Goal: Task Accomplishment & Management: Manage account settings

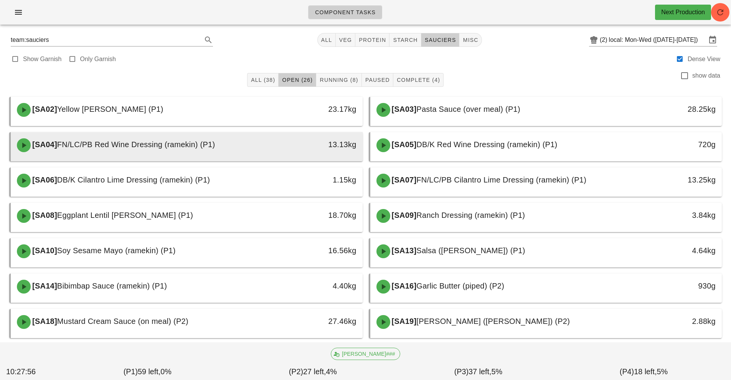
click at [264, 151] on div "[SA04] FN/LC/PB Red Wine Dressing (ramekin) (P1)" at bounding box center [142, 145] width 261 height 23
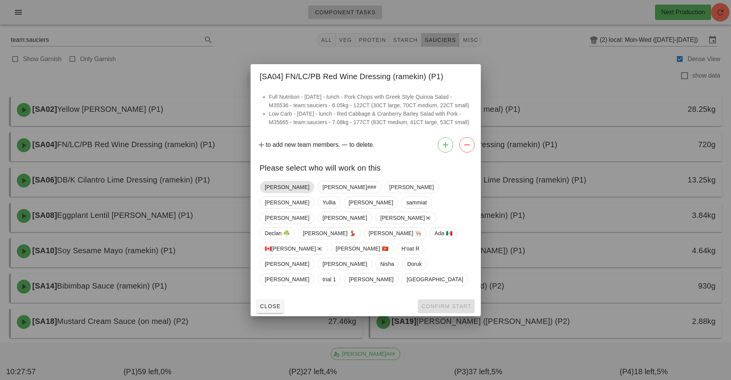
click at [269, 193] on span "Richard" at bounding box center [287, 187] width 45 height 12
click at [449, 303] on span "Confirm Start" at bounding box center [446, 306] width 50 height 6
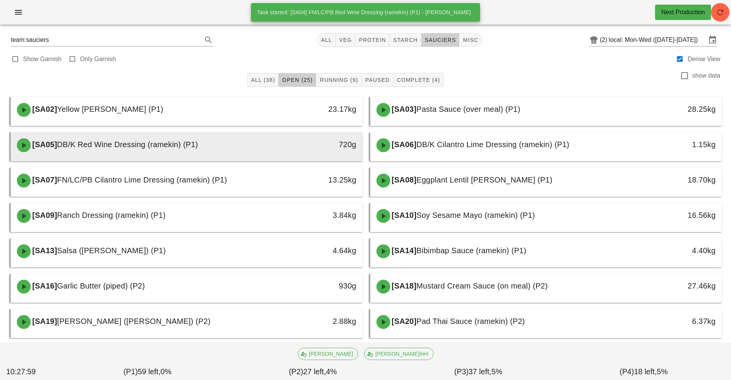
click at [190, 148] on span "DB/K Red Wine Dressing (ramekin) (P1)" at bounding box center [127, 144] width 141 height 8
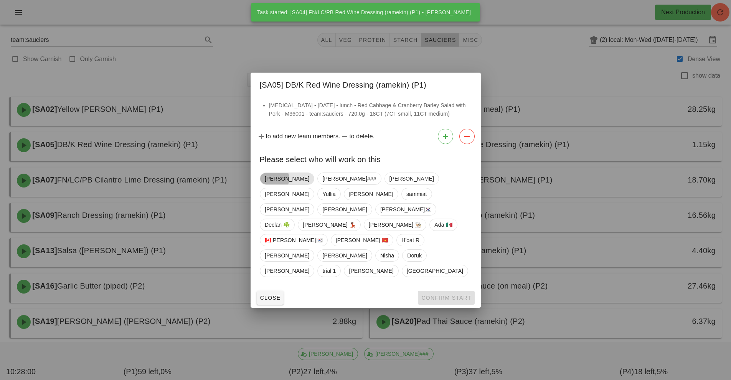
click at [275, 184] on span "Richard" at bounding box center [287, 179] width 45 height 12
click at [441, 290] on button "Confirm Start" at bounding box center [446, 297] width 56 height 14
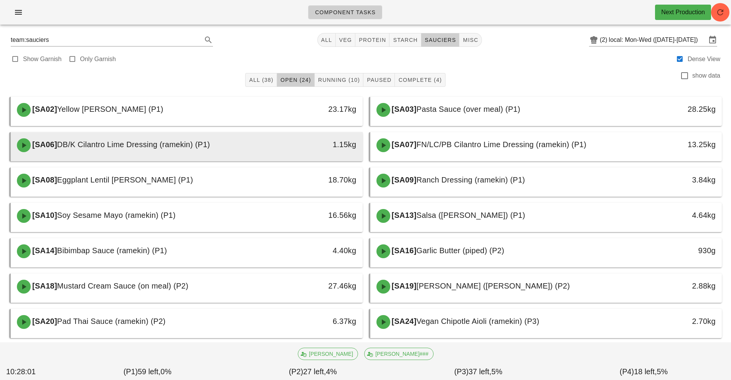
click at [222, 141] on div "[SA06] DB/K Cilantro Lime Dressing (ramekin) (P1)" at bounding box center [142, 145] width 261 height 23
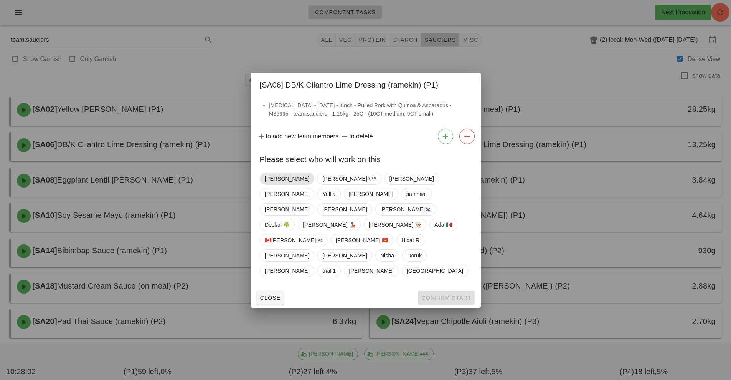
click at [272, 184] on span "Richard" at bounding box center [287, 179] width 45 height 12
click at [436, 294] on span "Confirm Start" at bounding box center [446, 297] width 50 height 6
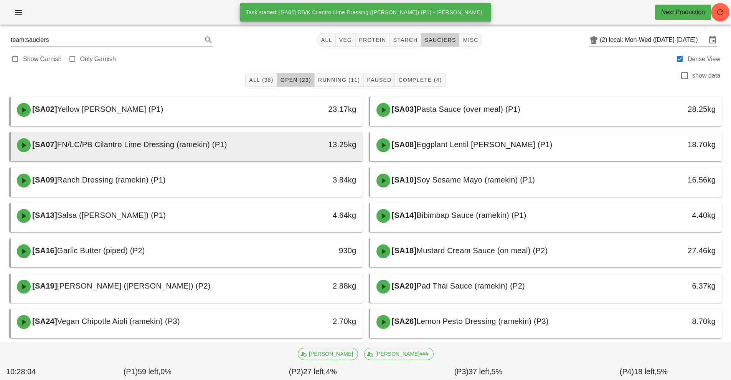
click at [221, 151] on div "[SA07] FN/LC/PB Cilantro Lime Dressing (ramekin) (P1)" at bounding box center [142, 145] width 261 height 23
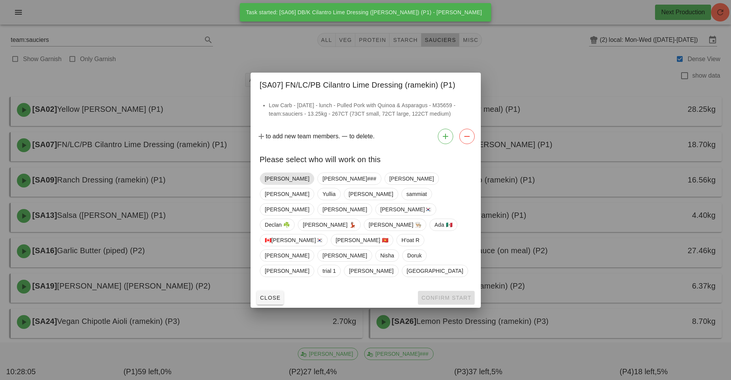
click at [270, 184] on span "Richard" at bounding box center [287, 179] width 45 height 12
click at [445, 294] on span "Confirm Start" at bounding box center [446, 297] width 50 height 6
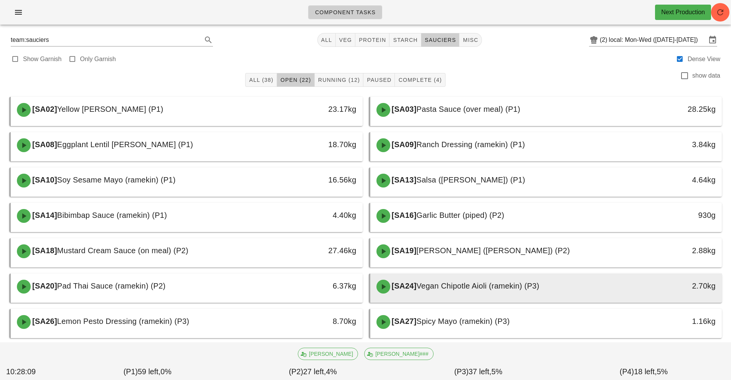
click at [512, 288] on span "Vegan Chipotle Aioli (ramekin) (P3)" at bounding box center [477, 285] width 123 height 8
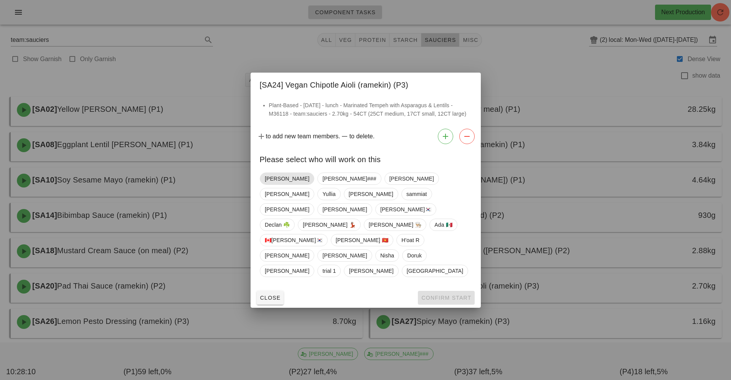
click at [275, 184] on span "Richard" at bounding box center [287, 179] width 45 height 12
click at [451, 290] on button "Confirm Start" at bounding box center [446, 297] width 56 height 14
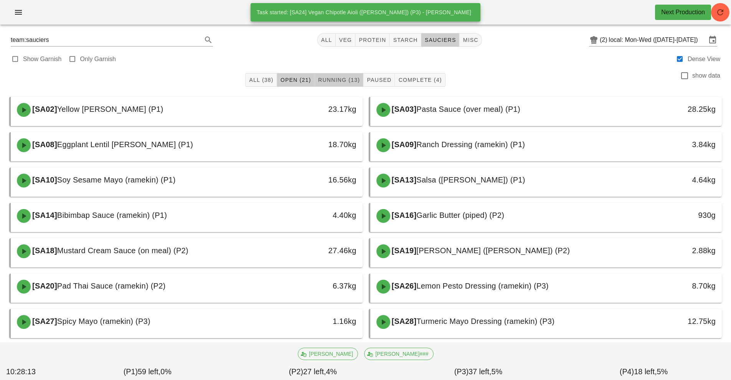
click at [340, 79] on span "Running (13)" at bounding box center [339, 80] width 42 height 6
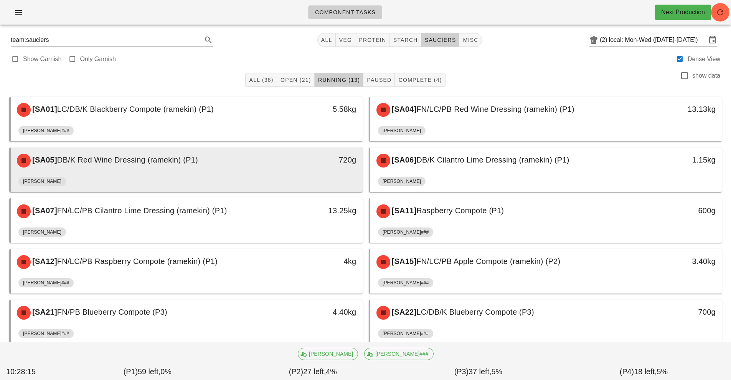
click at [297, 173] on div "Richard" at bounding box center [186, 182] width 337 height 18
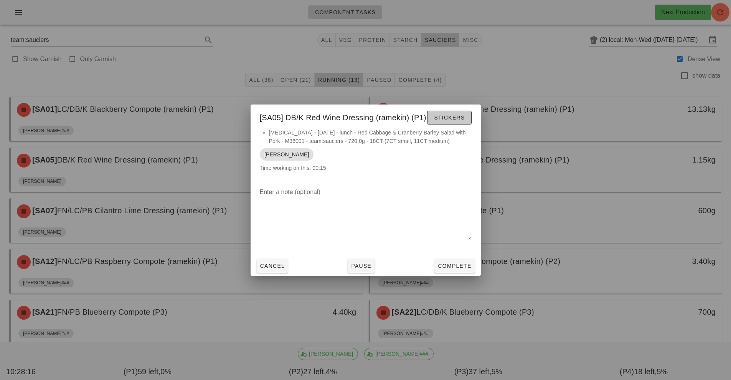
click at [431, 112] on button "Stickers" at bounding box center [449, 118] width 44 height 14
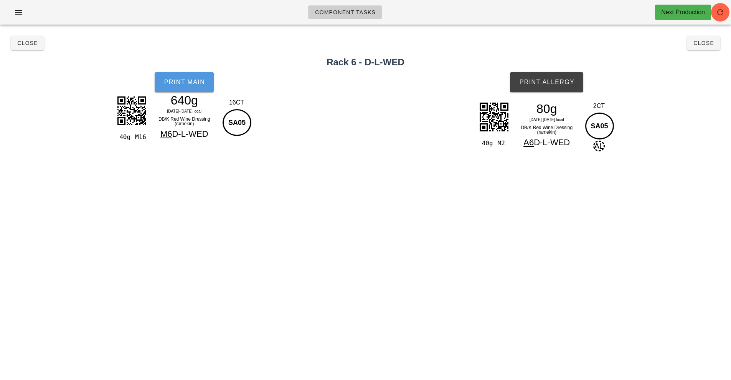
click at [182, 84] on span "Print Main" at bounding box center [183, 82] width 41 height 7
click at [553, 85] on span "Print Allergy" at bounding box center [547, 82] width 56 height 7
click at [705, 47] on button "Close" at bounding box center [703, 43] width 33 height 14
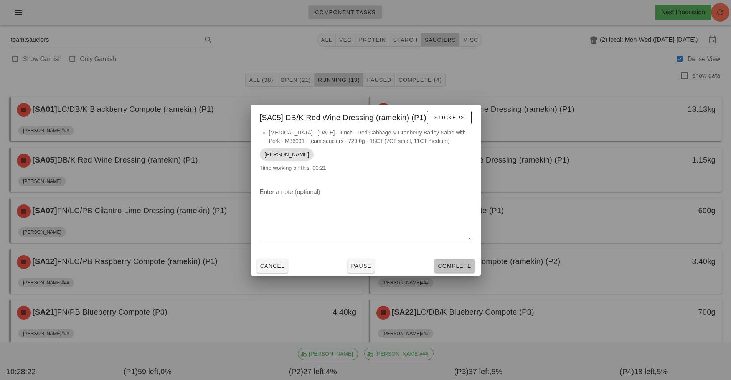
click at [474, 260] on button "Complete" at bounding box center [454, 266] width 40 height 14
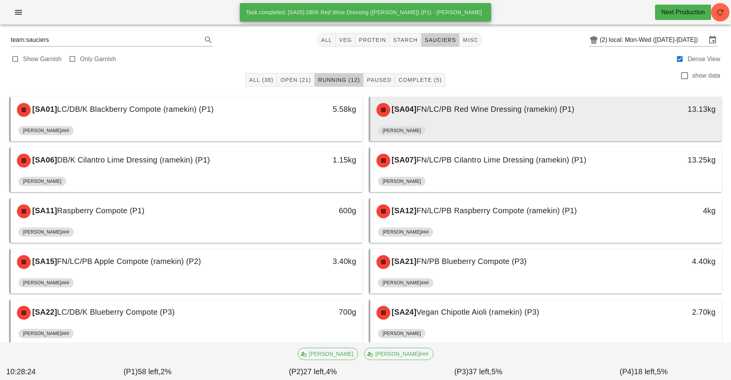
click at [442, 127] on div "Richard" at bounding box center [546, 132] width 337 height 18
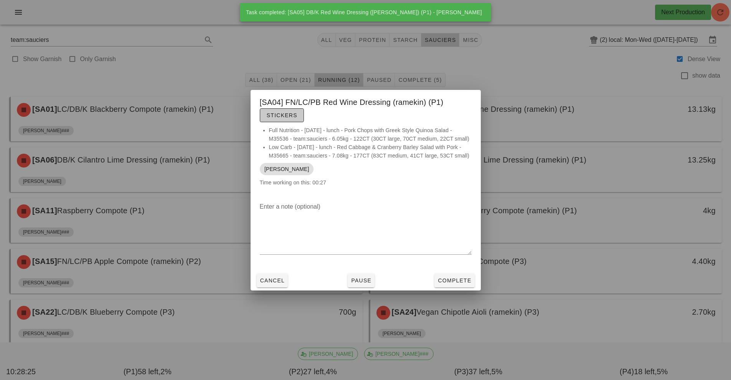
click at [295, 112] on span "Stickers" at bounding box center [281, 115] width 31 height 6
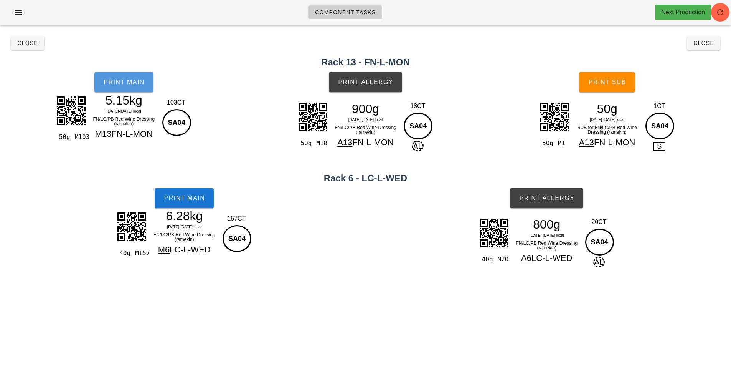
click at [135, 87] on button "Print Main" at bounding box center [123, 82] width 59 height 20
click at [193, 205] on button "Print Main" at bounding box center [184, 198] width 59 height 20
click at [376, 83] on span "Print Allergy" at bounding box center [366, 82] width 56 height 7
click at [621, 81] on span "Print Sub" at bounding box center [607, 82] width 38 height 7
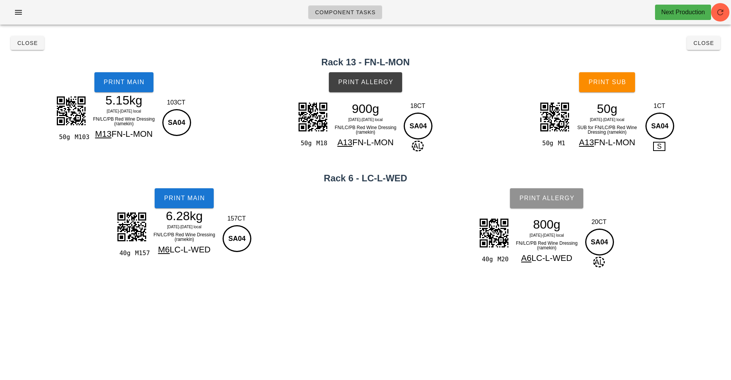
click at [565, 201] on span "Print Allergy" at bounding box center [547, 198] width 56 height 7
click at [705, 44] on span "Close" at bounding box center [703, 43] width 21 height 6
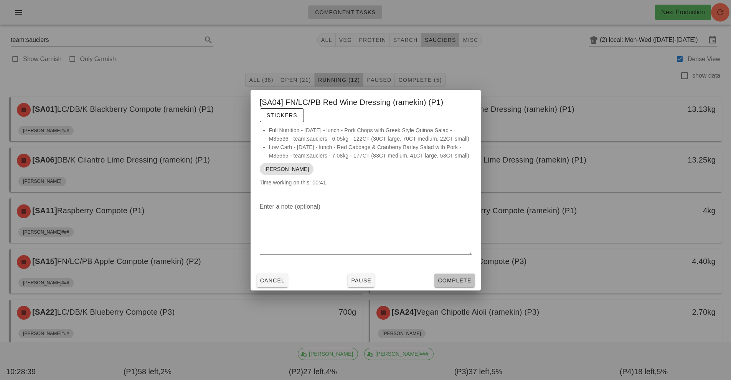
click at [463, 283] on span "Complete" at bounding box center [454, 280] width 34 height 6
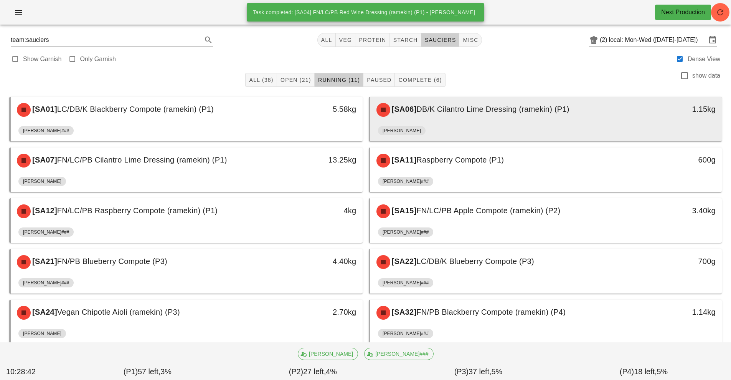
click at [474, 117] on div "[SA06] DB/K Cilantro Lime Dressing (ramekin) (P1)" at bounding box center [502, 109] width 261 height 23
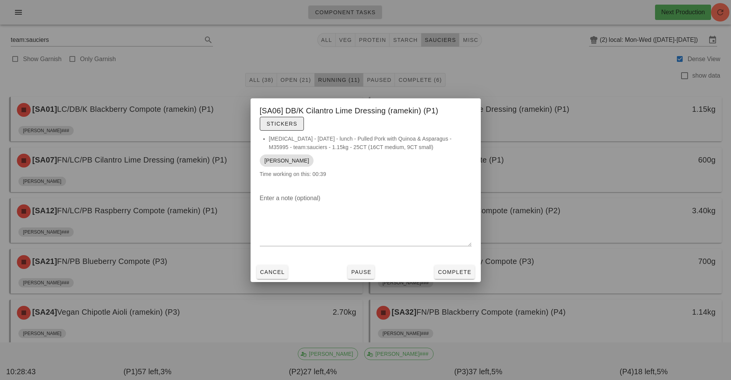
click at [281, 124] on span "Stickers" at bounding box center [281, 123] width 31 height 6
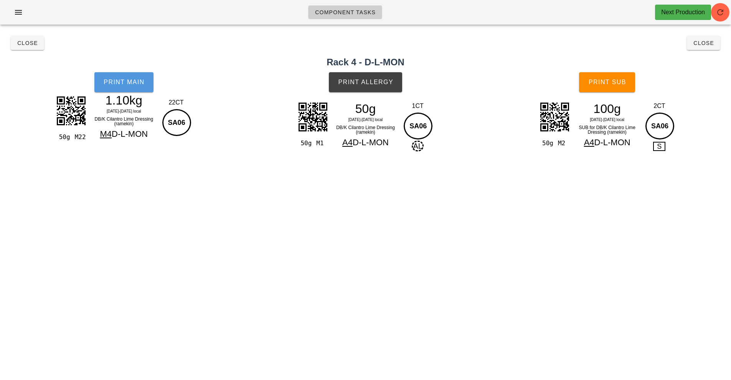
click at [138, 86] on button "Print Main" at bounding box center [123, 82] width 59 height 20
click at [355, 84] on span "Print Allergy" at bounding box center [366, 82] width 56 height 7
click at [609, 85] on span "Print Sub" at bounding box center [607, 82] width 38 height 7
click at [699, 43] on span "Close" at bounding box center [703, 43] width 21 height 6
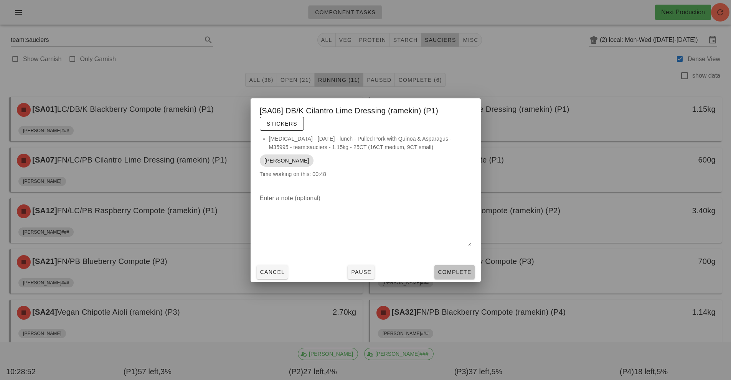
click at [464, 271] on span "Complete" at bounding box center [454, 272] width 34 height 6
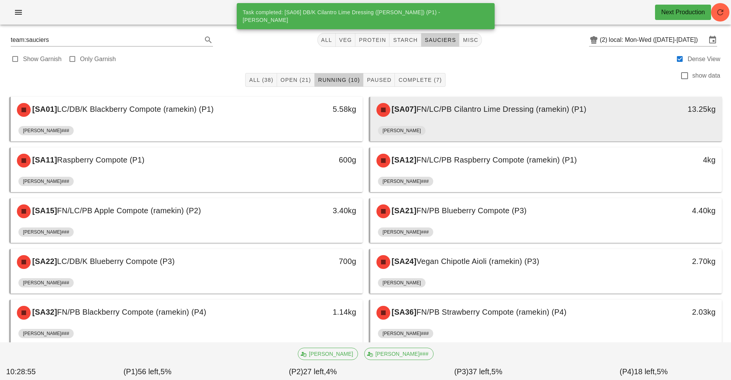
click at [571, 117] on div "[SA07] FN/LC/PB Cilantro Lime Dressing (ramekin) (P1)" at bounding box center [502, 109] width 261 height 23
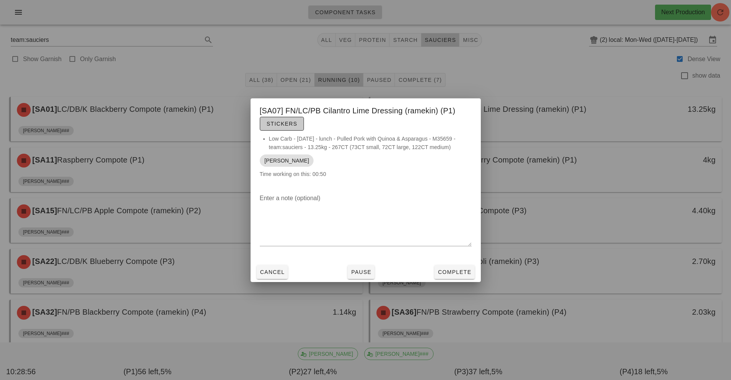
click at [280, 119] on button "Stickers" at bounding box center [282, 124] width 44 height 14
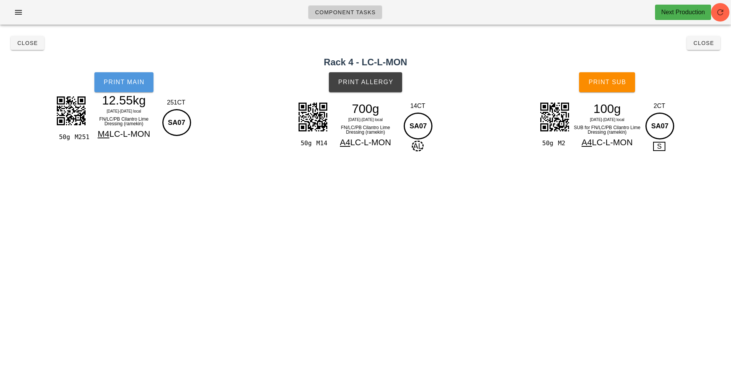
click at [129, 79] on span "Print Main" at bounding box center [123, 82] width 41 height 7
click at [358, 91] on button "Print Allergy" at bounding box center [365, 82] width 73 height 20
click at [614, 83] on span "Print Sub" at bounding box center [607, 82] width 38 height 7
click at [708, 49] on button "Close" at bounding box center [703, 43] width 33 height 14
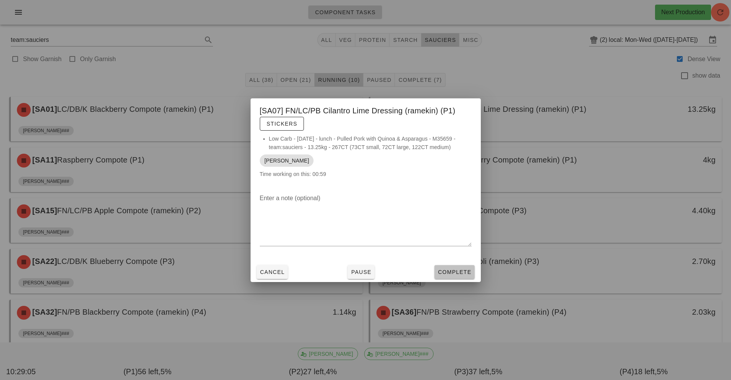
click at [462, 265] on button "Complete" at bounding box center [454, 272] width 40 height 14
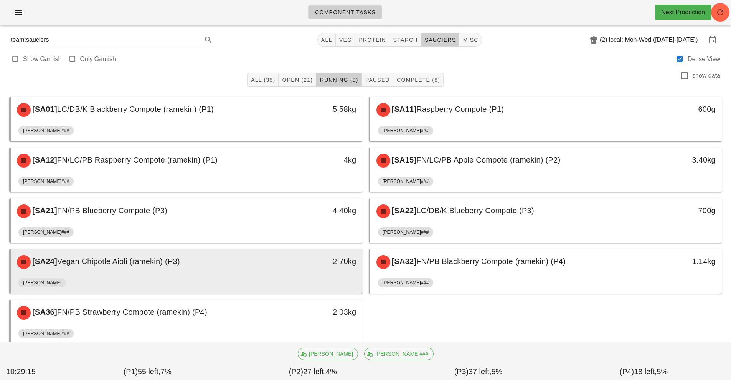
click at [309, 264] on div "2.70kg" at bounding box center [317, 261] width 78 height 12
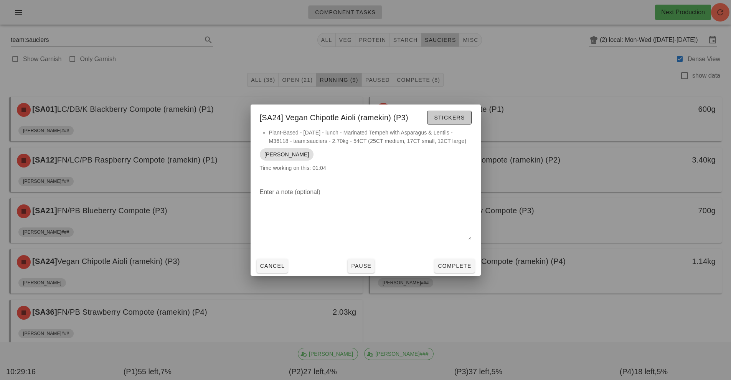
click at [463, 123] on button "Stickers" at bounding box center [449, 118] width 44 height 14
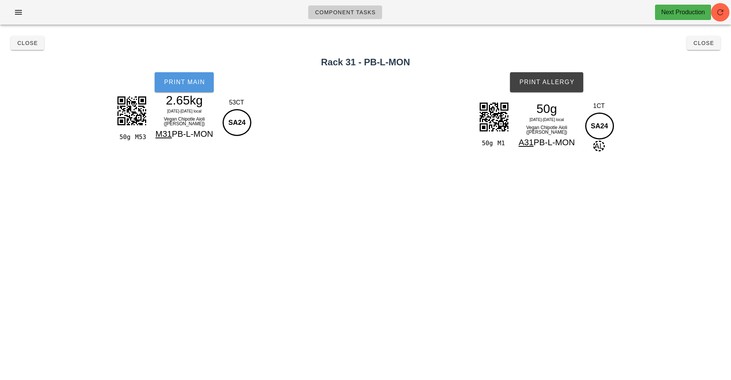
click at [193, 86] on button "Print Main" at bounding box center [184, 82] width 59 height 20
click at [561, 82] on span "Print Allergy" at bounding box center [547, 82] width 56 height 7
click at [710, 45] on span "Close" at bounding box center [703, 43] width 21 height 6
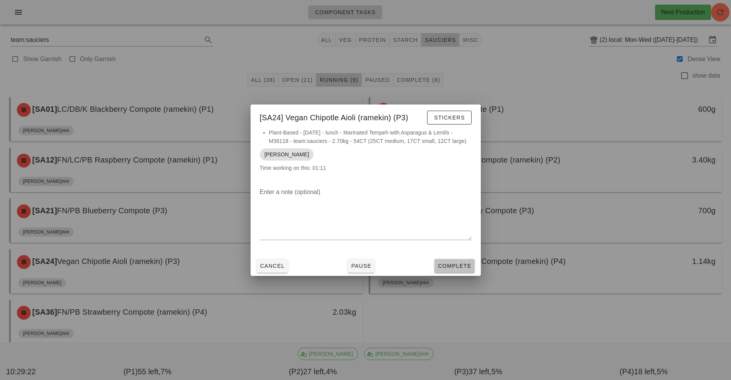
click at [464, 265] on span "Complete" at bounding box center [454, 265] width 34 height 6
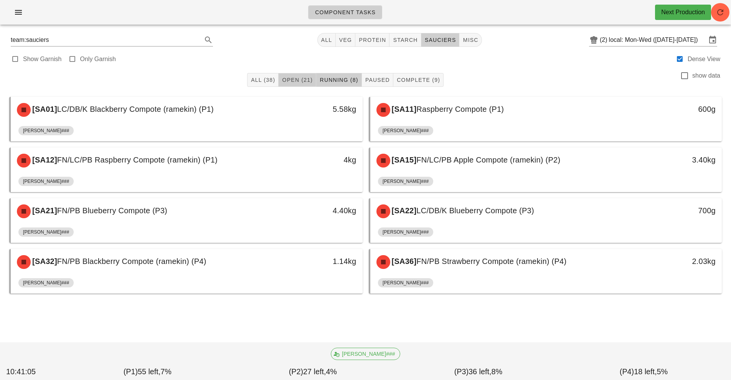
click at [298, 79] on span "Open (21)" at bounding box center [297, 80] width 31 height 6
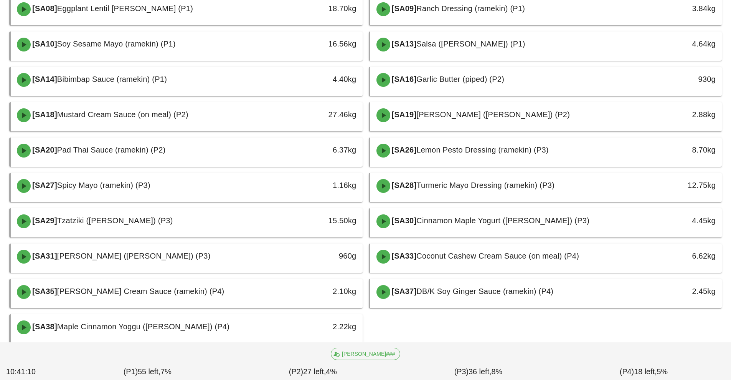
scroll to position [136, 0]
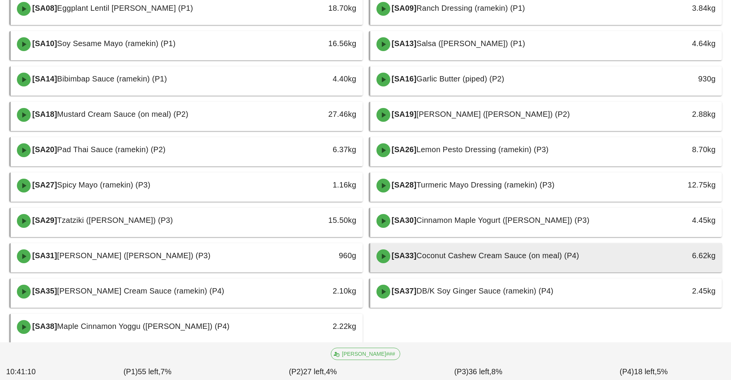
click at [429, 271] on div at bounding box center [546, 270] width 337 height 3
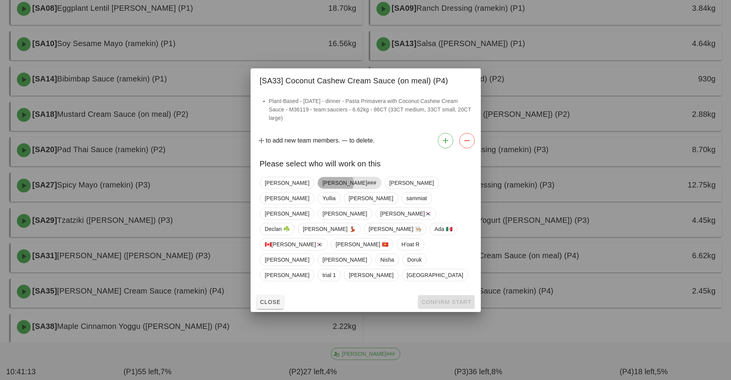
click at [322, 188] on span "[PERSON_NAME]###" at bounding box center [349, 183] width 54 height 12
click at [436, 299] on span "Confirm Start" at bounding box center [446, 302] width 50 height 6
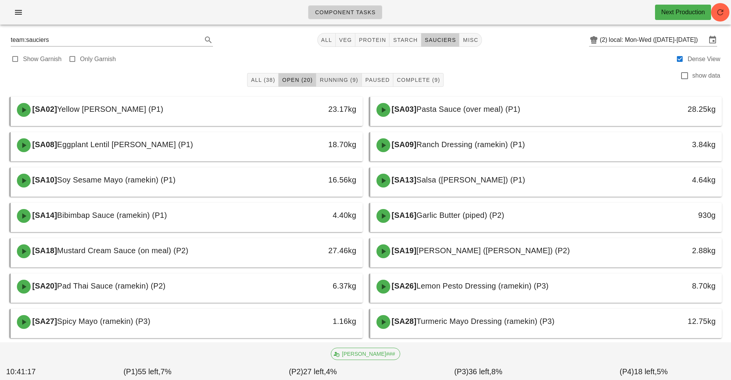
click at [347, 79] on span "Running (9)" at bounding box center [338, 80] width 39 height 6
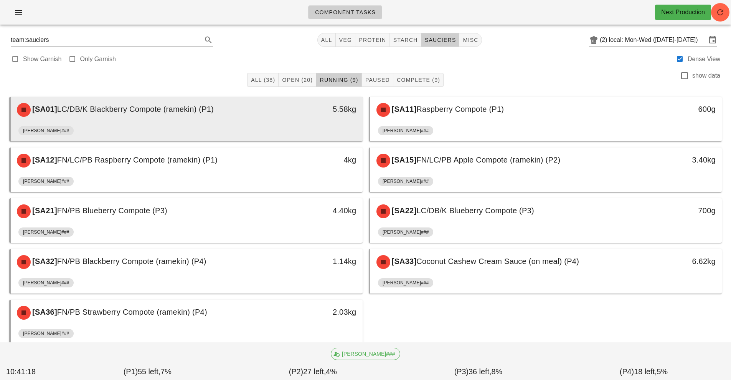
click at [286, 119] on div "5.58kg" at bounding box center [317, 109] width 87 height 23
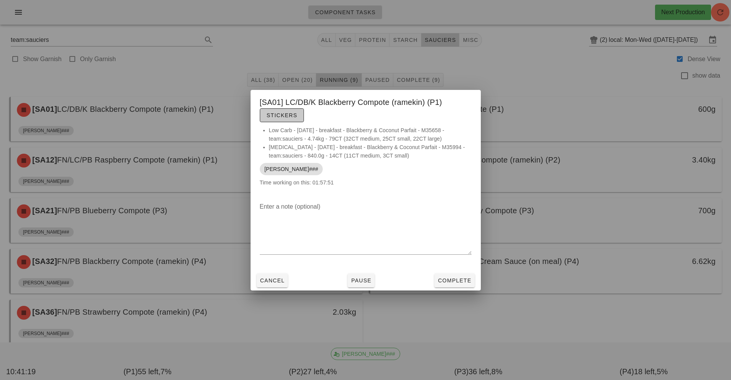
click at [286, 116] on span "Stickers" at bounding box center [281, 115] width 31 height 6
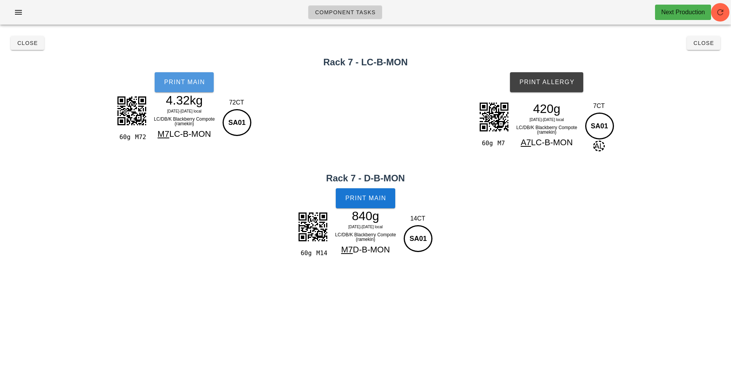
click at [204, 85] on span "Print Main" at bounding box center [183, 82] width 41 height 7
click at [554, 86] on button "Print Allergy" at bounding box center [546, 82] width 73 height 20
click at [372, 195] on span "Print Main" at bounding box center [365, 198] width 41 height 7
click at [22, 37] on button "Close" at bounding box center [27, 43] width 33 height 14
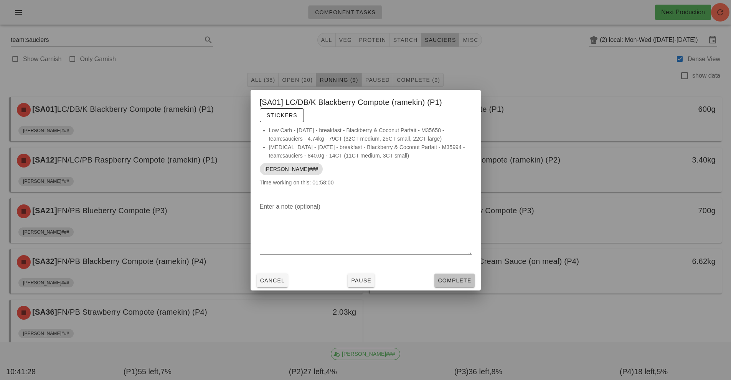
click at [455, 283] on span "Complete" at bounding box center [454, 280] width 34 height 6
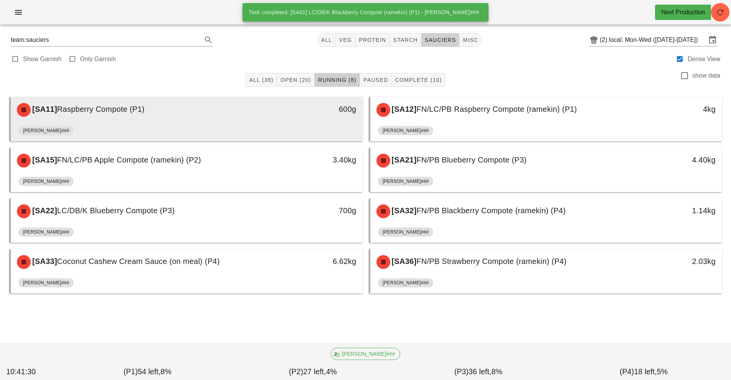
click at [268, 119] on div "[SA11] Raspberry Compote (P1)" at bounding box center [142, 109] width 261 height 23
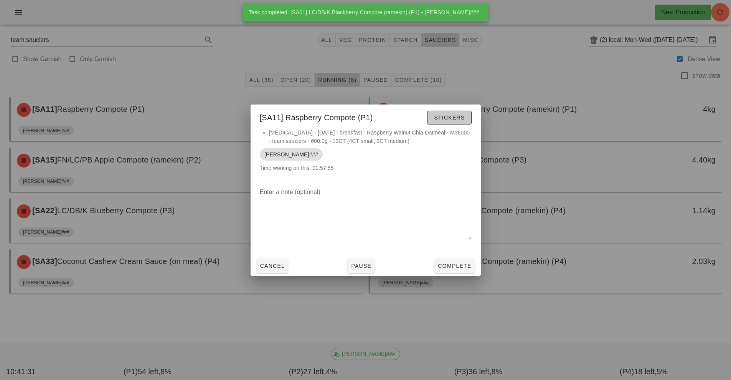
click at [451, 119] on span "Stickers" at bounding box center [449, 117] width 31 height 6
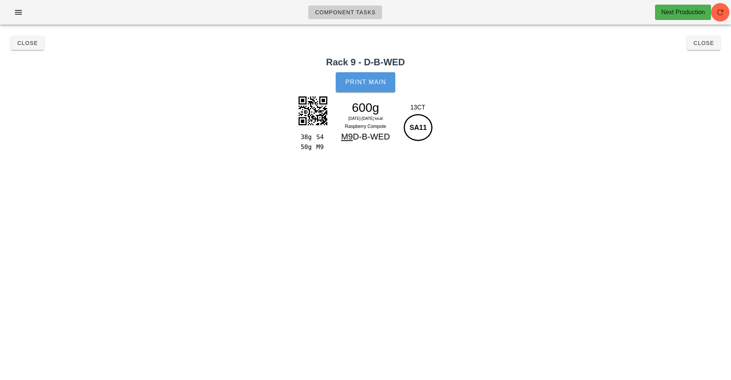
click at [364, 83] on span "Print Main" at bounding box center [365, 82] width 41 height 7
click at [34, 47] on button "Close" at bounding box center [27, 43] width 33 height 14
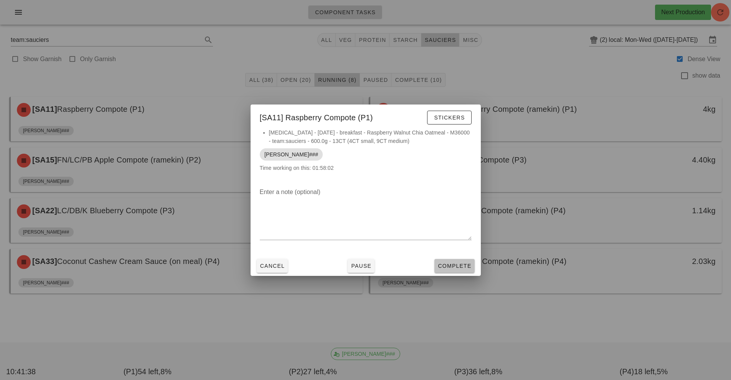
click at [456, 268] on span "Complete" at bounding box center [454, 265] width 34 height 6
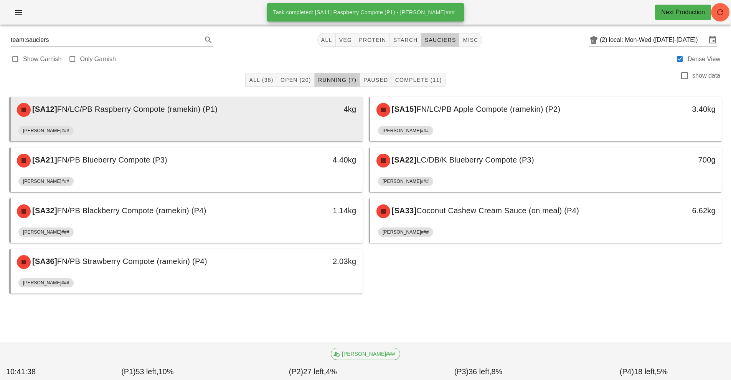
click at [305, 115] on div "4kg" at bounding box center [317, 109] width 78 height 12
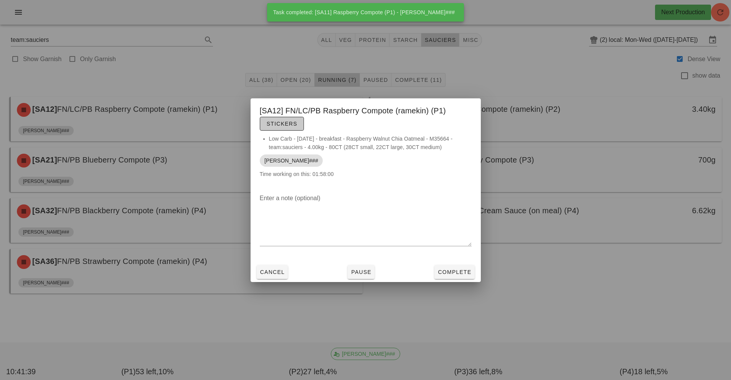
click at [280, 129] on button "Stickers" at bounding box center [282, 124] width 44 height 14
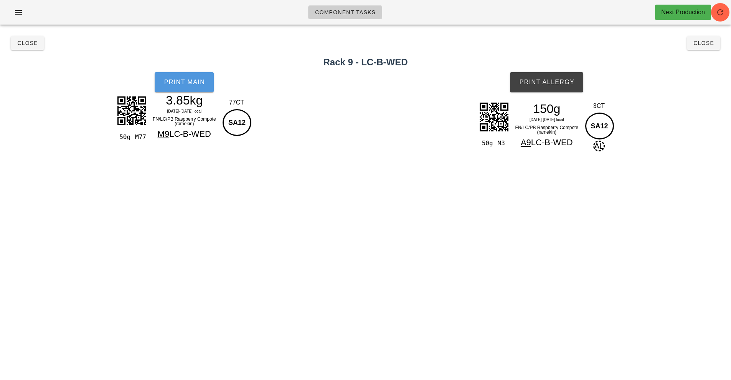
click at [184, 82] on span "Print Main" at bounding box center [183, 82] width 41 height 7
click at [553, 73] on button "Print Allergy" at bounding box center [546, 82] width 73 height 20
click at [37, 42] on span "Close" at bounding box center [27, 43] width 21 height 6
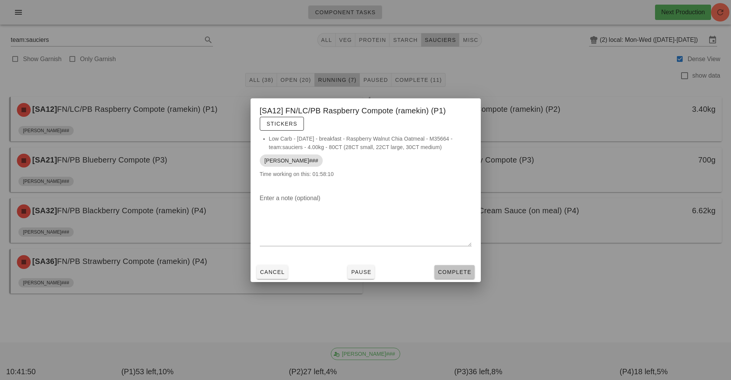
click at [454, 274] on span "Complete" at bounding box center [454, 272] width 34 height 6
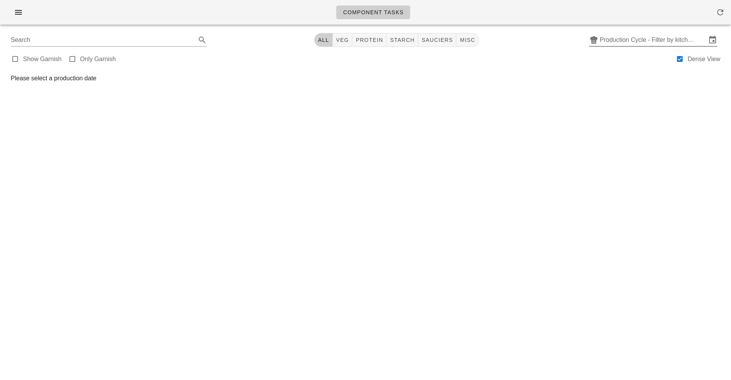
click at [646, 37] on input "Production Cycle - Filter by kitchen production schedules" at bounding box center [653, 40] width 107 height 12
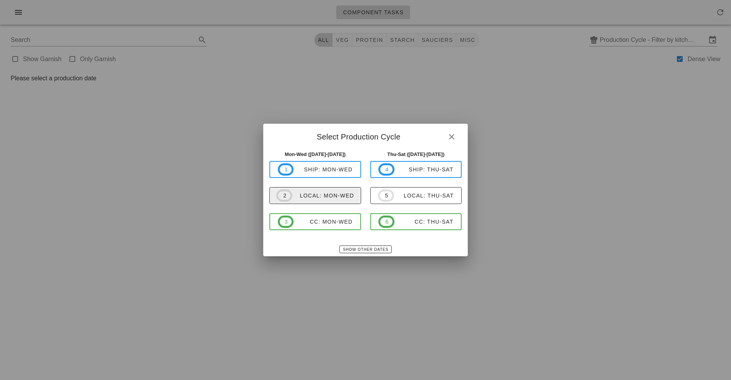
click at [333, 200] on span "2 local: Mon-Wed" at bounding box center [315, 195] width 78 height 12
type input "local: Mon-Wed ([DATE]-[DATE])"
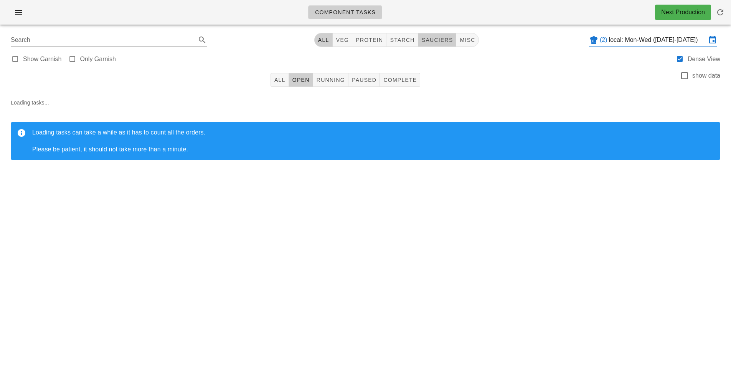
click at [435, 42] on span "sauciers" at bounding box center [437, 40] width 32 height 6
click at [328, 85] on button "Running" at bounding box center [330, 80] width 35 height 14
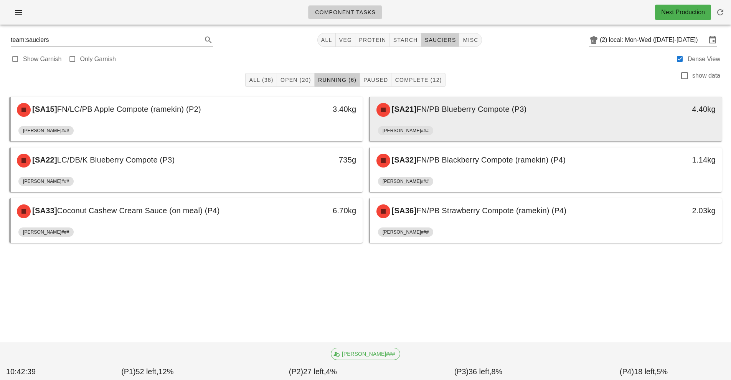
click at [462, 109] on span "FN/PB Blueberry Compote (P3)" at bounding box center [471, 109] width 110 height 8
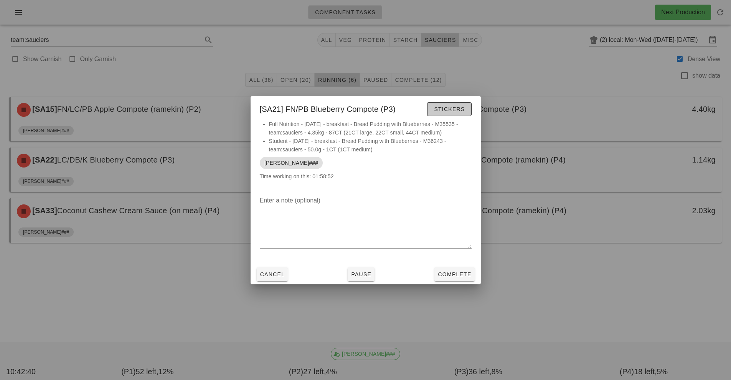
click at [456, 107] on span "Stickers" at bounding box center [449, 109] width 31 height 6
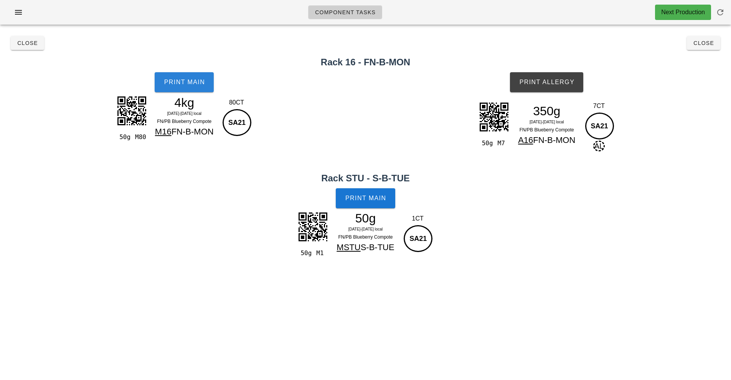
click at [186, 84] on span "Print Main" at bounding box center [183, 82] width 41 height 7
click at [558, 79] on span "Print Allergy" at bounding box center [547, 82] width 56 height 7
click at [355, 195] on span "Print Main" at bounding box center [365, 198] width 41 height 7
click at [30, 43] on span "Close" at bounding box center [27, 43] width 21 height 6
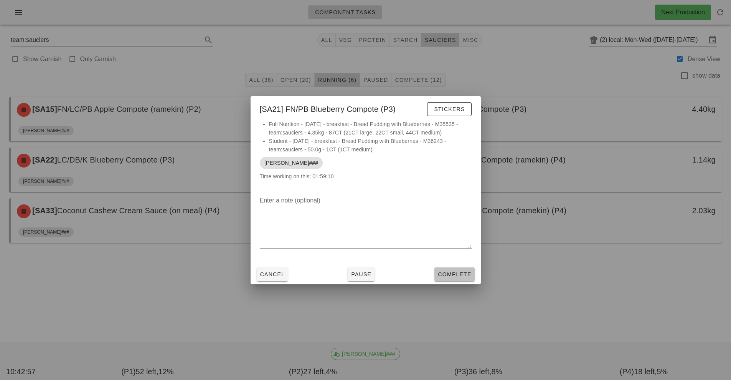
click at [451, 274] on span "Complete" at bounding box center [454, 274] width 34 height 6
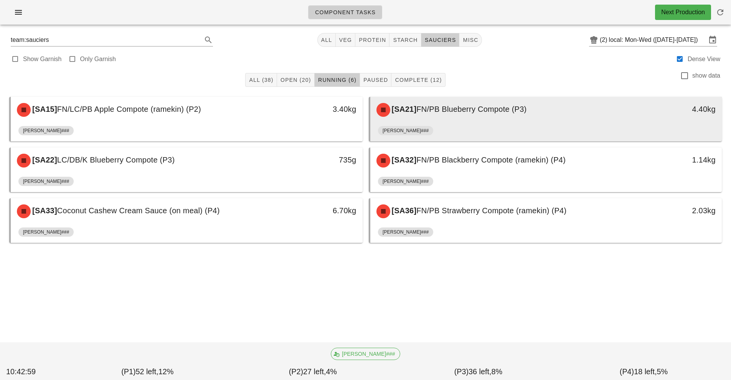
click at [451, 113] on span "FN/PB Blueberry Compote (P3)" at bounding box center [471, 109] width 110 height 8
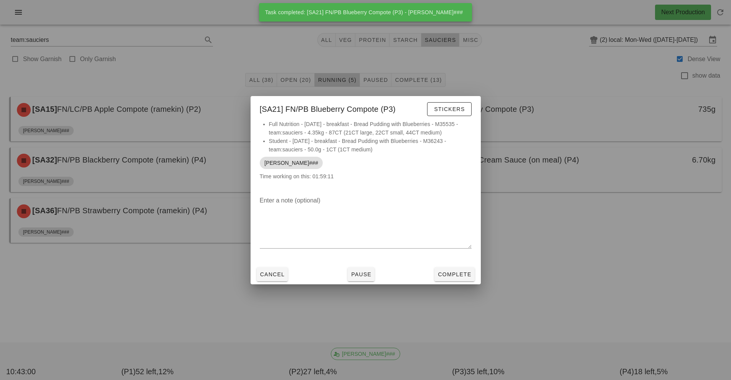
click at [269, 282] on div "Cancel Pause Complete" at bounding box center [366, 274] width 230 height 20
click at [272, 269] on button "Cancel" at bounding box center [272, 274] width 31 height 14
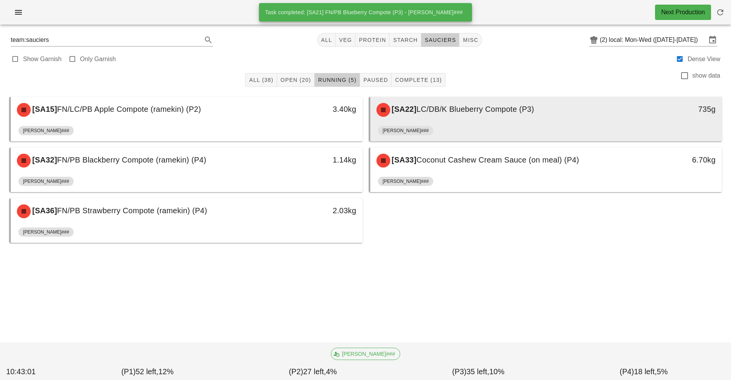
click at [462, 119] on div "[SA22] LC/DB/K Blueberry Compote (P3)" at bounding box center [502, 109] width 261 height 23
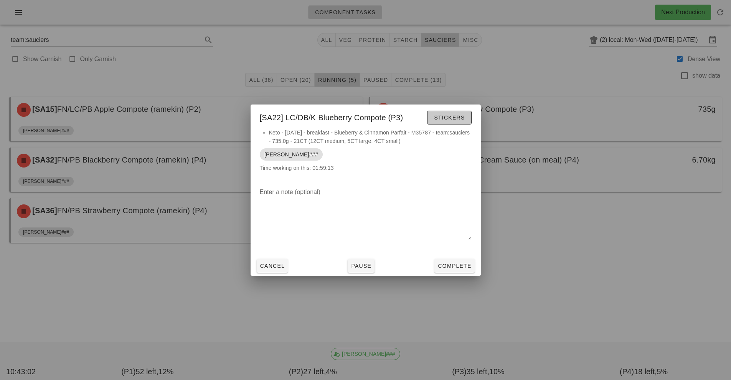
click at [443, 115] on span "Stickers" at bounding box center [449, 117] width 31 height 6
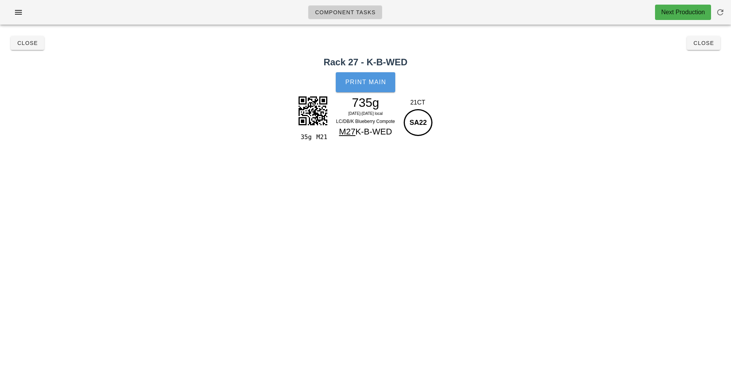
click at [371, 79] on span "Print Main" at bounding box center [365, 82] width 41 height 7
click at [34, 43] on span "Close" at bounding box center [27, 43] width 21 height 6
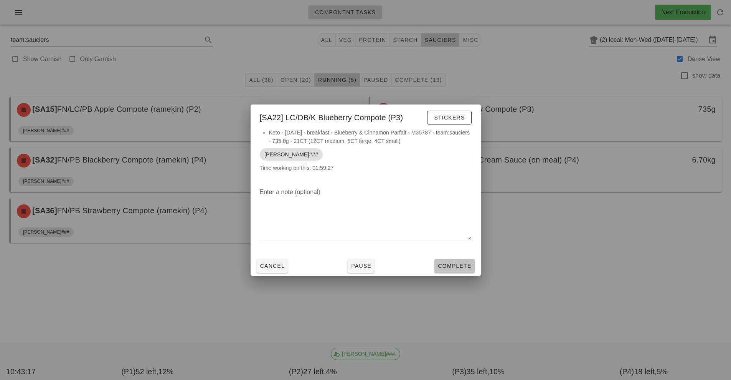
click at [443, 265] on span "Complete" at bounding box center [454, 265] width 34 height 6
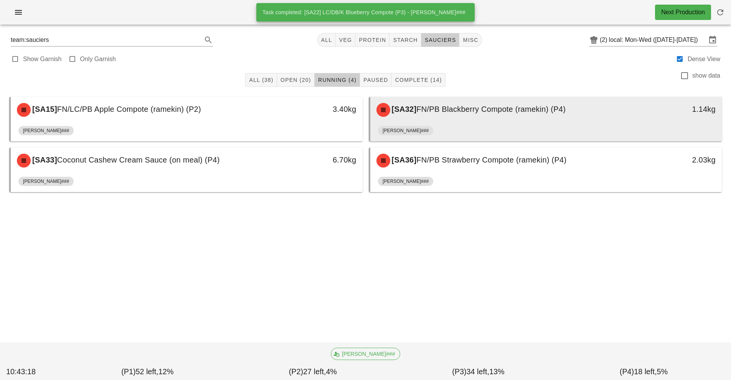
click at [450, 116] on div "[SA32] FN/PB Blackberry Compote (ramekin) (P4)" at bounding box center [502, 109] width 261 height 23
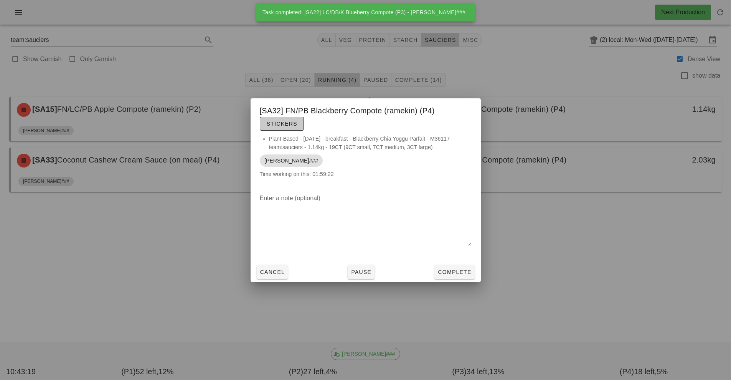
click at [282, 126] on span "Stickers" at bounding box center [281, 123] width 31 height 6
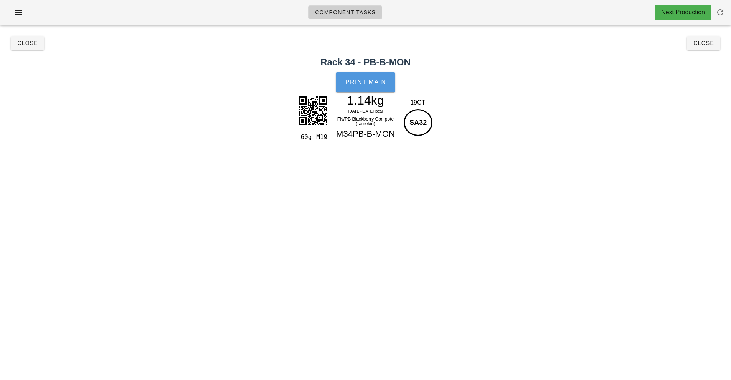
click at [369, 81] on span "Print Main" at bounding box center [365, 82] width 41 height 7
click at [25, 44] on span "Close" at bounding box center [27, 43] width 21 height 6
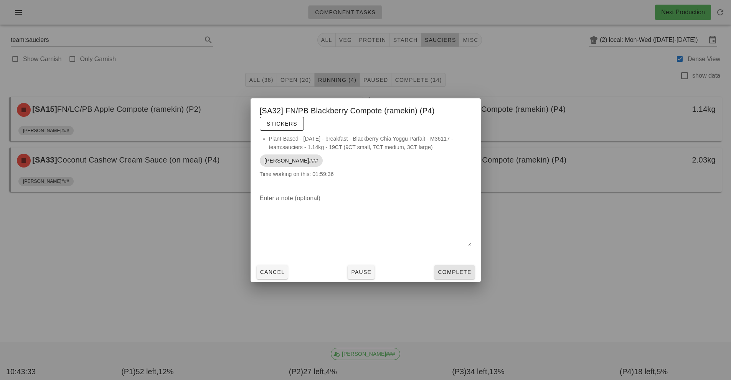
click at [452, 277] on button "Complete" at bounding box center [454, 272] width 40 height 14
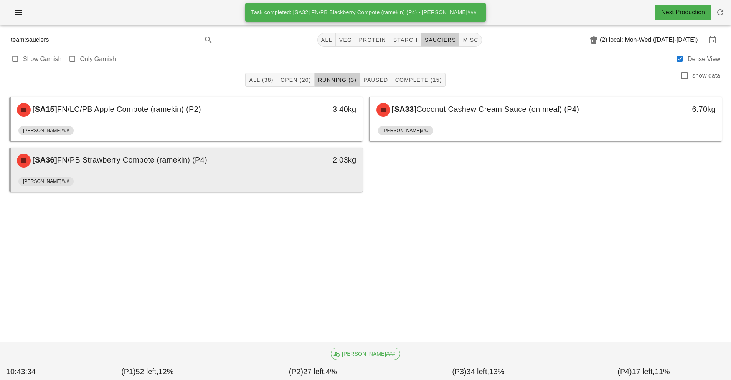
click at [274, 168] on div "2.03kg" at bounding box center [317, 160] width 87 height 23
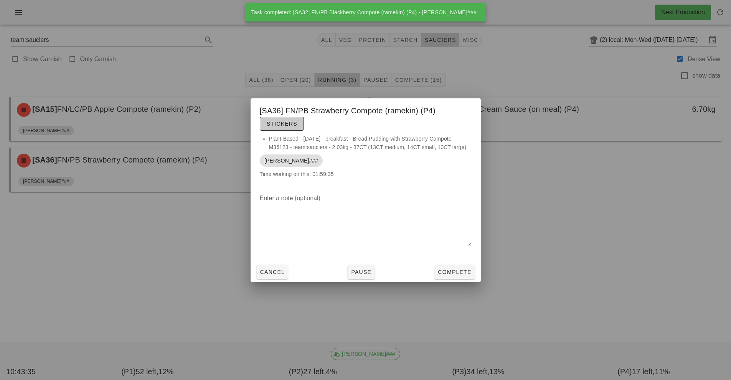
click at [276, 122] on span "Stickers" at bounding box center [281, 123] width 31 height 6
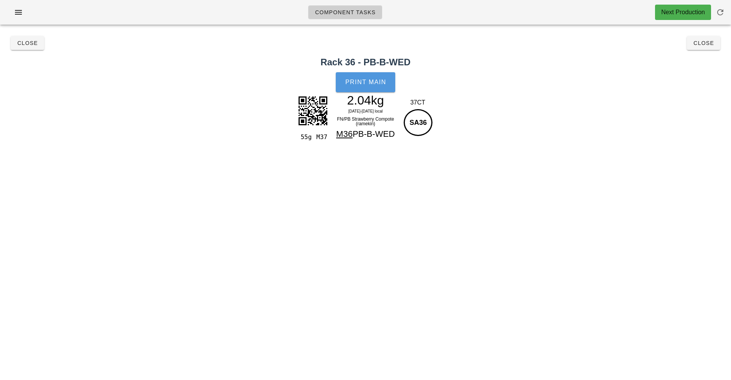
click at [369, 76] on button "Print Main" at bounding box center [365, 82] width 59 height 20
click at [26, 49] on button "Close" at bounding box center [27, 43] width 33 height 14
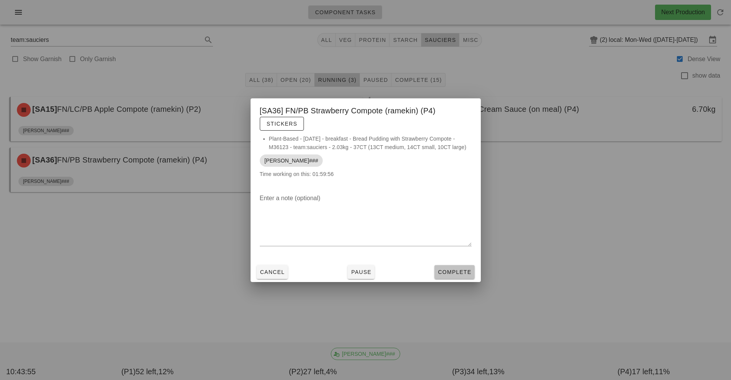
click at [460, 276] on button "Complete" at bounding box center [454, 272] width 40 height 14
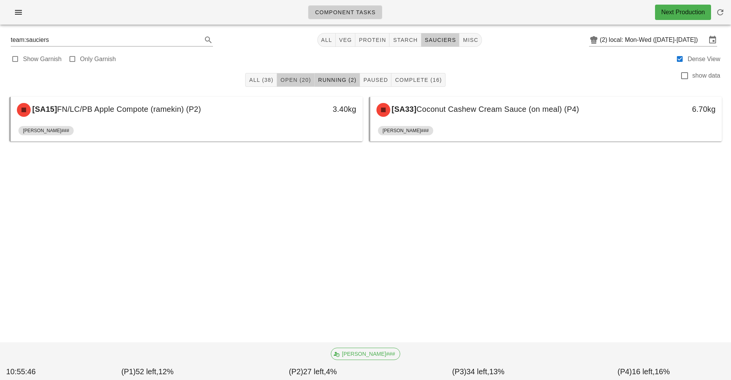
click at [299, 79] on span "Open (20)" at bounding box center [295, 80] width 31 height 6
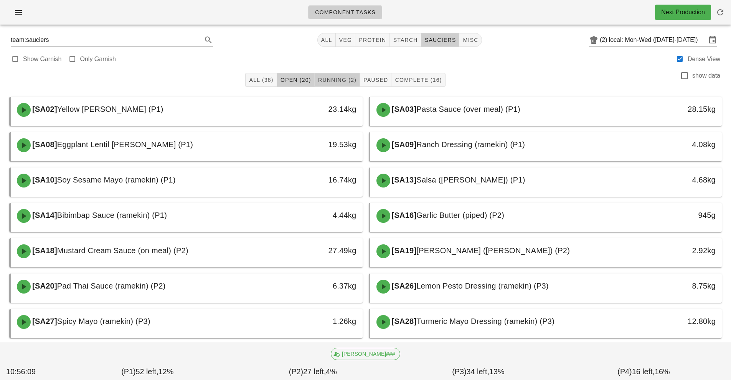
click at [333, 81] on span "Running (2)" at bounding box center [337, 80] width 39 height 6
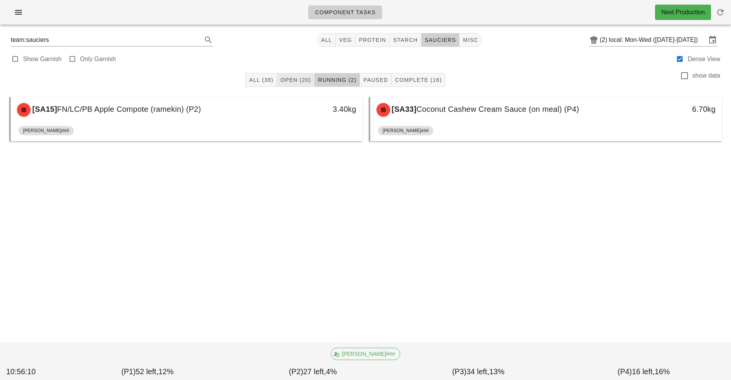
click at [288, 79] on span "Open (20)" at bounding box center [295, 80] width 31 height 6
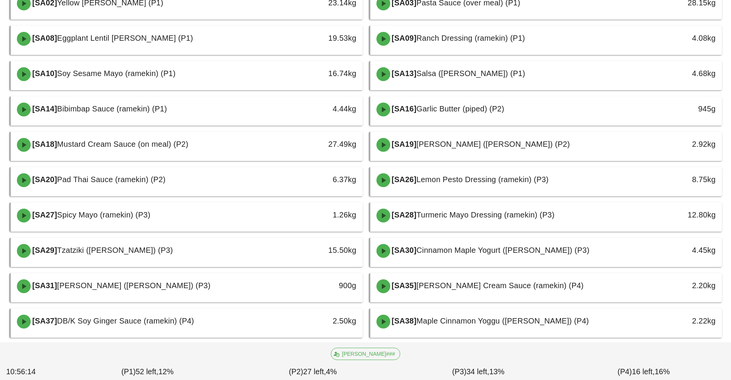
scroll to position [107, 0]
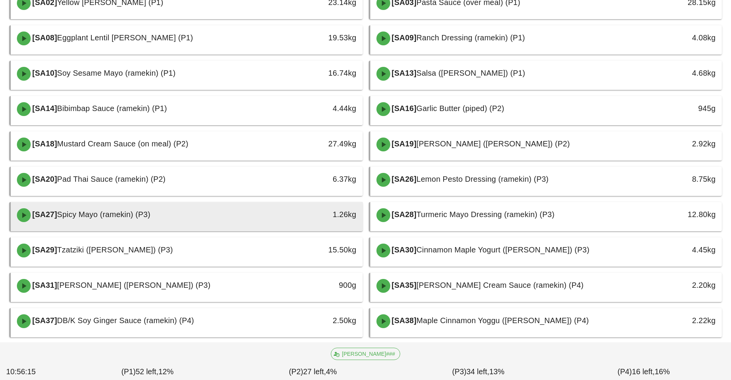
click at [269, 217] on div "[SA27] Spicy Mayo (ramekin) (P3)" at bounding box center [142, 214] width 261 height 23
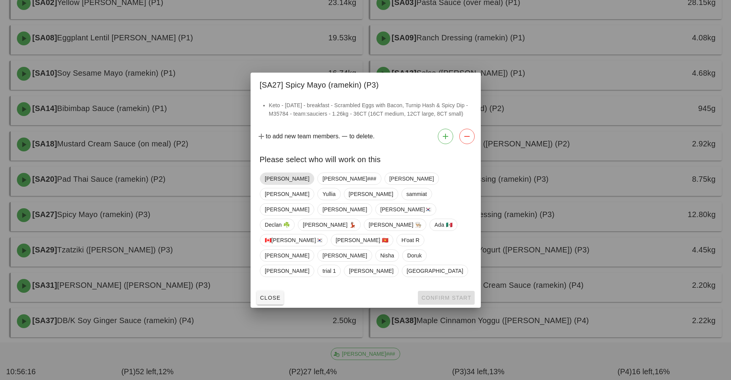
click at [270, 184] on span "Richard" at bounding box center [287, 179] width 45 height 12
click at [449, 290] on button "Confirm Start" at bounding box center [446, 297] width 56 height 14
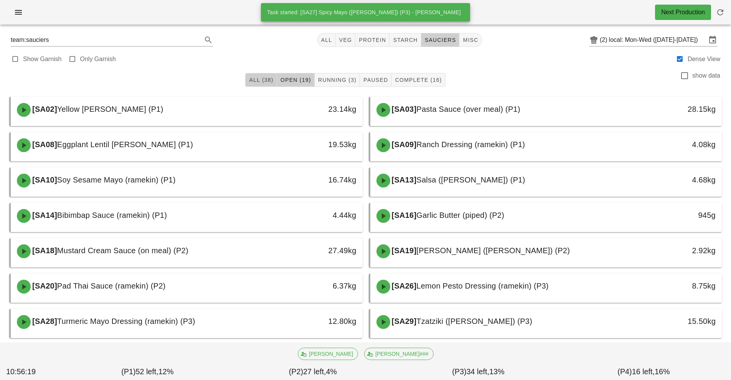
click at [257, 79] on span "All (38)" at bounding box center [261, 80] width 25 height 6
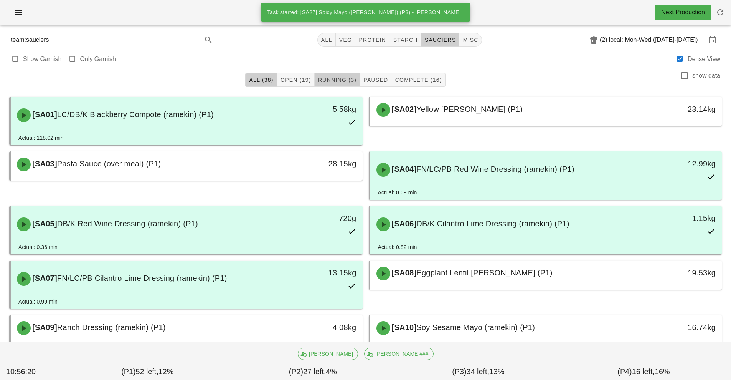
click at [342, 80] on span "Running (3)" at bounding box center [337, 80] width 39 height 6
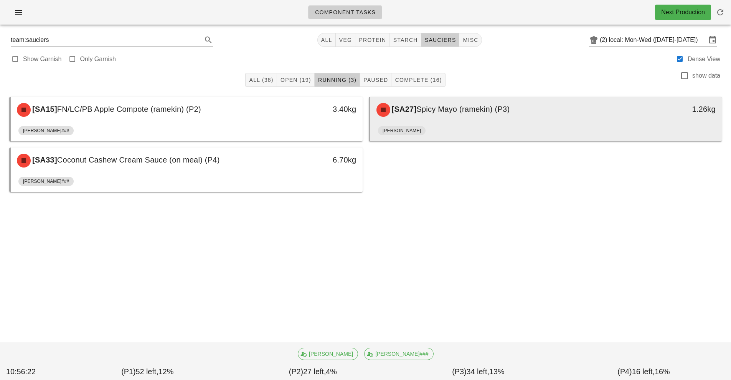
click at [460, 119] on div "[SA27] Spicy Mayo (ramekin) (P3)" at bounding box center [502, 109] width 261 height 23
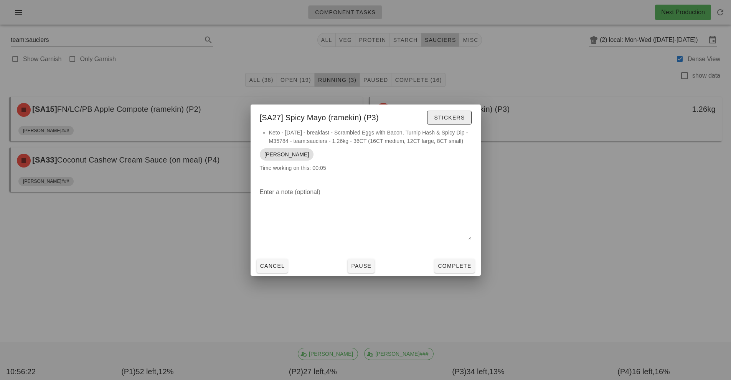
click at [441, 123] on button "Stickers" at bounding box center [449, 118] width 44 height 14
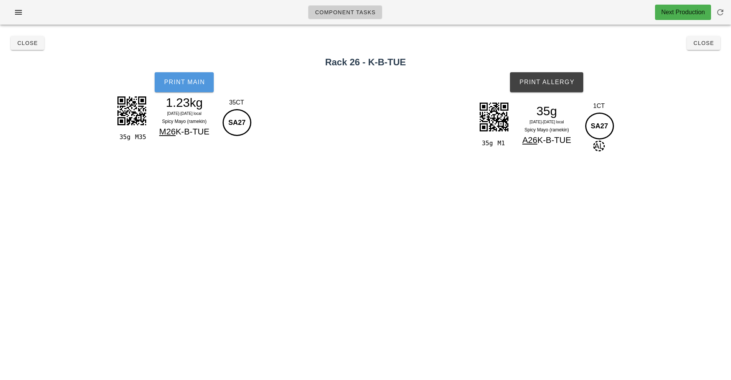
click at [183, 84] on span "Print Main" at bounding box center [183, 82] width 41 height 7
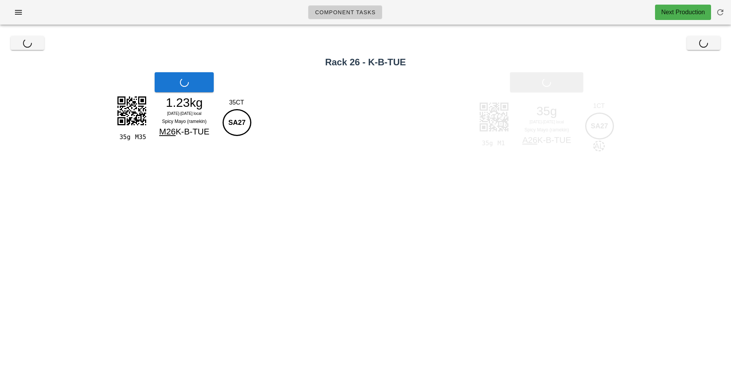
click at [576, 87] on button "Print Allergy" at bounding box center [546, 82] width 73 height 20
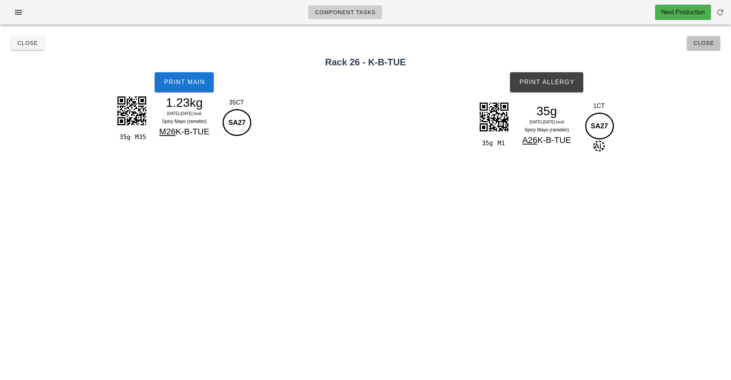
click at [711, 38] on button "Close" at bounding box center [703, 43] width 33 height 14
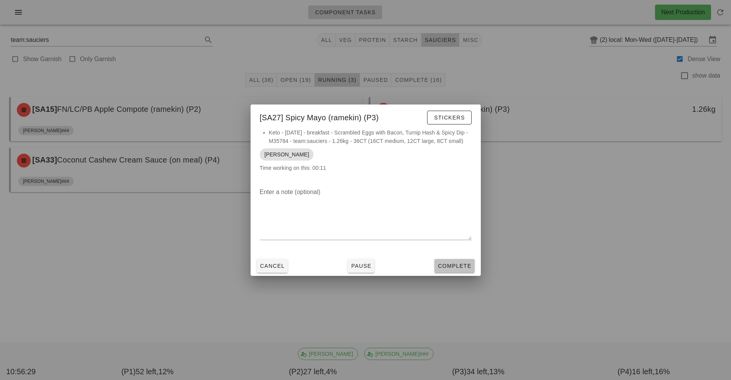
click at [472, 269] on button "Complete" at bounding box center [454, 266] width 40 height 14
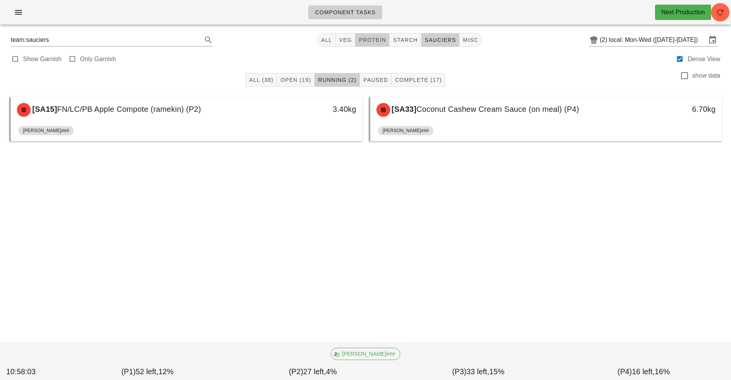
click at [370, 42] on span "protein" at bounding box center [372, 40] width 28 height 6
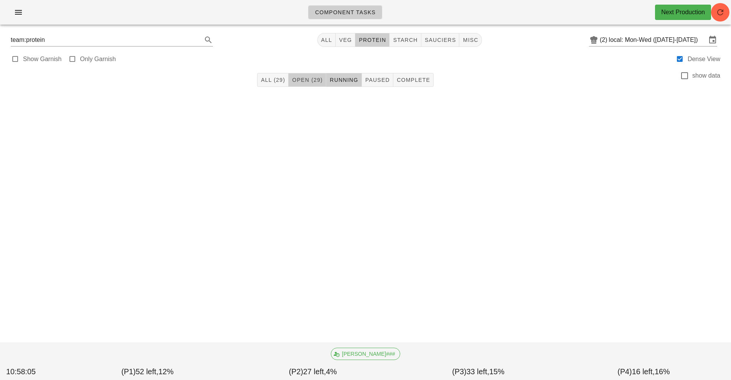
click at [306, 82] on span "Open (29)" at bounding box center [307, 80] width 31 height 6
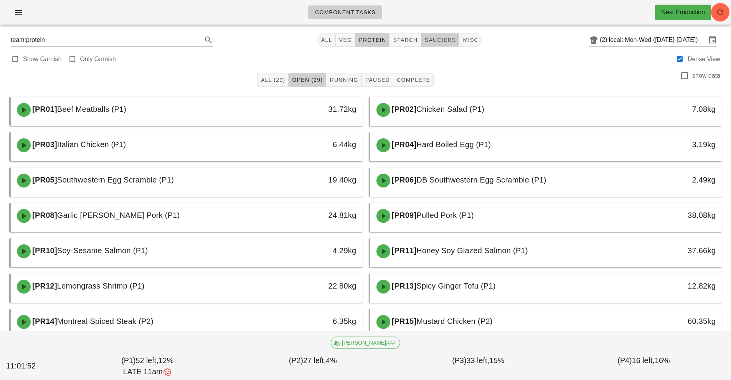
click at [443, 42] on span "sauciers" at bounding box center [440, 40] width 32 height 6
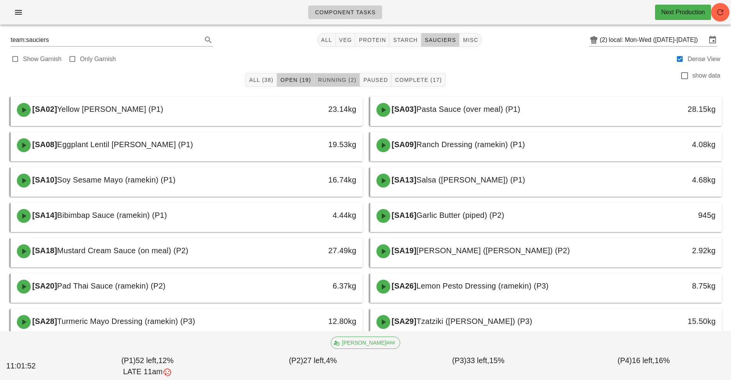
click at [342, 80] on span "Running (2)" at bounding box center [337, 80] width 39 height 6
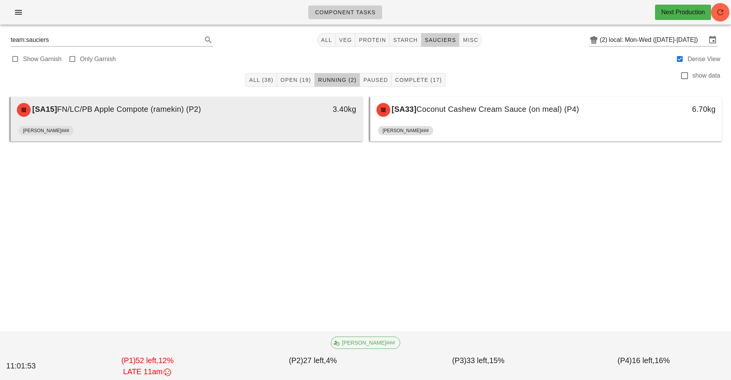
click at [295, 122] on div "[SA15] FN/LC/PB Apple Compote (ramekin) (P2) 3.40kg" at bounding box center [187, 110] width 352 height 26
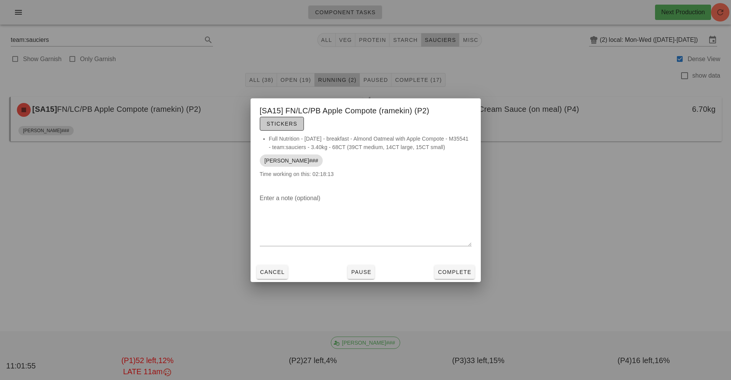
click at [282, 129] on button "Stickers" at bounding box center [282, 124] width 44 height 14
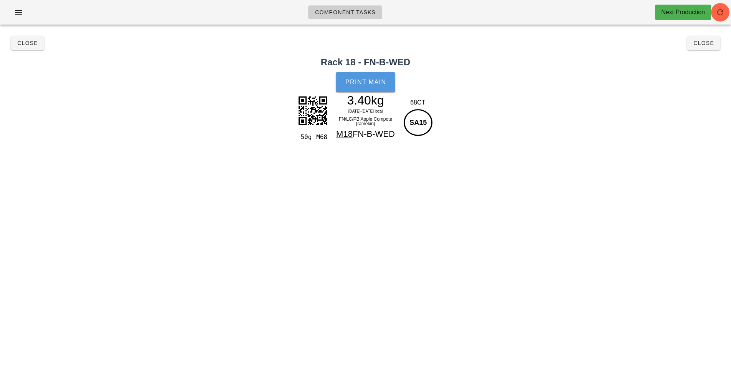
click at [365, 82] on span "Print Main" at bounding box center [365, 82] width 41 height 7
click at [26, 37] on button "Close" at bounding box center [27, 43] width 33 height 14
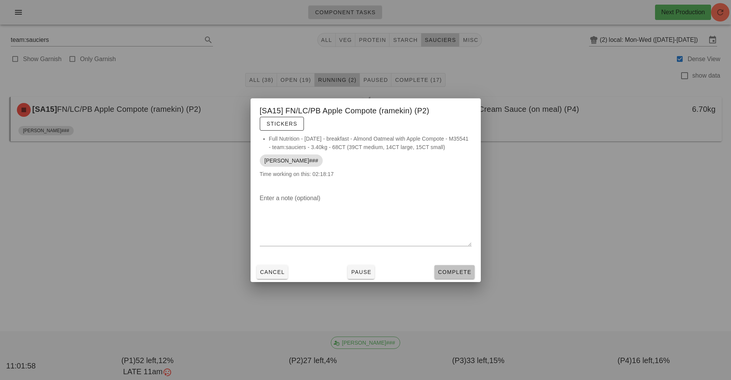
click at [453, 266] on button "Complete" at bounding box center [454, 272] width 40 height 14
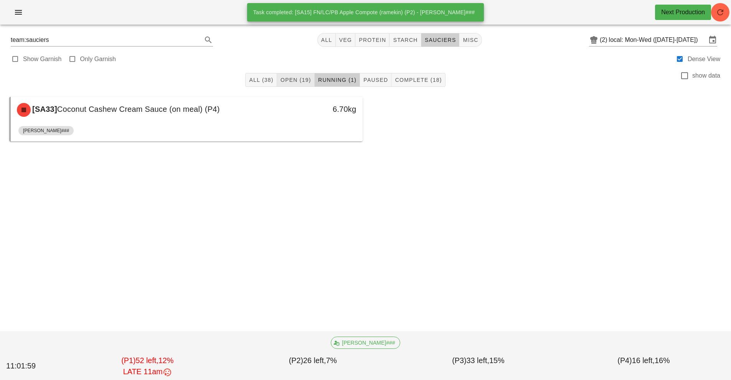
click at [292, 79] on span "Open (19)" at bounding box center [295, 80] width 31 height 6
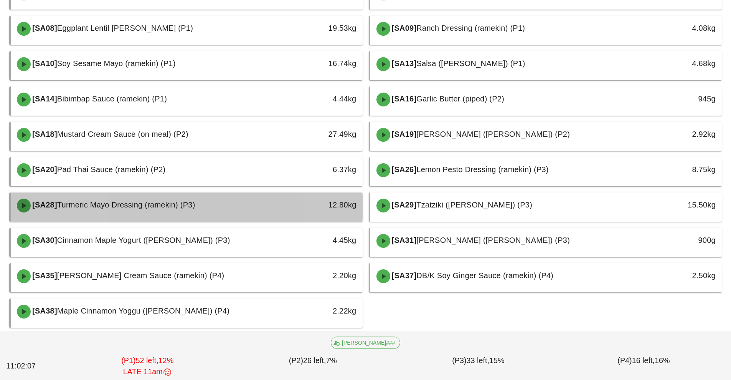
scroll to position [114, 0]
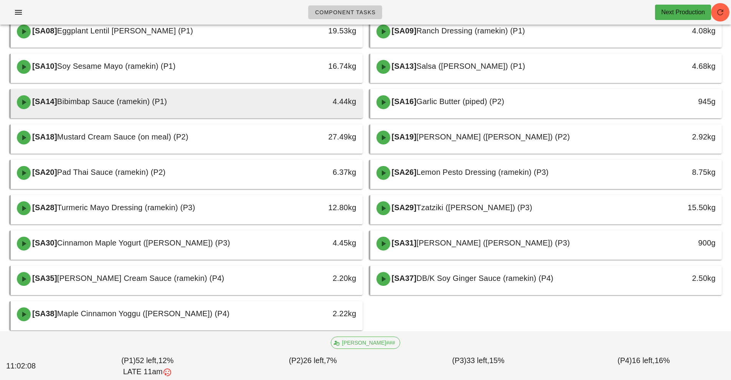
click at [246, 106] on div "[SA14] Bibimbap Sauce (ramekin) (P1)" at bounding box center [142, 102] width 261 height 23
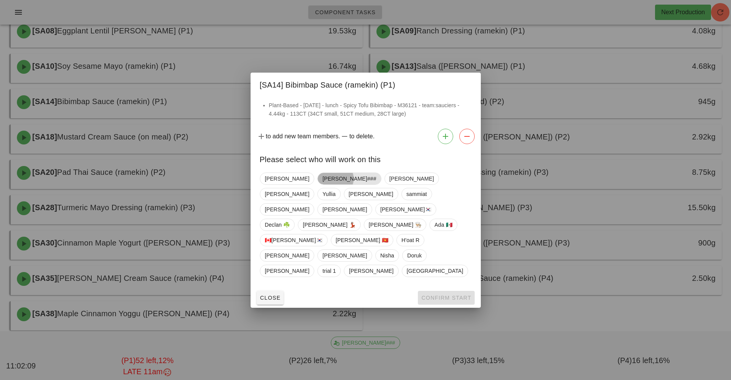
click at [322, 184] on span "[PERSON_NAME]###" at bounding box center [349, 179] width 54 height 12
click at [454, 290] on button "Confirm Start" at bounding box center [446, 297] width 56 height 14
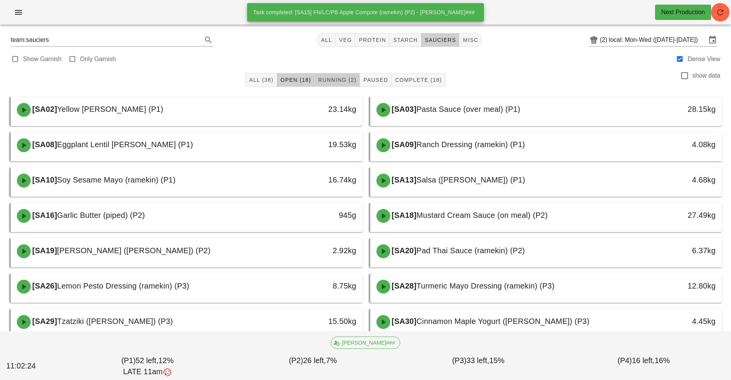
click at [336, 79] on span "Running (2)" at bounding box center [337, 80] width 39 height 6
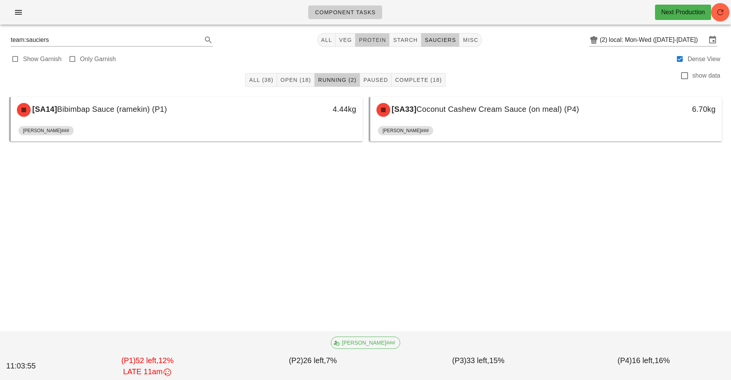
click at [371, 41] on span "protein" at bounding box center [372, 40] width 28 height 6
type input "team:protein"
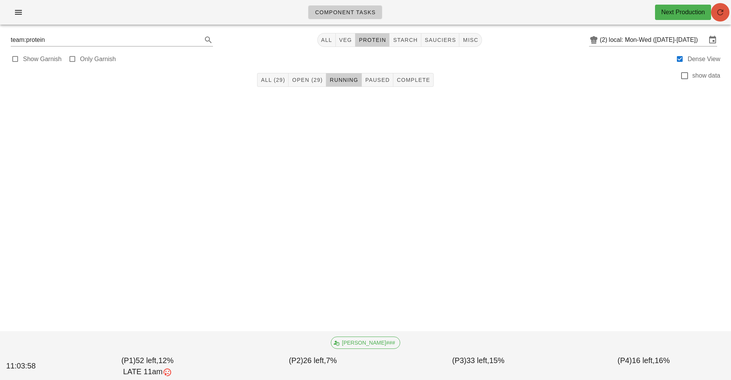
click at [712, 14] on span "button" at bounding box center [720, 12] width 18 height 9
click at [319, 81] on span "Open (29)" at bounding box center [307, 80] width 31 height 6
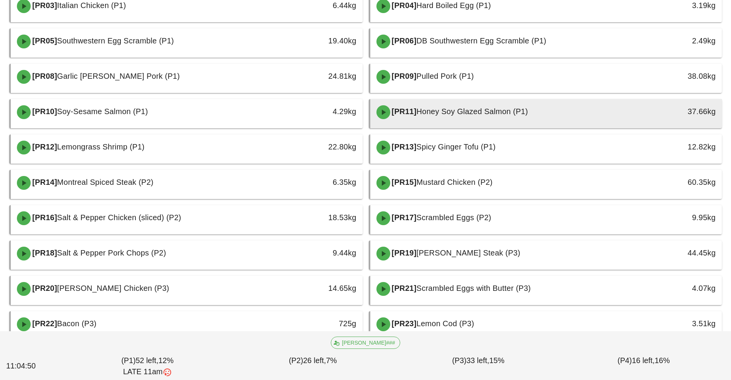
click at [599, 125] on div at bounding box center [546, 126] width 337 height 3
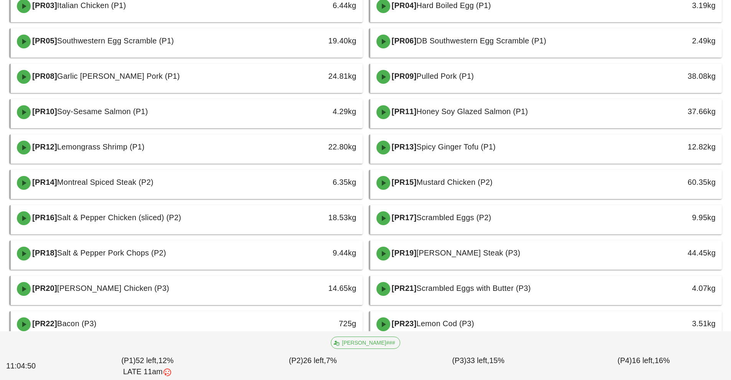
scroll to position [140, 0]
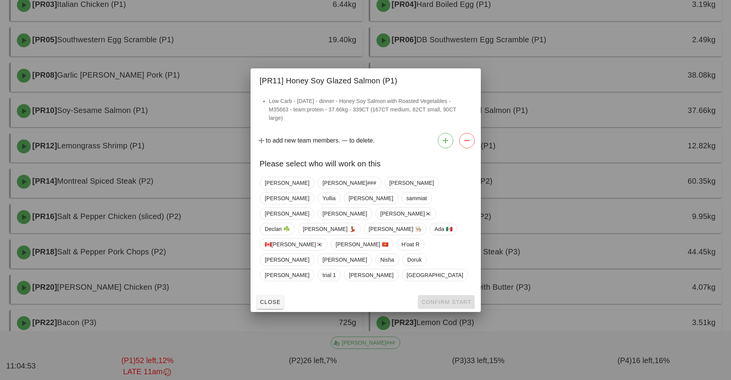
click at [669, 367] on div at bounding box center [365, 190] width 731 height 380
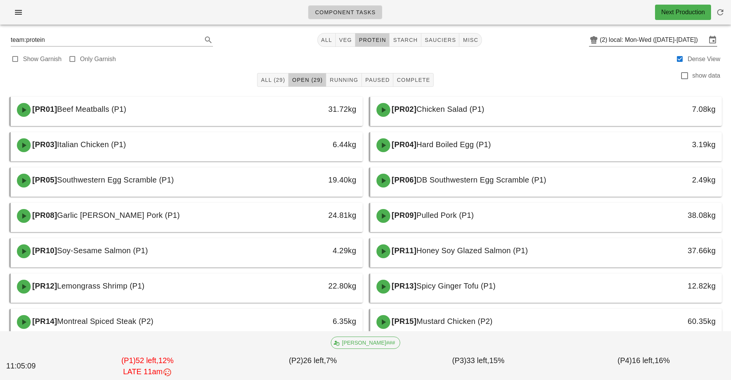
click at [658, 40] on input "local: Mon-Wed ([DATE]-[DATE])" at bounding box center [657, 40] width 97 height 12
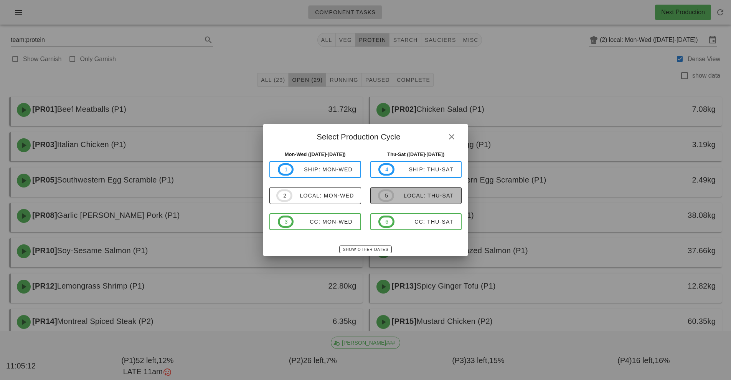
click at [438, 198] on div "local: Thu-Sat" at bounding box center [424, 195] width 60 height 6
type input "local: Thu-Sat (Sep 25-Sep 27)"
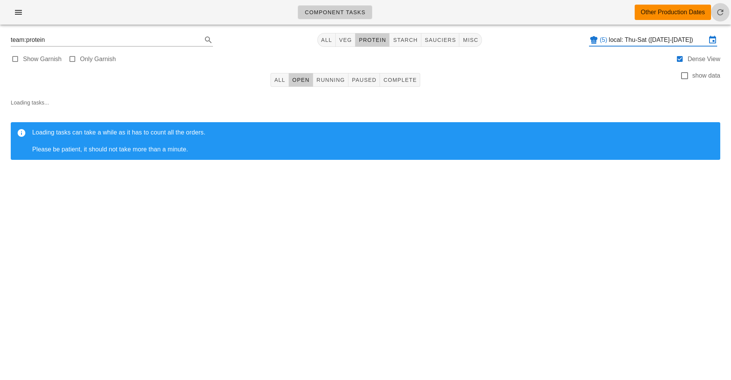
click at [715, 12] on span "button" at bounding box center [720, 12] width 18 height 9
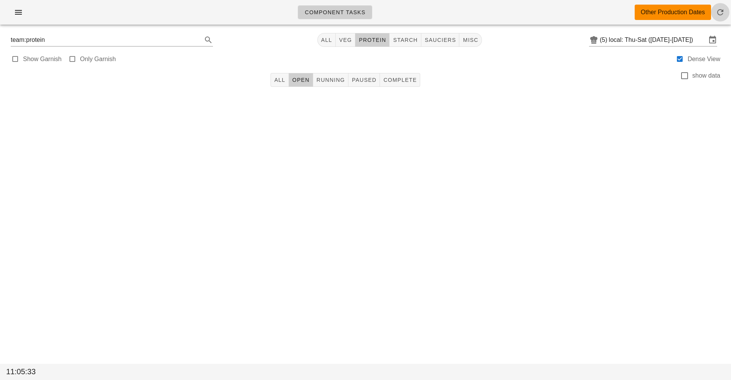
click at [720, 15] on icon "button" at bounding box center [720, 12] width 9 height 9
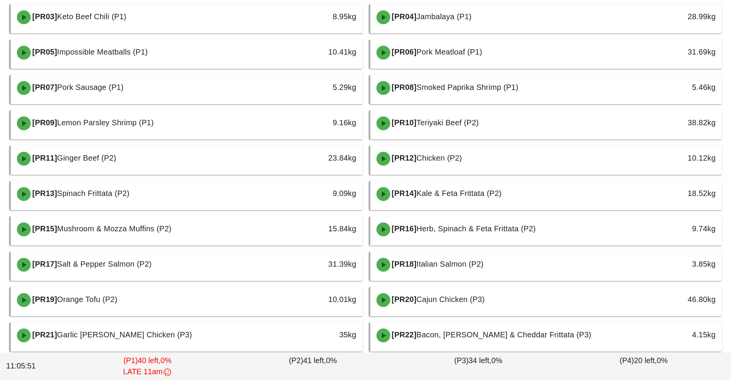
scroll to position [130, 0]
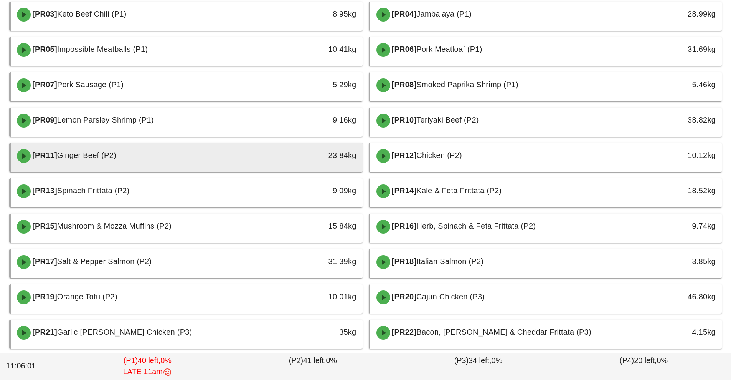
click at [220, 152] on div "[PR11] Ginger Beef (P2)" at bounding box center [142, 155] width 261 height 23
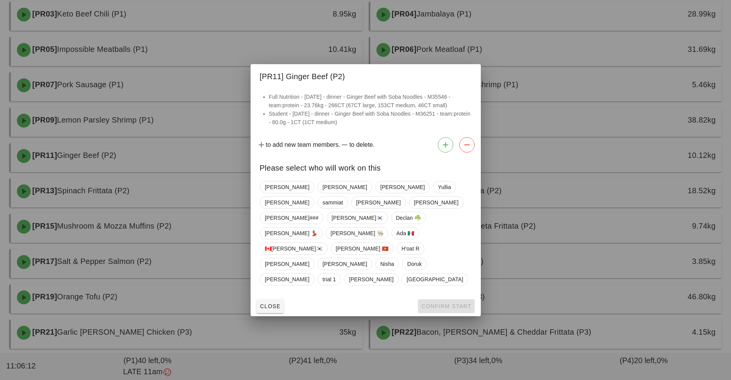
click at [447, 86] on div "[PR11] Ginger Beef (P2)" at bounding box center [366, 75] width 230 height 22
click at [357, 271] on div "Adrian Kavitha Richard Yullia Arturo sammiat Dalia Ruth Shawn### wayne🇰🇷 Declan…" at bounding box center [366, 237] width 230 height 118
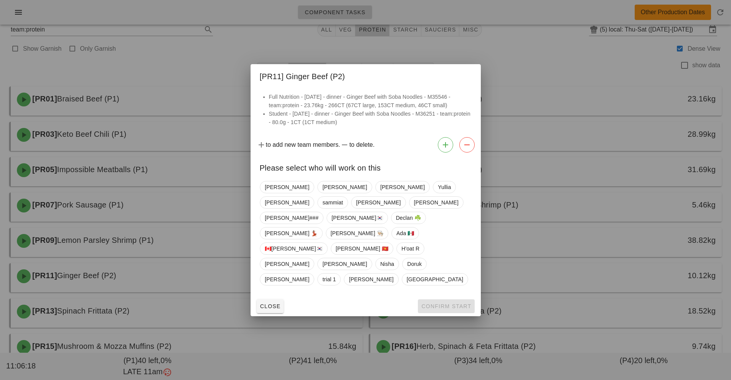
scroll to position [7, 0]
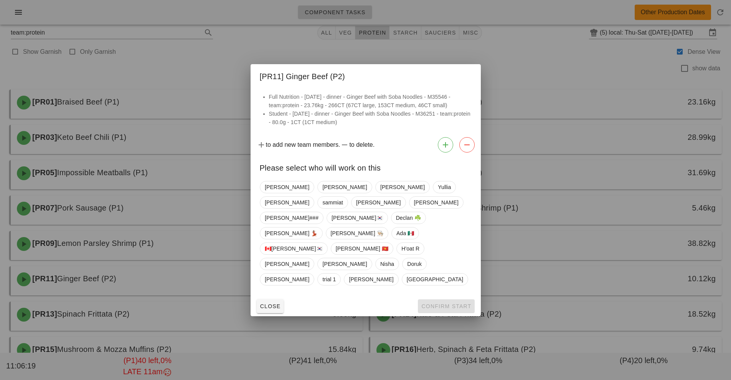
click at [202, 58] on div at bounding box center [365, 190] width 731 height 380
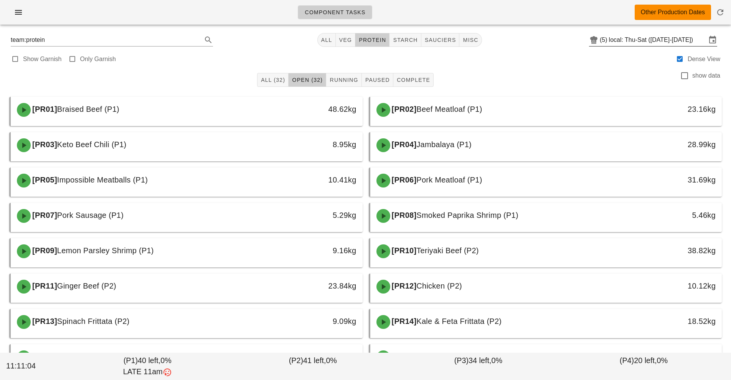
click at [673, 41] on input "local: Thu-Sat (Sep 25-Sep 27)" at bounding box center [657, 40] width 97 height 12
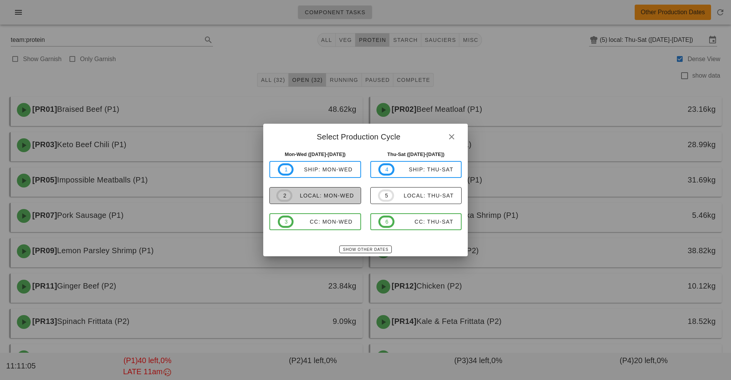
click at [320, 193] on div "local: Mon-Wed" at bounding box center [323, 195] width 62 height 6
type input "local: Mon-Wed ([DATE]-[DATE])"
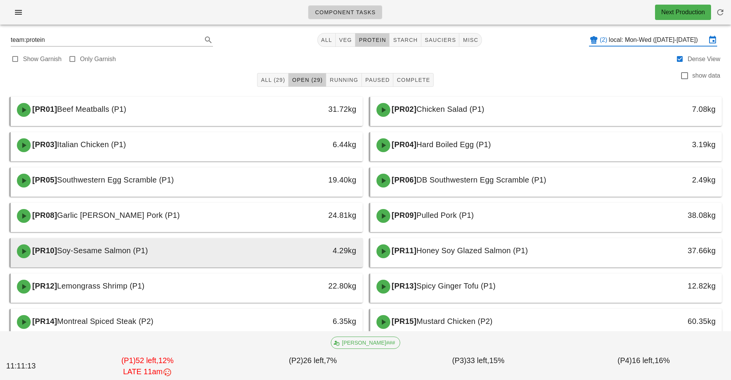
click at [254, 253] on div "[PR10] Soy-Sesame Salmon (P1)" at bounding box center [142, 250] width 261 height 23
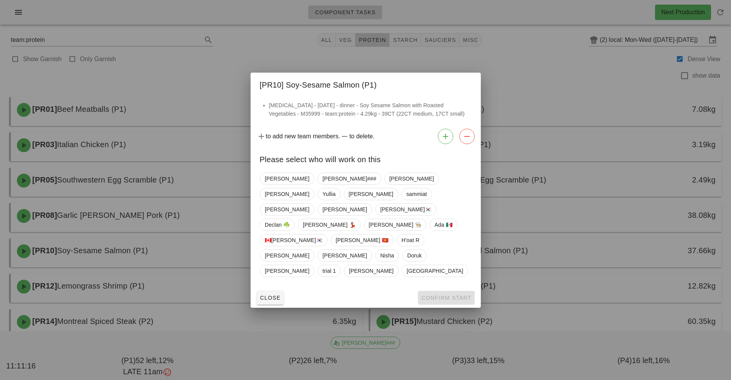
click at [218, 64] on div at bounding box center [365, 190] width 731 height 380
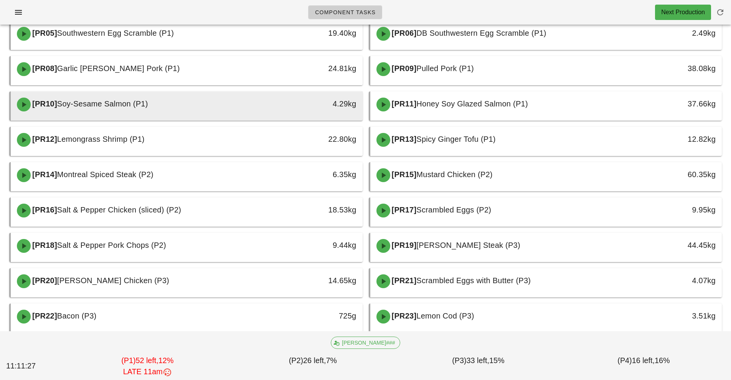
scroll to position [143, 0]
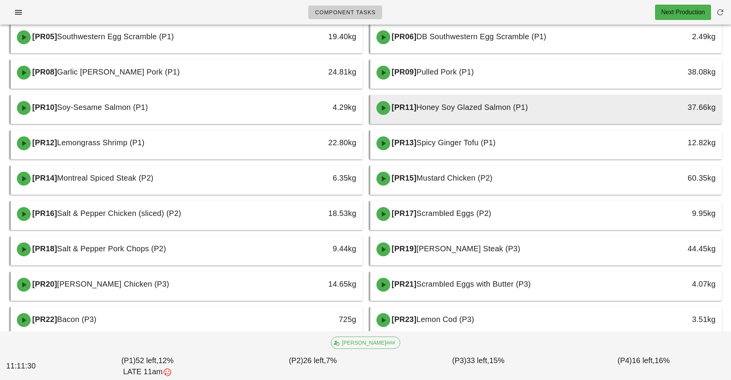
click at [467, 106] on span "Honey Soy Glazed Salmon (P1)" at bounding box center [471, 107] width 111 height 8
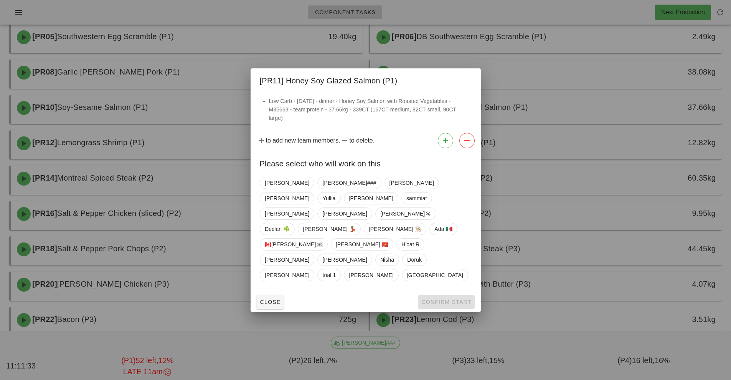
click at [601, 2] on div at bounding box center [365, 190] width 731 height 380
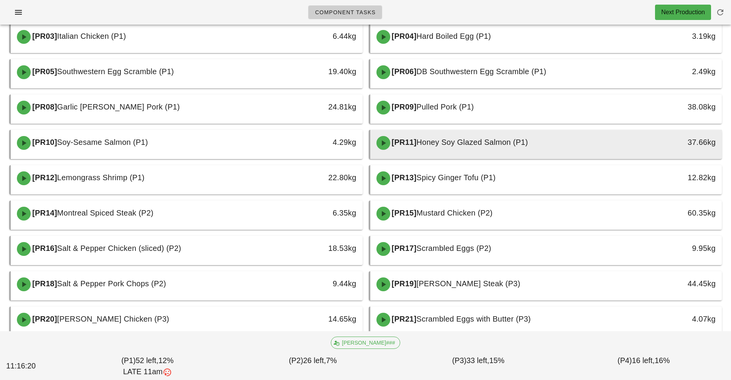
scroll to position [94, 0]
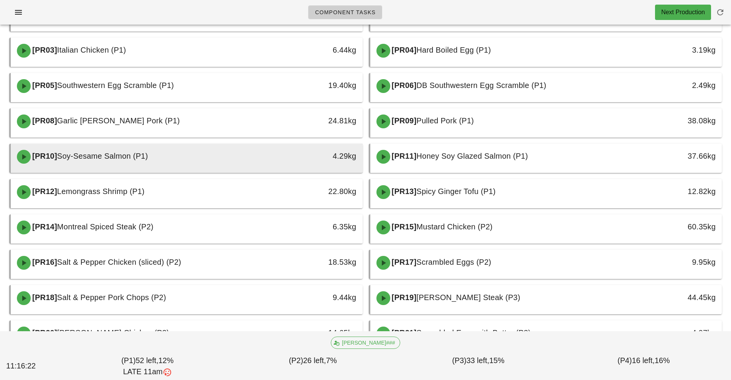
click at [242, 162] on div "[PR10] Soy-Sesame Salmon (P1)" at bounding box center [142, 156] width 261 height 23
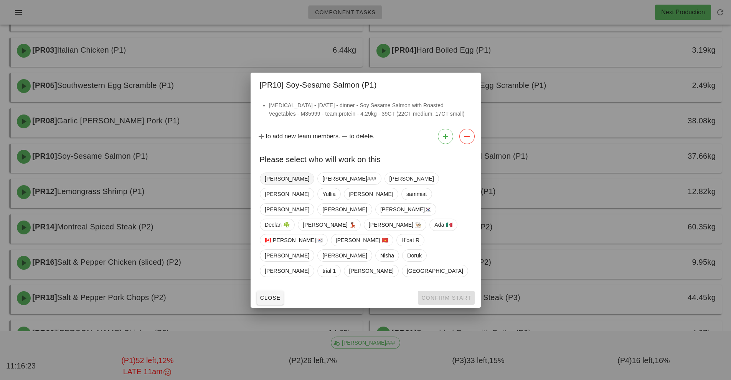
click at [276, 184] on span "Richard" at bounding box center [287, 179] width 45 height 12
click at [450, 290] on button "Confirm Start" at bounding box center [446, 297] width 56 height 14
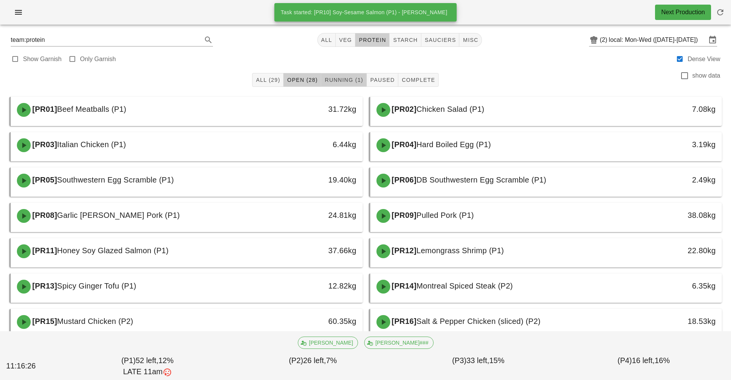
click at [341, 79] on span "Running (1)" at bounding box center [343, 80] width 39 height 6
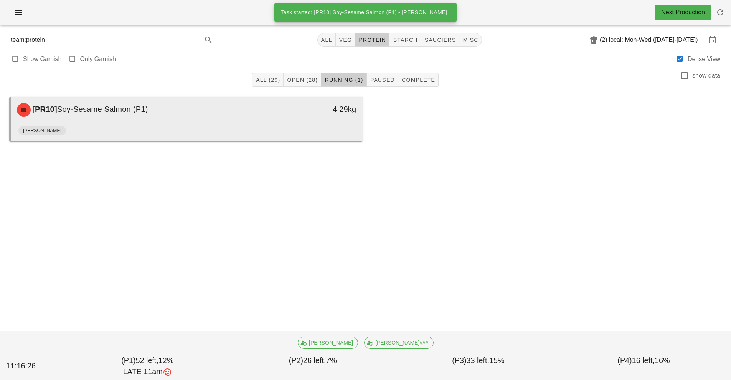
click at [266, 124] on div "Adrian" at bounding box center [186, 132] width 337 height 18
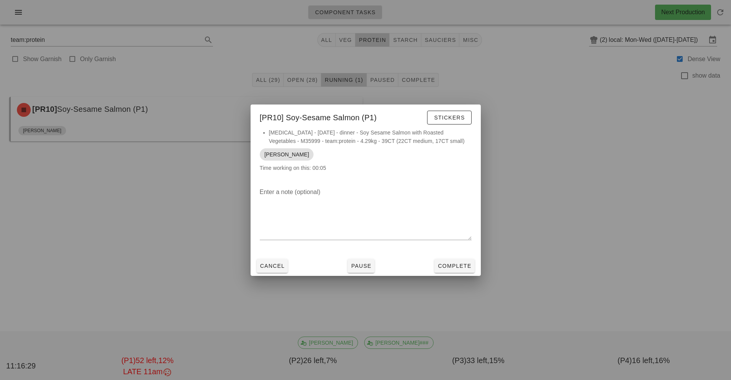
click at [567, 145] on div at bounding box center [365, 190] width 731 height 380
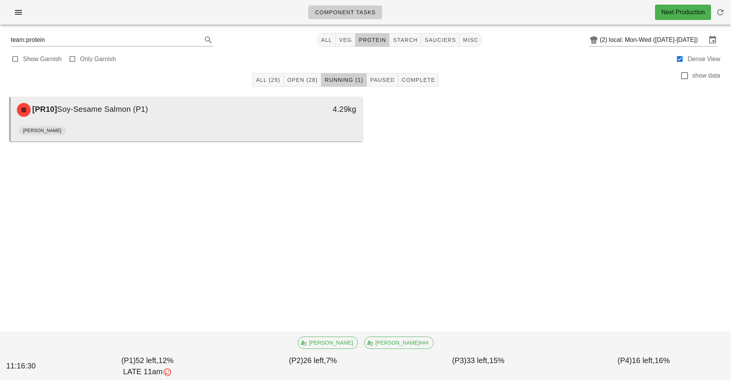
click at [342, 120] on div "4.29kg" at bounding box center [317, 109] width 87 height 23
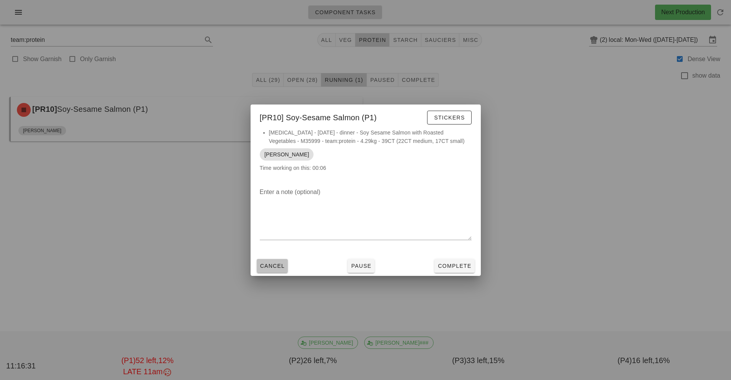
click at [277, 266] on span "Cancel" at bounding box center [272, 265] width 25 height 6
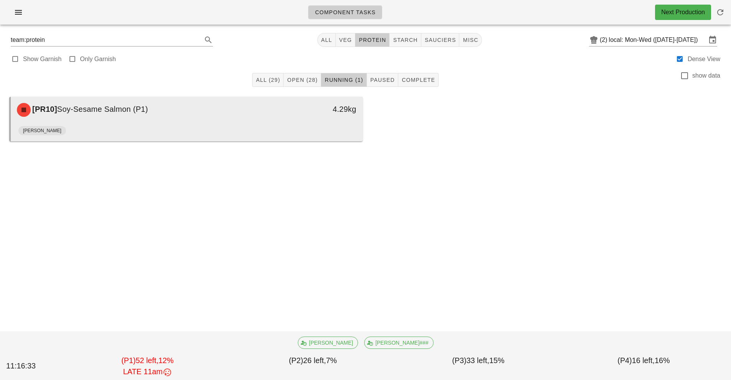
click at [321, 127] on div "Adrian" at bounding box center [186, 132] width 337 height 18
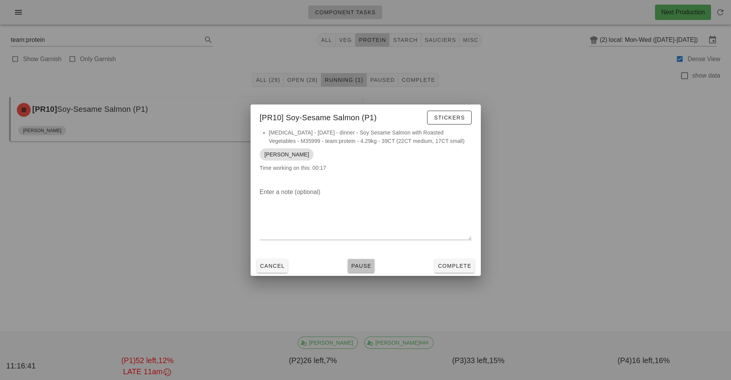
click at [363, 266] on span "Pause" at bounding box center [361, 265] width 21 height 6
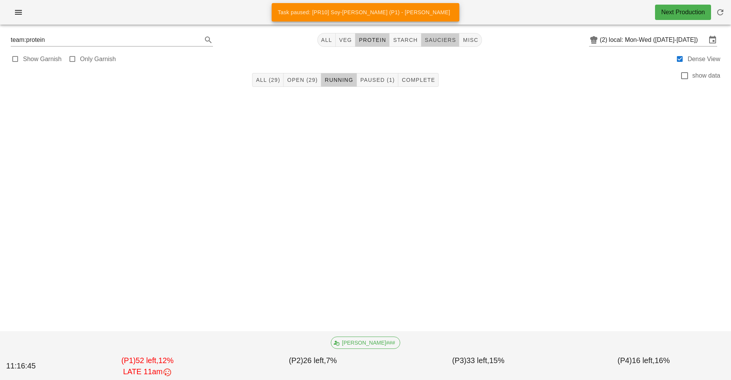
click at [442, 40] on span "sauciers" at bounding box center [440, 40] width 32 height 6
type input "team:sauciers"
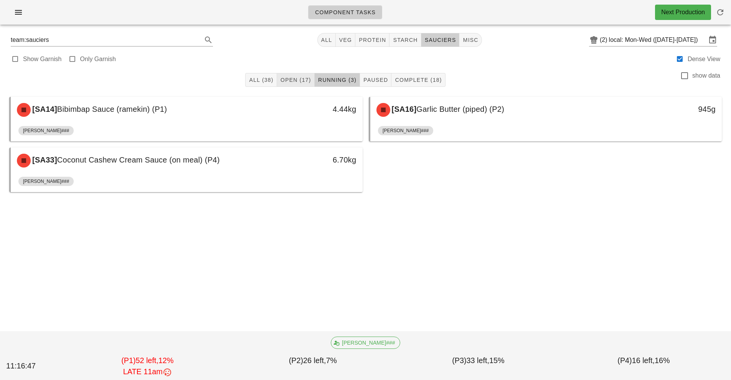
click at [297, 80] on span "Open (17)" at bounding box center [295, 80] width 31 height 6
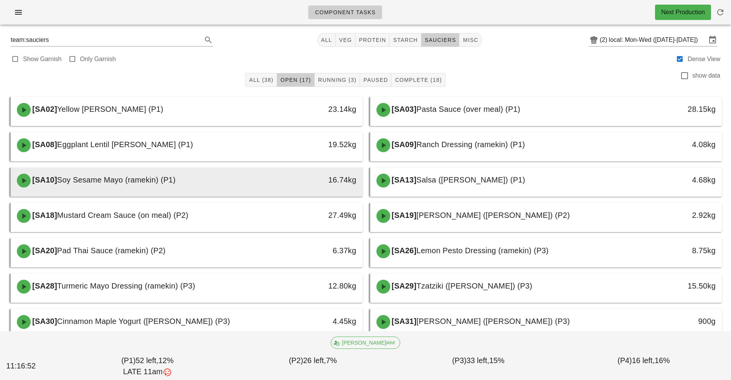
click at [306, 174] on div "16.74kg" at bounding box center [317, 179] width 78 height 12
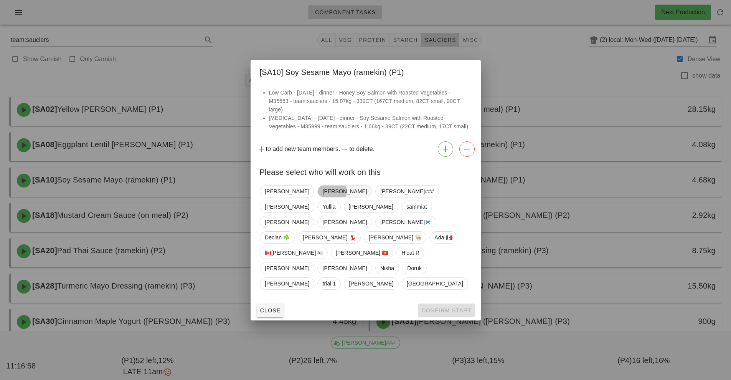
click at [322, 197] on span "Richard" at bounding box center [344, 191] width 45 height 12
click at [429, 307] on span "Confirm Start" at bounding box center [446, 310] width 50 height 6
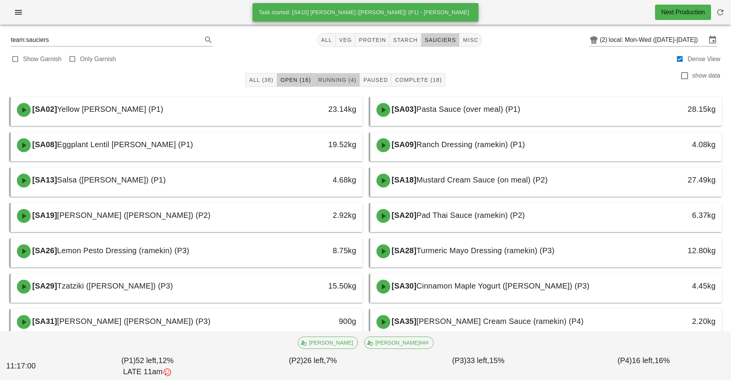
click at [339, 78] on span "Running (4)" at bounding box center [337, 80] width 39 height 6
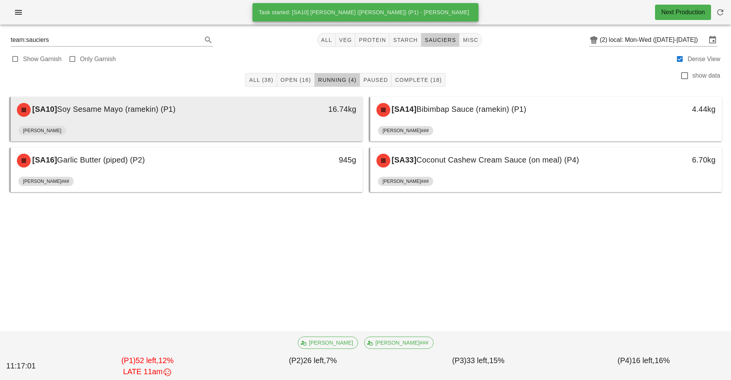
click at [298, 117] on div "16.74kg" at bounding box center [317, 109] width 87 height 23
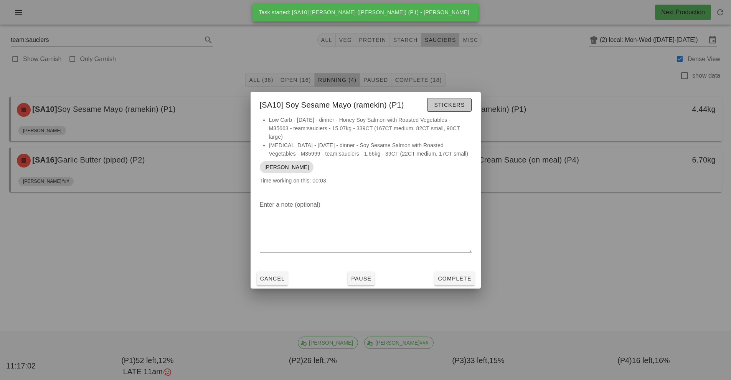
click at [433, 102] on button "Stickers" at bounding box center [449, 105] width 44 height 14
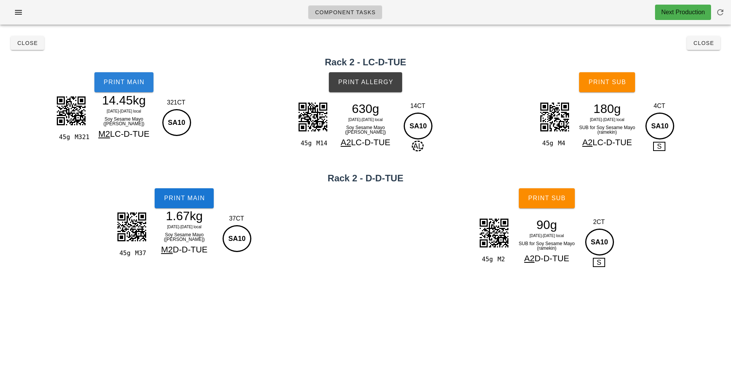
click at [132, 84] on span "Print Main" at bounding box center [123, 82] width 41 height 7
click at [177, 205] on button "Print Main" at bounding box center [184, 198] width 59 height 20
click at [360, 77] on button "Print Allergy" at bounding box center [365, 82] width 73 height 20
click at [612, 81] on span "Print Sub" at bounding box center [607, 82] width 38 height 7
click at [540, 191] on button "Print Sub" at bounding box center [547, 198] width 56 height 20
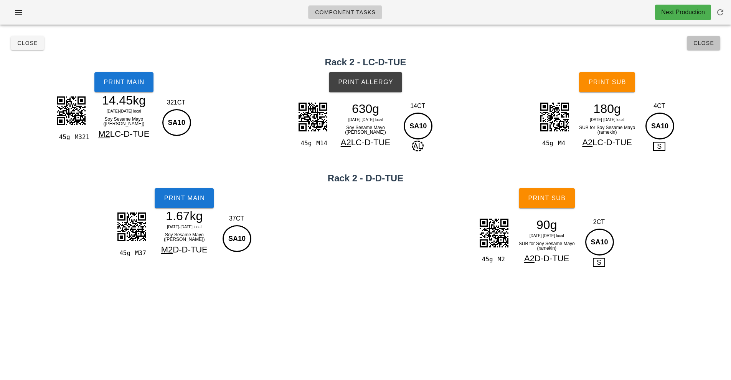
click at [716, 42] on button "Close" at bounding box center [703, 43] width 33 height 14
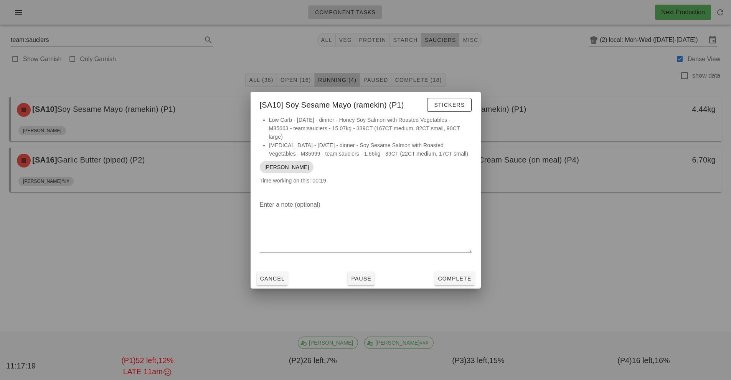
click at [428, 287] on div "Cancel Pause Complete" at bounding box center [366, 278] width 230 height 20
click at [455, 274] on button "Complete" at bounding box center [454, 278] width 40 height 14
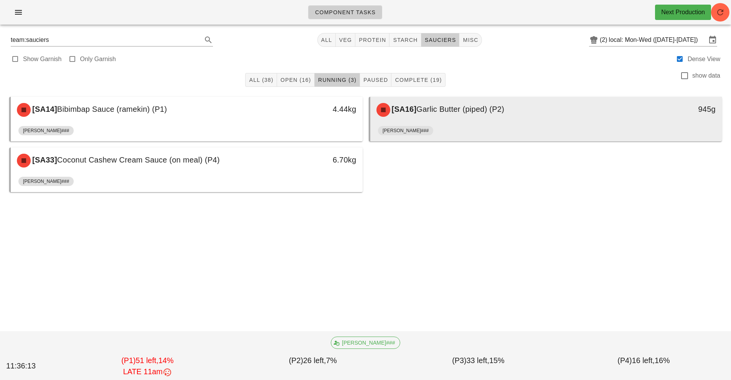
click at [454, 124] on div "[PERSON_NAME]###" at bounding box center [546, 132] width 337 height 18
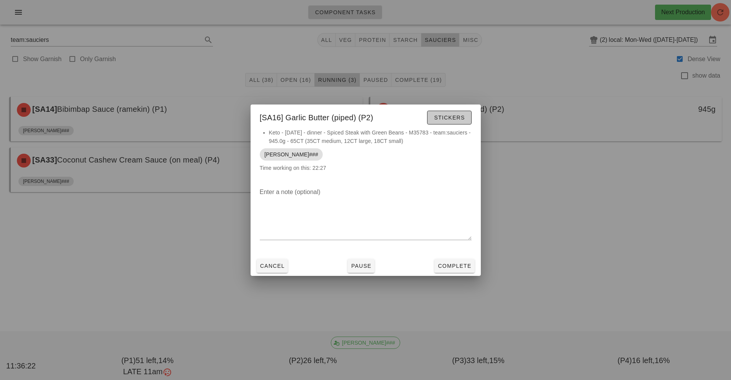
click at [454, 121] on button "Stickers" at bounding box center [449, 118] width 44 height 14
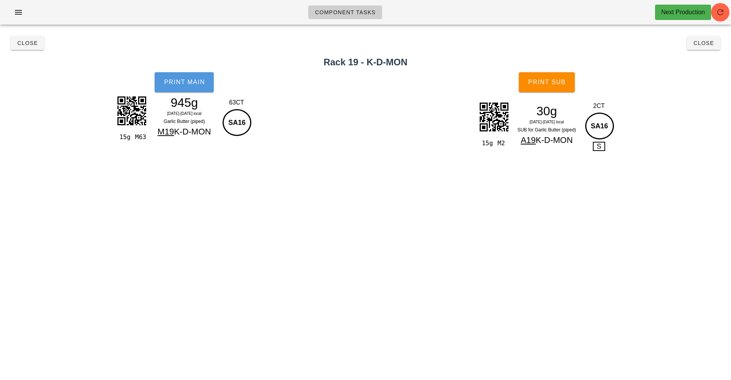
click at [183, 84] on span "Print Main" at bounding box center [183, 82] width 41 height 7
click at [561, 79] on span "Print Sub" at bounding box center [547, 82] width 38 height 7
click at [25, 45] on span "Close" at bounding box center [27, 43] width 21 height 6
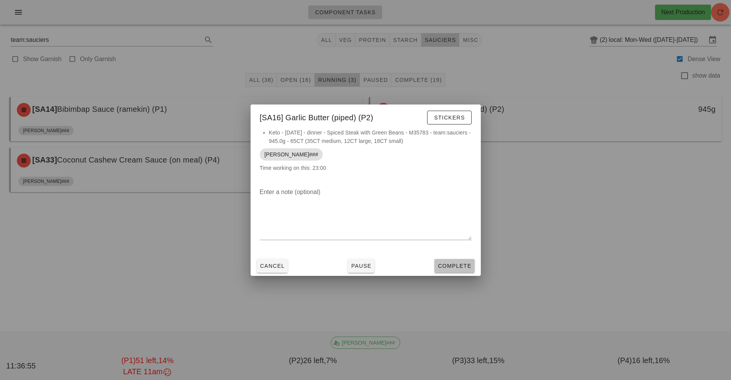
click at [451, 267] on span "Complete" at bounding box center [454, 265] width 34 height 6
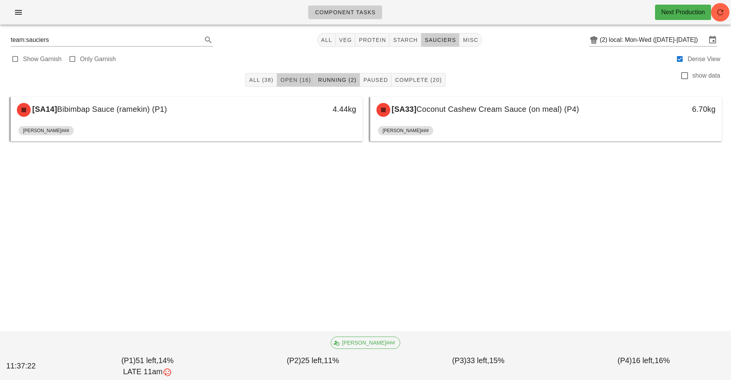
click at [300, 79] on span "Open (16)" at bounding box center [295, 80] width 31 height 6
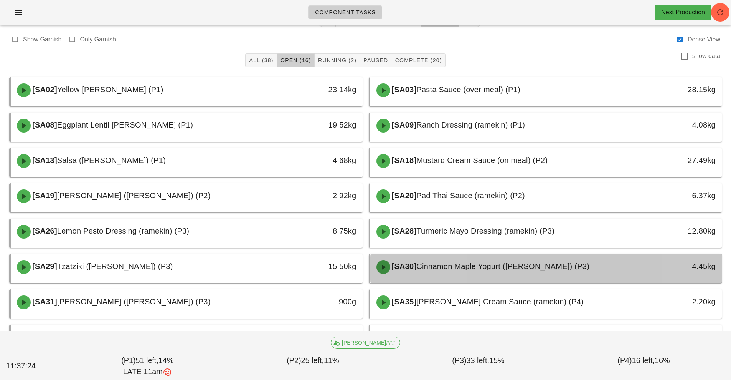
scroll to position [49, 0]
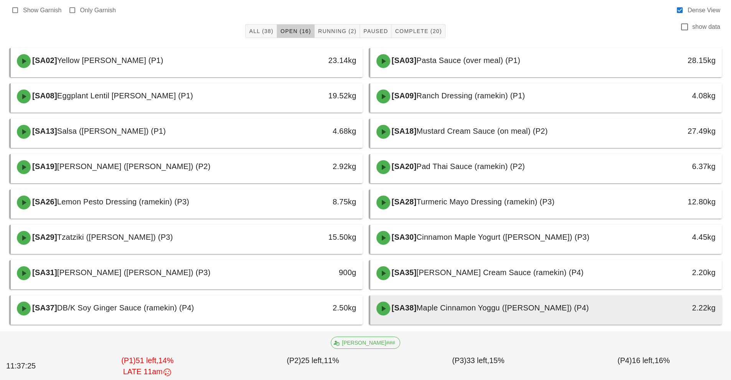
click at [464, 297] on div "[SA38] Maple Cinnamon Yoggu (ramekin) (P4)" at bounding box center [502, 308] width 261 height 23
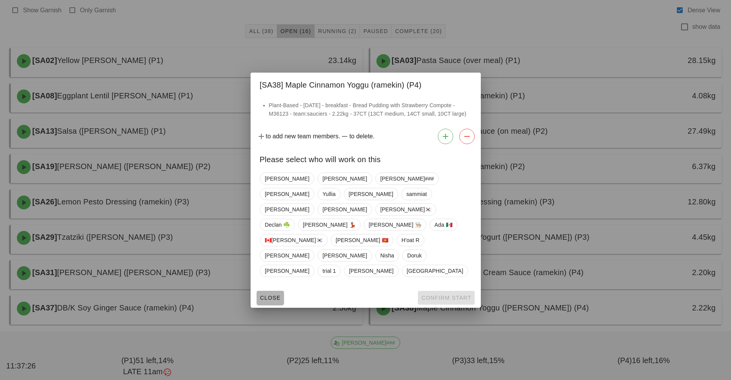
click at [269, 290] on button "Close" at bounding box center [270, 297] width 27 height 14
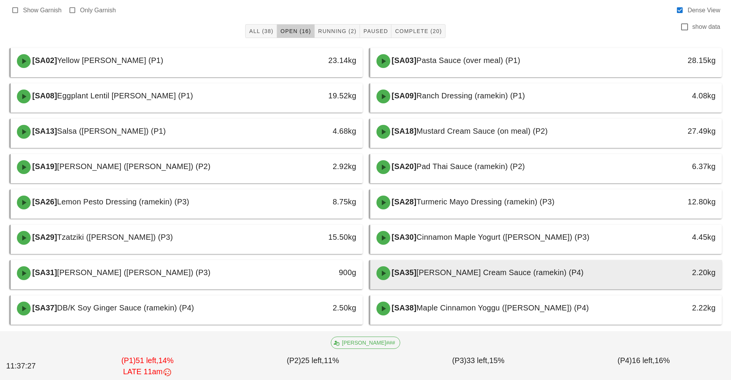
click at [466, 281] on div "[SA35] Dill Cream Sauce (ramekin) (P4)" at bounding box center [502, 272] width 261 height 23
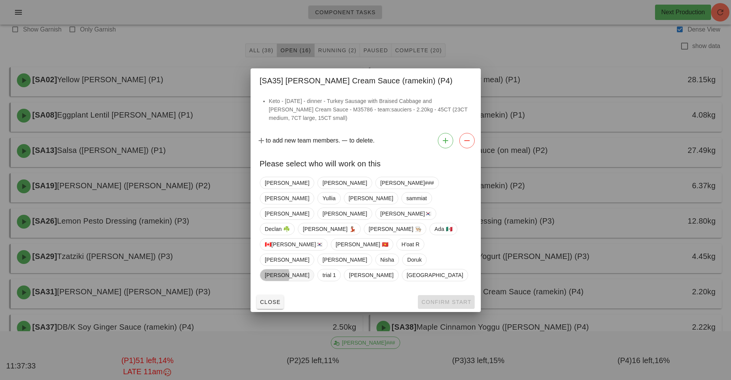
scroll to position [26, 0]
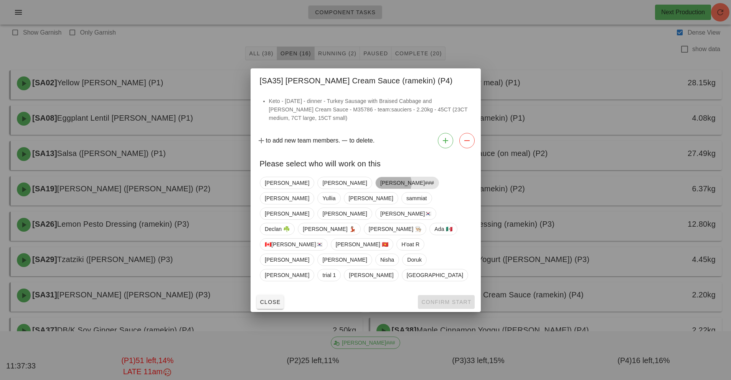
click at [380, 188] on span "[PERSON_NAME]###" at bounding box center [407, 183] width 54 height 12
click at [444, 299] on span "Confirm Start" at bounding box center [446, 302] width 50 height 6
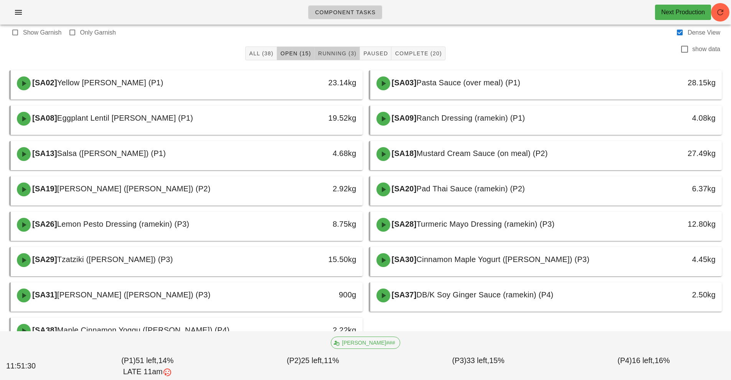
click at [349, 48] on button "Running (3)" at bounding box center [337, 53] width 45 height 14
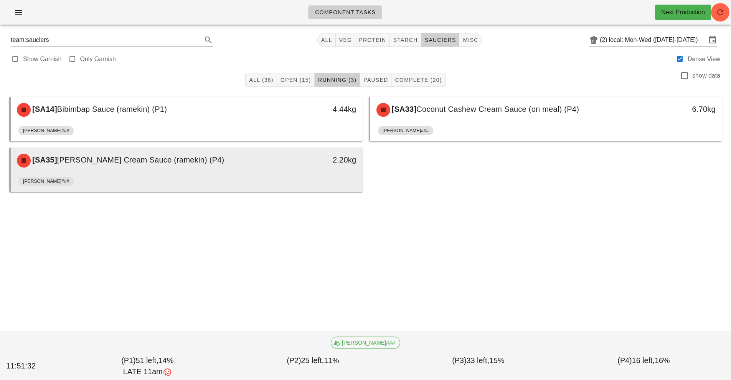
click at [299, 171] on div "2.20kg" at bounding box center [317, 160] width 87 height 23
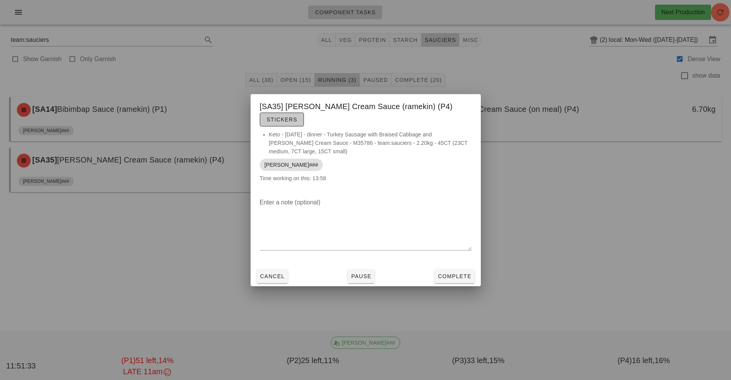
click at [297, 116] on span "Stickers" at bounding box center [281, 119] width 31 height 6
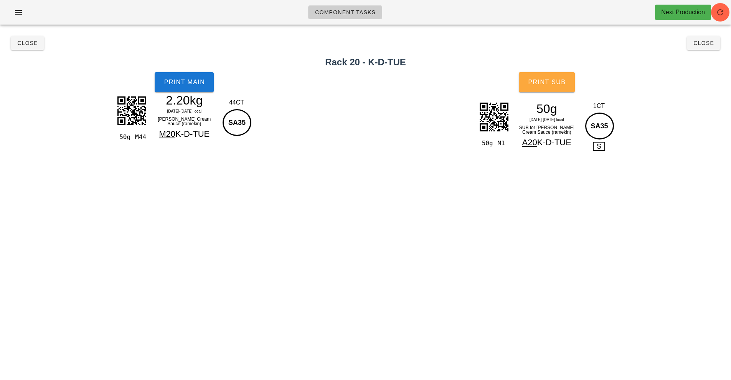
click at [560, 86] on button "Print Sub" at bounding box center [547, 82] width 56 height 20
click at [193, 89] on button "Print Main" at bounding box center [184, 82] width 59 height 20
click at [30, 44] on span "Close" at bounding box center [27, 43] width 21 height 6
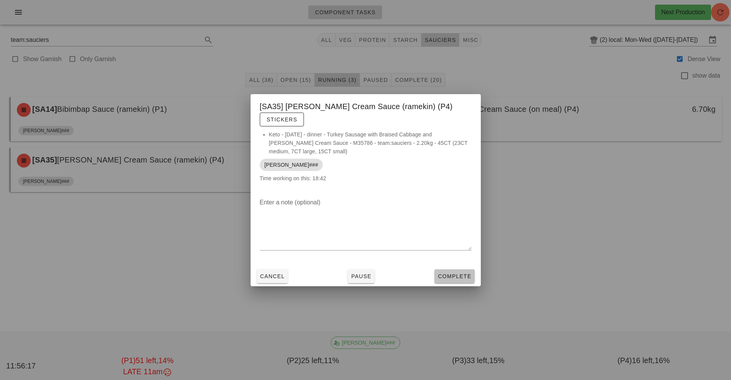
click at [459, 273] on span "Complete" at bounding box center [454, 276] width 34 height 6
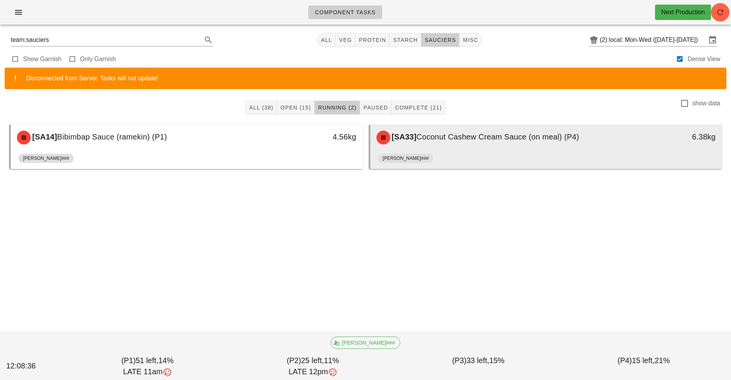
click at [500, 150] on div "[SA33] Coconut Cashew Cream Sauce (on meal) (P4) 6.38kg" at bounding box center [546, 137] width 352 height 26
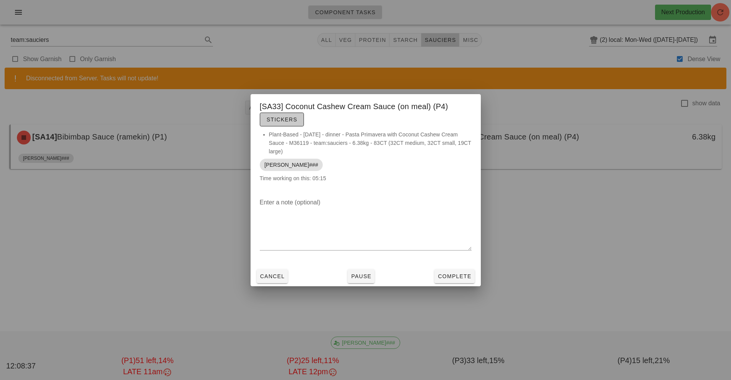
click at [279, 125] on button "Stickers" at bounding box center [282, 119] width 44 height 14
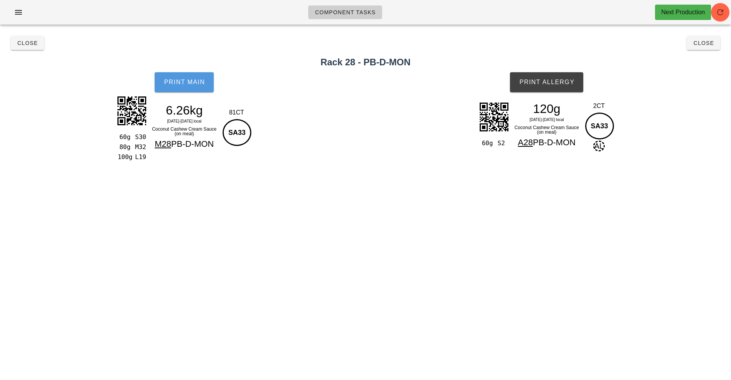
click at [185, 87] on button "Print Main" at bounding box center [184, 82] width 59 height 20
click at [544, 85] on span "Print Allergy" at bounding box center [547, 82] width 56 height 7
click at [33, 41] on span "Close" at bounding box center [27, 43] width 21 height 6
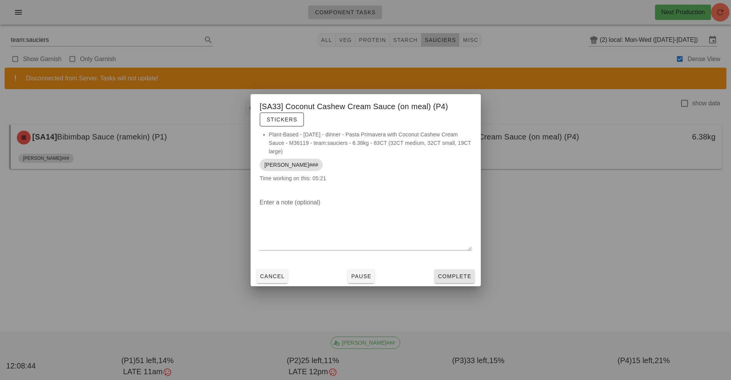
click at [454, 276] on span "Complete" at bounding box center [454, 276] width 34 height 6
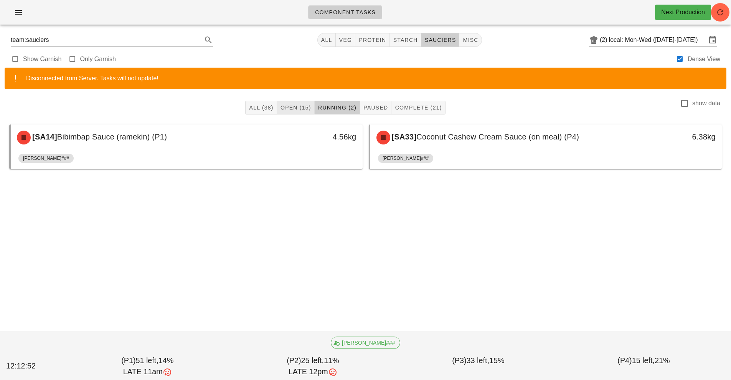
click at [295, 103] on button "Open (15)" at bounding box center [296, 108] width 38 height 14
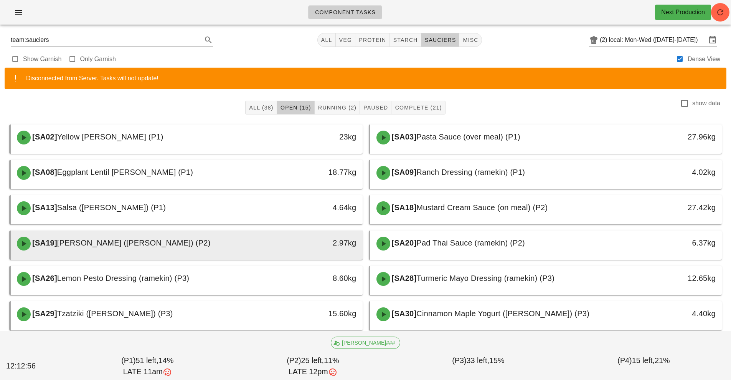
click at [280, 243] on div "2.97kg" at bounding box center [317, 242] width 78 height 12
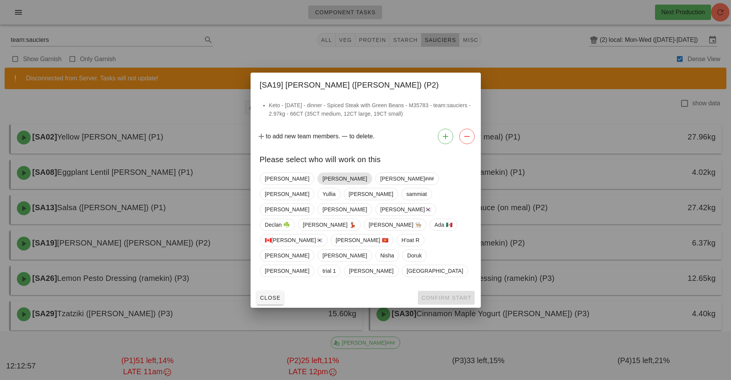
click at [322, 184] on span "Richard" at bounding box center [344, 179] width 45 height 12
click at [450, 294] on span "Confirm Start" at bounding box center [446, 297] width 50 height 6
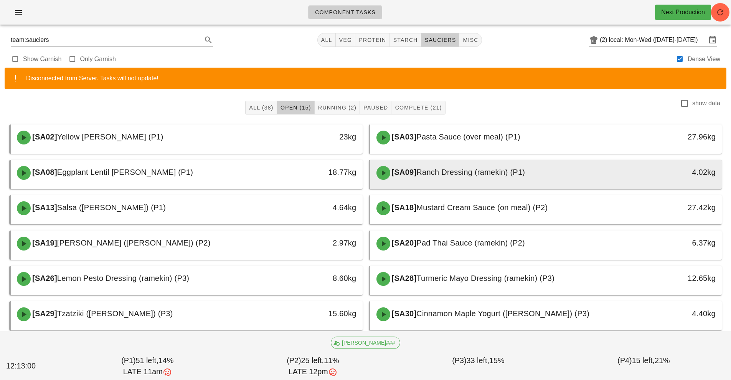
click at [475, 187] on div at bounding box center [546, 187] width 337 height 3
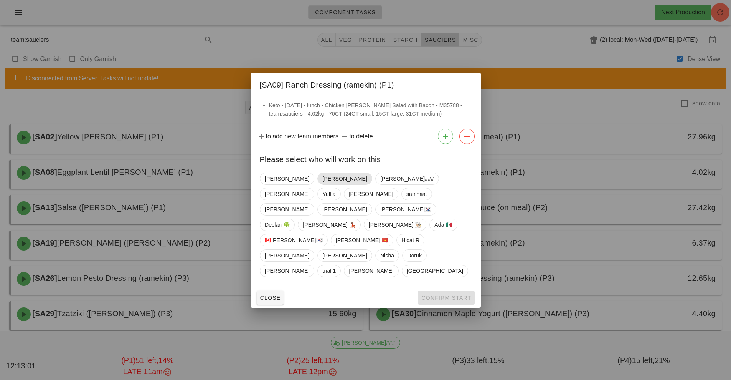
click at [322, 184] on span "Richard" at bounding box center [344, 179] width 45 height 12
click at [457, 290] on button "Confirm Start" at bounding box center [446, 297] width 56 height 14
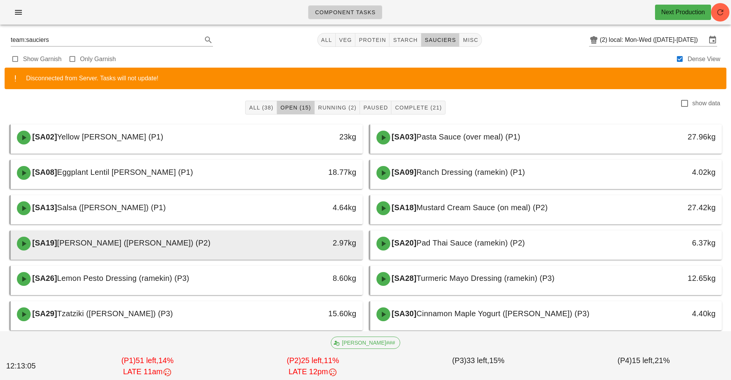
click at [272, 247] on div "[SA19] Garlic Aioli (ramekin) (P2)" at bounding box center [142, 243] width 261 height 23
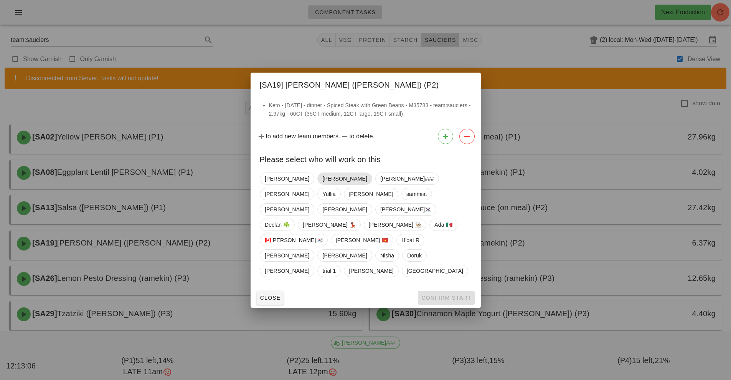
click at [322, 184] on span "Richard" at bounding box center [344, 179] width 45 height 12
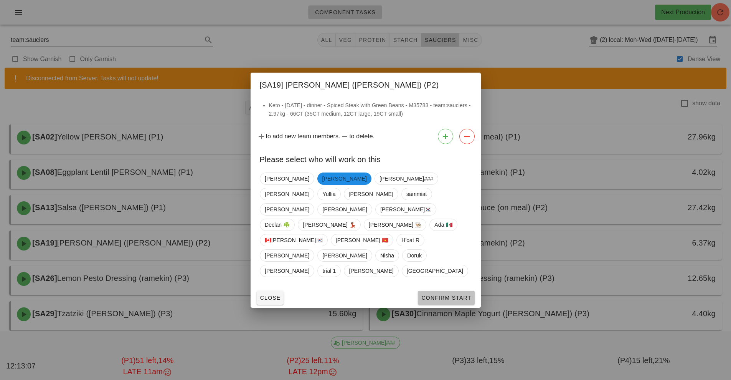
click at [443, 290] on button "Confirm Start" at bounding box center [446, 297] width 56 height 14
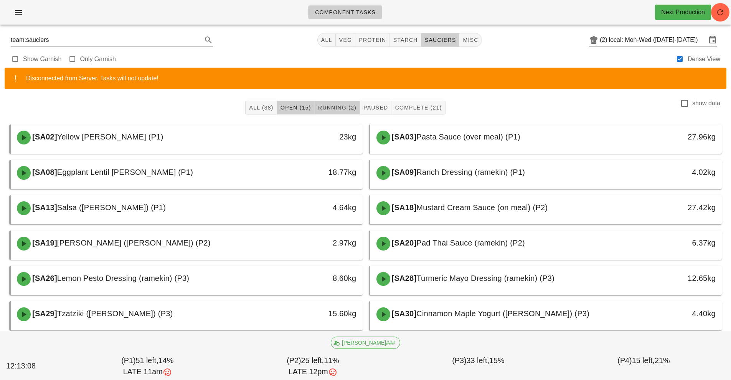
click at [337, 107] on span "Running (2)" at bounding box center [337, 107] width 39 height 6
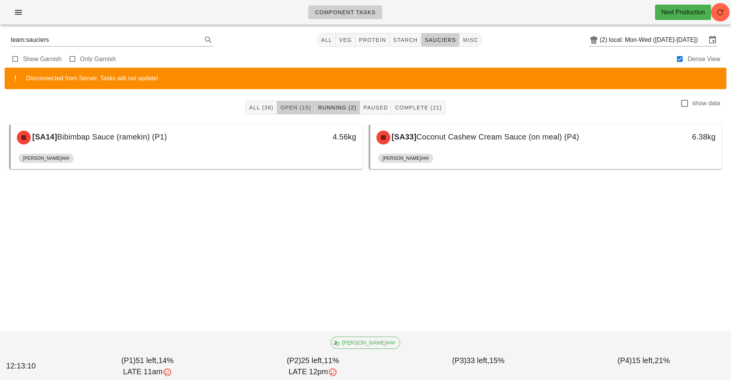
click at [297, 110] on span "Open (15)" at bounding box center [295, 107] width 31 height 6
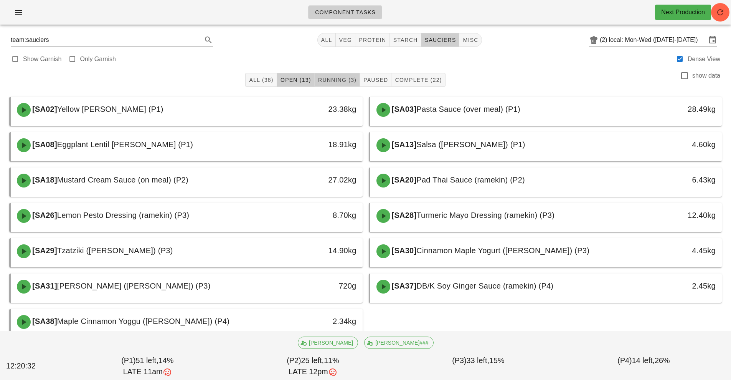
click at [341, 79] on span "Running (3)" at bounding box center [337, 80] width 39 height 6
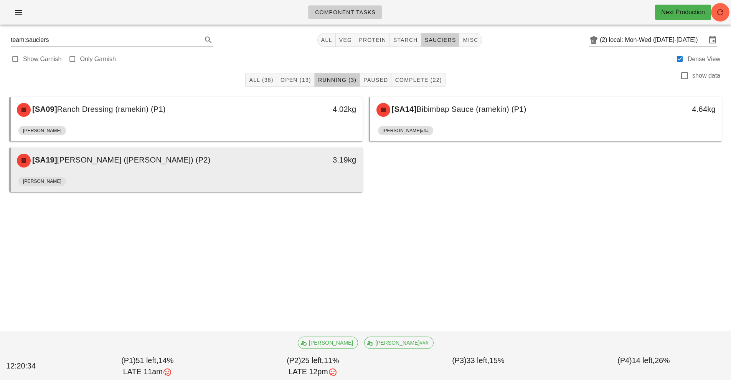
click at [305, 156] on div "3.19kg" at bounding box center [317, 159] width 78 height 12
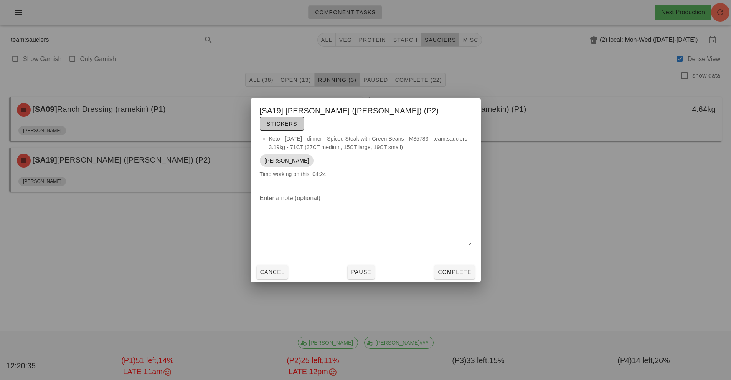
click at [297, 120] on span "Stickers" at bounding box center [281, 123] width 31 height 6
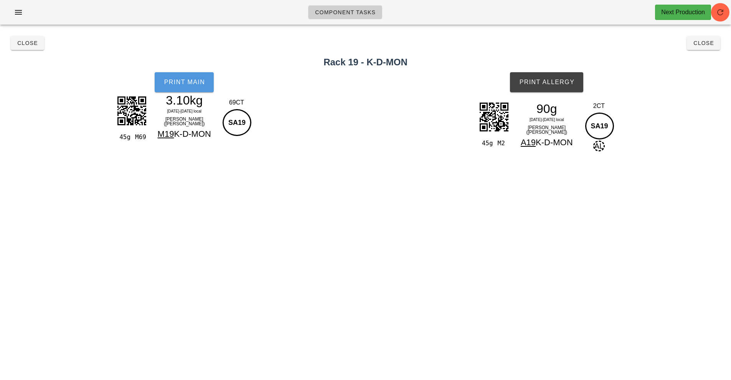
click at [180, 74] on button "Print Main" at bounding box center [184, 82] width 59 height 20
click at [553, 84] on span "Print Allergy" at bounding box center [547, 82] width 56 height 7
click at [704, 46] on span "Close" at bounding box center [703, 43] width 21 height 6
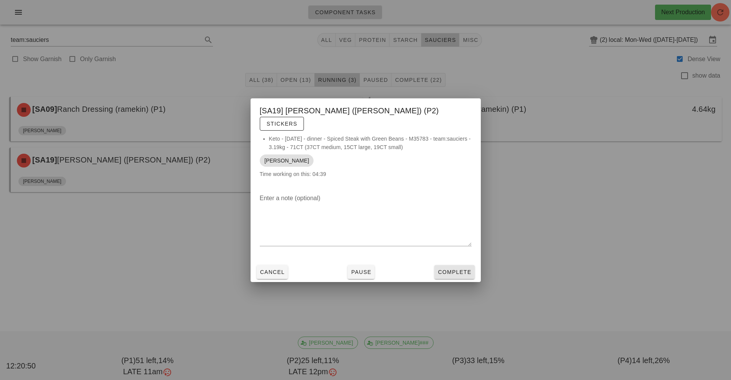
click at [465, 269] on span "Complete" at bounding box center [454, 272] width 34 height 6
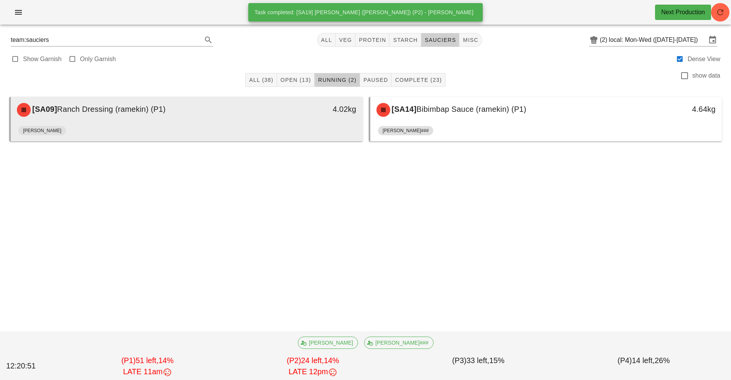
click at [329, 120] on div "4.02kg" at bounding box center [317, 109] width 87 height 23
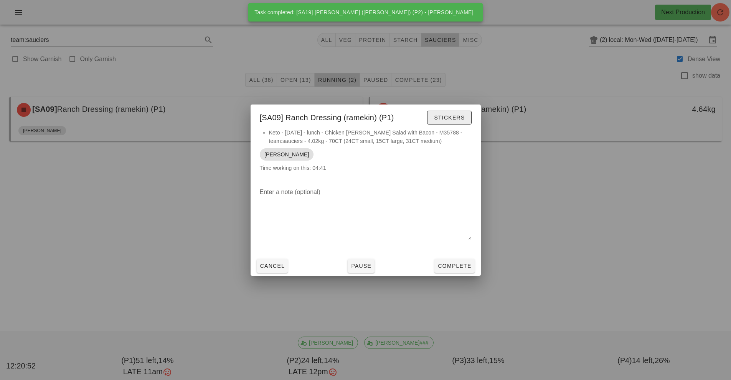
click at [461, 120] on span "Stickers" at bounding box center [449, 117] width 31 height 6
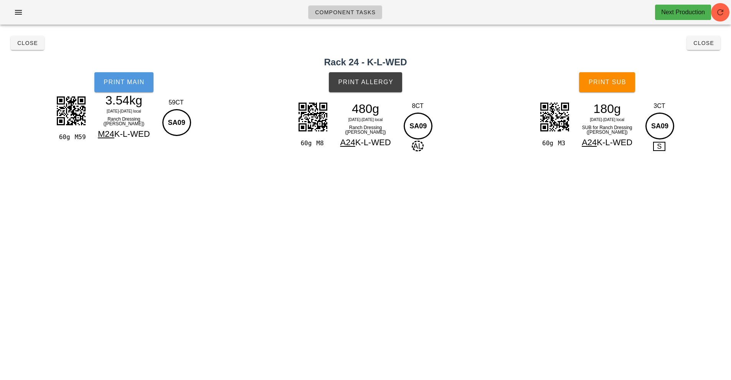
click at [141, 74] on button "Print Main" at bounding box center [123, 82] width 59 height 20
click at [386, 81] on span "Print Allergy" at bounding box center [366, 82] width 56 height 7
click at [614, 82] on span "Print Sub" at bounding box center [607, 82] width 38 height 7
click at [719, 50] on button "Close" at bounding box center [703, 43] width 33 height 14
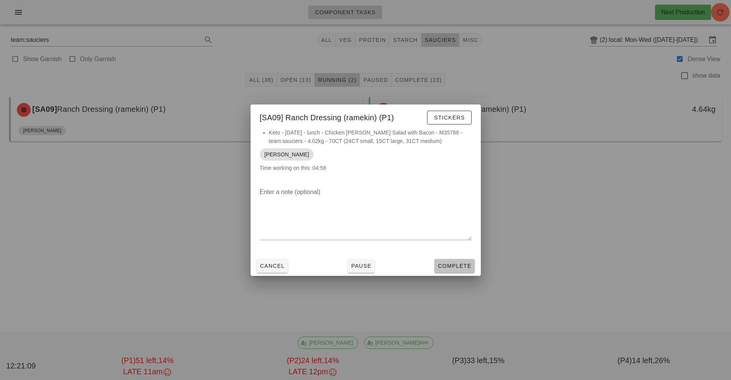
click at [467, 265] on span "Complete" at bounding box center [454, 265] width 34 height 6
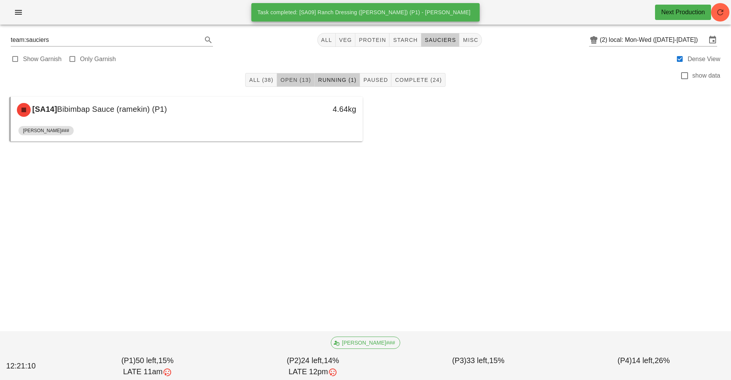
click at [290, 85] on button "Open (13)" at bounding box center [296, 80] width 38 height 14
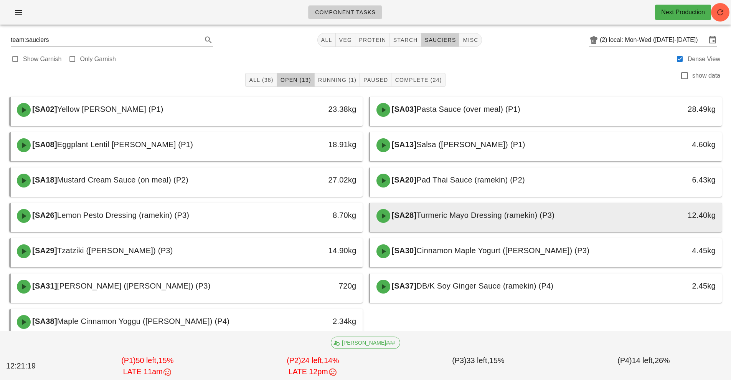
click at [627, 213] on div "[SA28] Turmeric Mayo Dressing (ramekin) (P3)" at bounding box center [502, 215] width 261 height 23
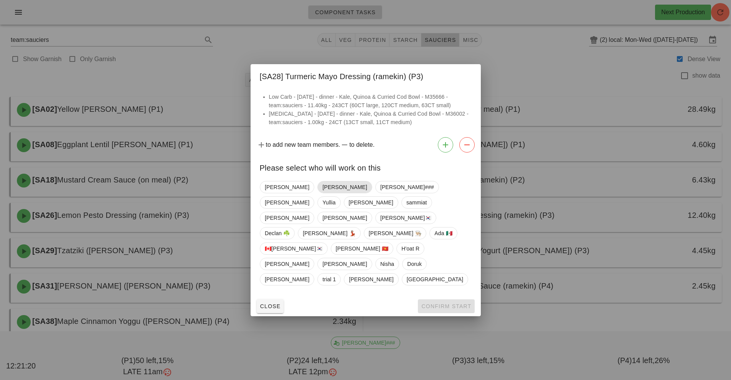
click at [322, 193] on span "Richard" at bounding box center [344, 187] width 45 height 12
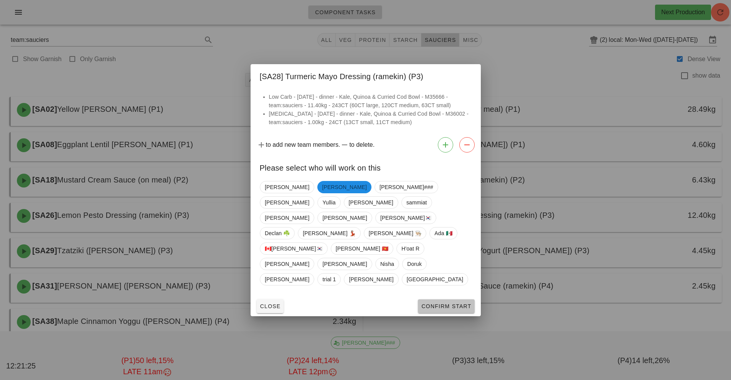
click at [450, 303] on span "Confirm Start" at bounding box center [446, 306] width 50 height 6
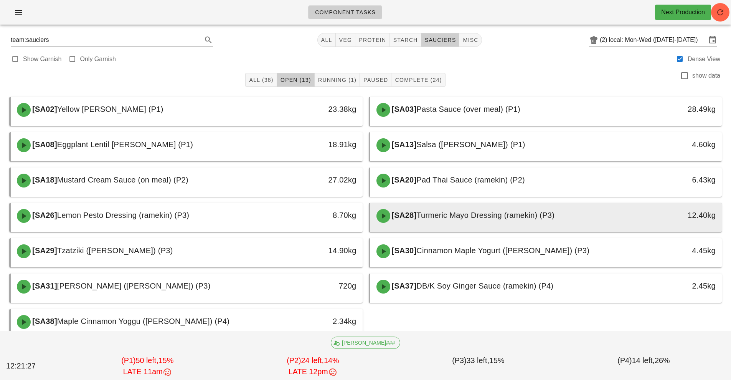
click at [459, 216] on span "Turmeric Mayo Dressing (ramekin) (P3)" at bounding box center [485, 215] width 138 height 8
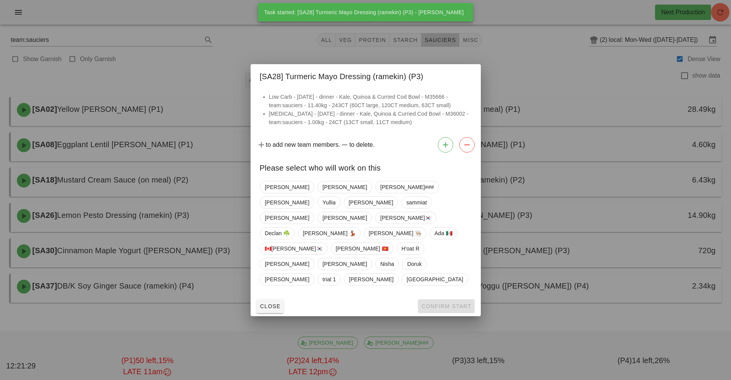
click at [564, 218] on div at bounding box center [365, 190] width 731 height 380
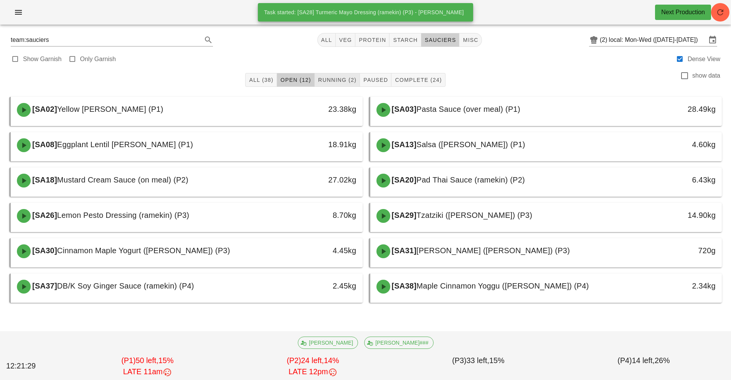
click at [347, 85] on button "Running (2)" at bounding box center [337, 80] width 45 height 14
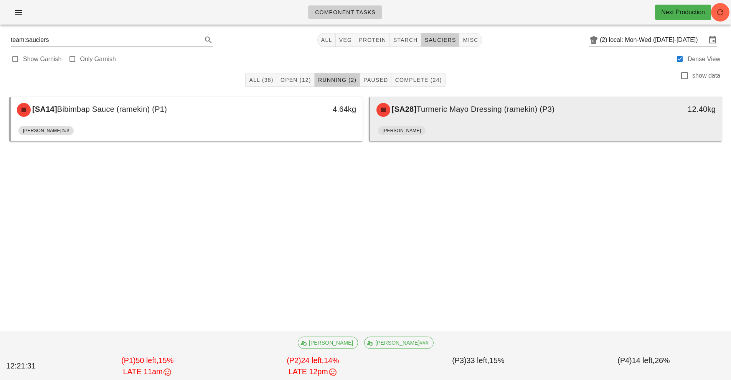
click at [506, 121] on div "[SA28] Turmeric Mayo Dressing (ramekin) (P3) 12.40kg" at bounding box center [546, 110] width 352 height 26
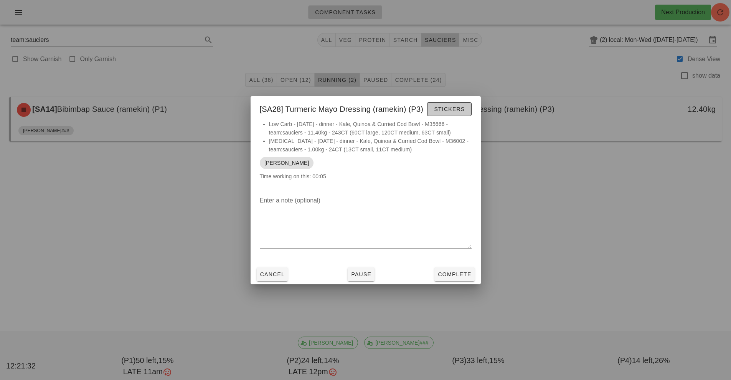
click at [461, 114] on button "Stickers" at bounding box center [449, 109] width 44 height 14
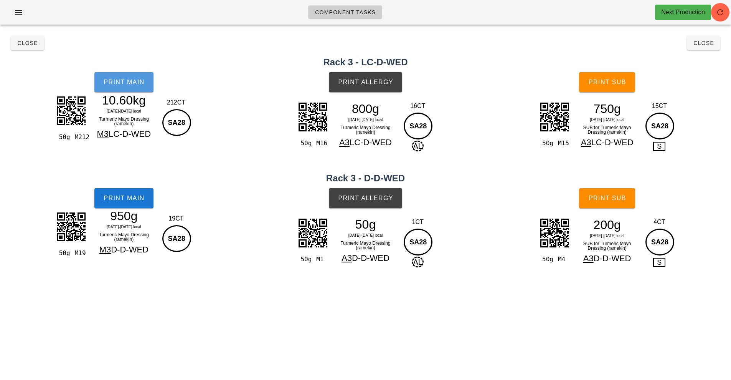
click at [132, 92] on button "Print Main" at bounding box center [123, 82] width 59 height 20
click at [130, 197] on span "Print Main" at bounding box center [123, 198] width 41 height 7
click at [389, 81] on span "Print Allergy" at bounding box center [366, 82] width 56 height 7
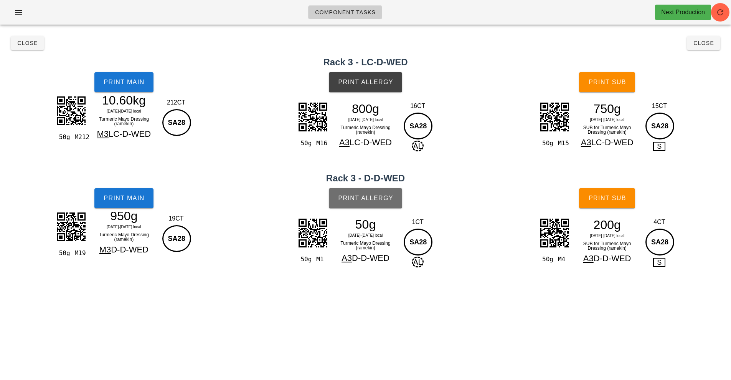
click at [396, 194] on button "Print Allergy" at bounding box center [365, 198] width 73 height 20
click at [619, 82] on span "Print Sub" at bounding box center [607, 82] width 38 height 7
click at [613, 198] on span "Print Sub" at bounding box center [607, 198] width 38 height 7
click at [708, 41] on span "Close" at bounding box center [703, 43] width 21 height 6
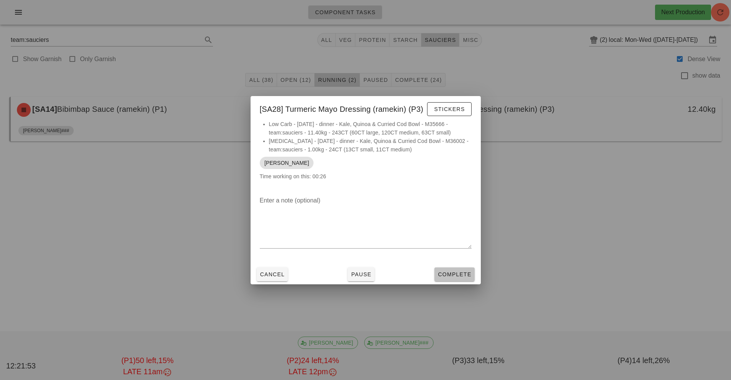
click at [460, 279] on button "Complete" at bounding box center [454, 274] width 40 height 14
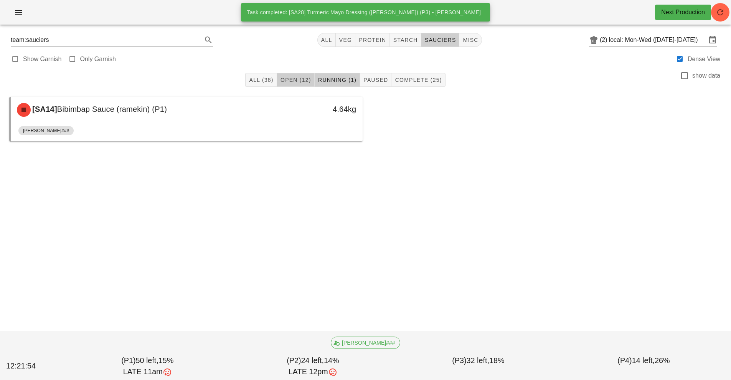
click at [302, 74] on button "Open (12)" at bounding box center [296, 80] width 38 height 14
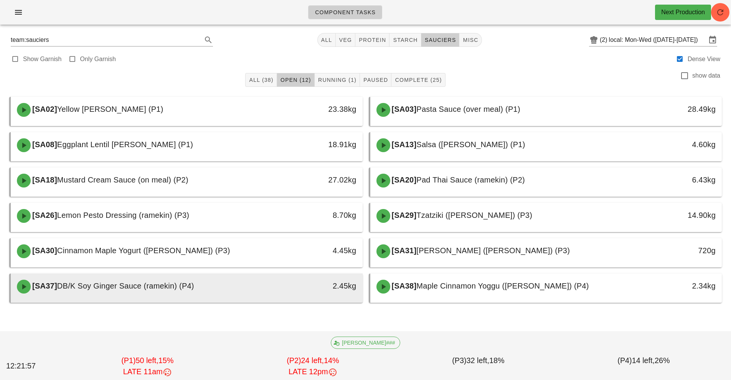
click at [242, 301] on div at bounding box center [186, 300] width 337 height 3
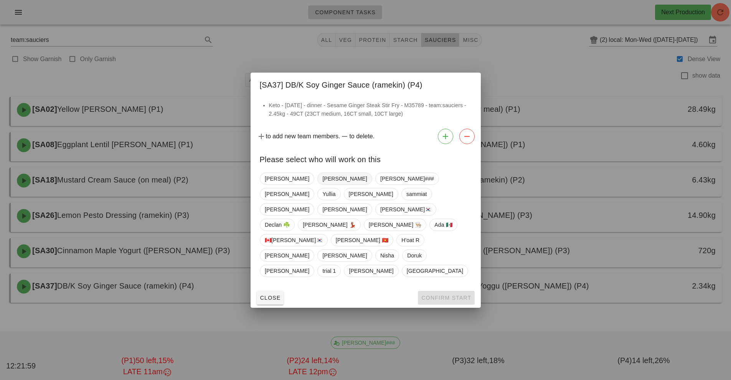
click at [322, 184] on span "Richard" at bounding box center [344, 179] width 45 height 12
click at [432, 294] on span "Confirm Start" at bounding box center [446, 297] width 50 height 6
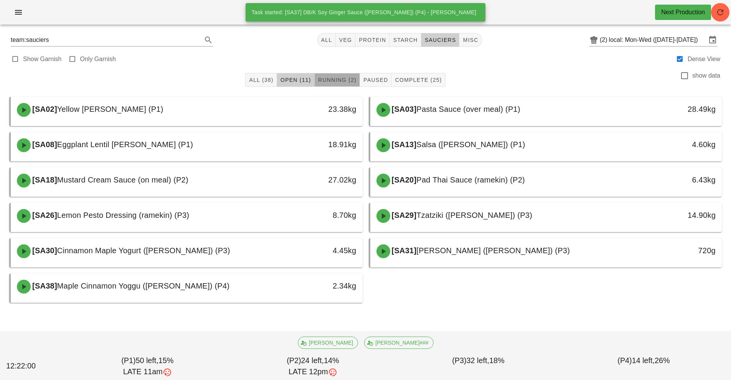
click at [337, 81] on span "Running (2)" at bounding box center [337, 80] width 39 height 6
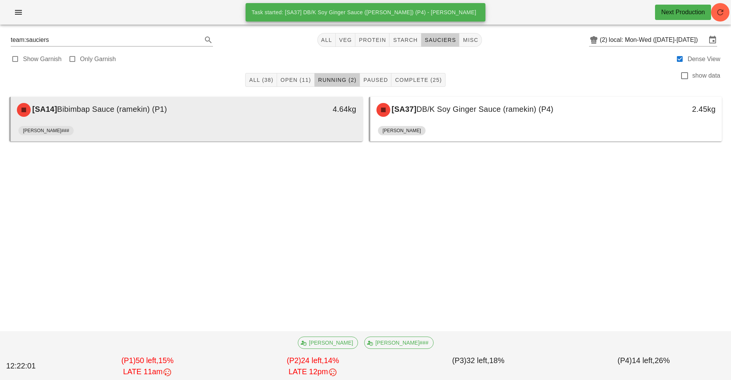
click at [325, 112] on div "4.64kg" at bounding box center [317, 109] width 78 height 12
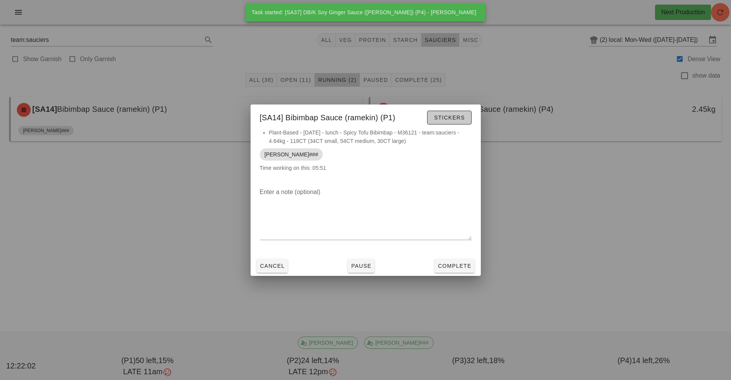
click at [456, 120] on span "Stickers" at bounding box center [449, 117] width 31 height 6
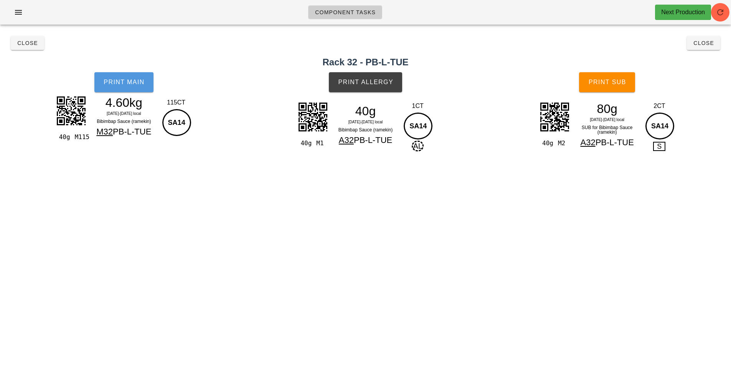
click at [124, 81] on span "Print Main" at bounding box center [123, 82] width 41 height 7
click at [708, 42] on span "Close" at bounding box center [703, 43] width 21 height 6
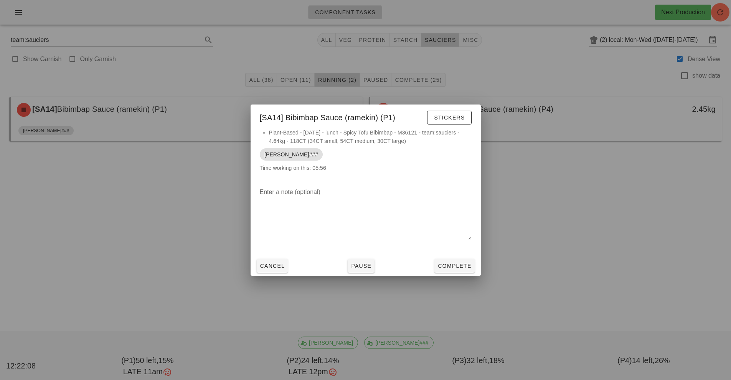
click at [620, 231] on div at bounding box center [365, 190] width 731 height 380
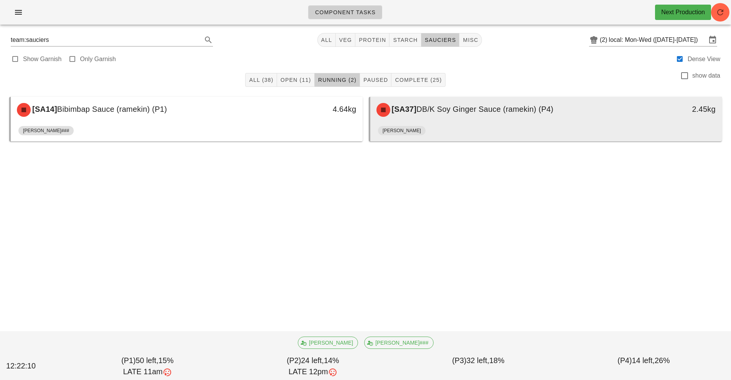
click at [546, 115] on div "[SA37] DB/K Soy Ginger Sauce (ramekin) (P4)" at bounding box center [502, 109] width 261 height 23
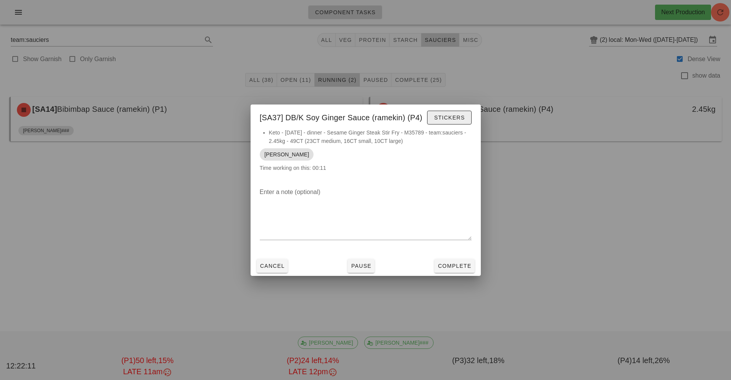
click at [456, 118] on span "Stickers" at bounding box center [449, 117] width 31 height 6
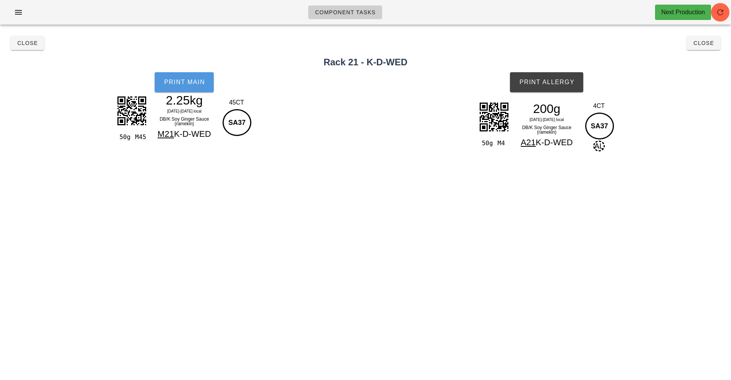
click at [191, 81] on span "Print Main" at bounding box center [183, 82] width 41 height 7
click at [561, 89] on button "Print Allergy" at bounding box center [546, 82] width 73 height 20
click at [706, 38] on button "Close" at bounding box center [703, 43] width 33 height 14
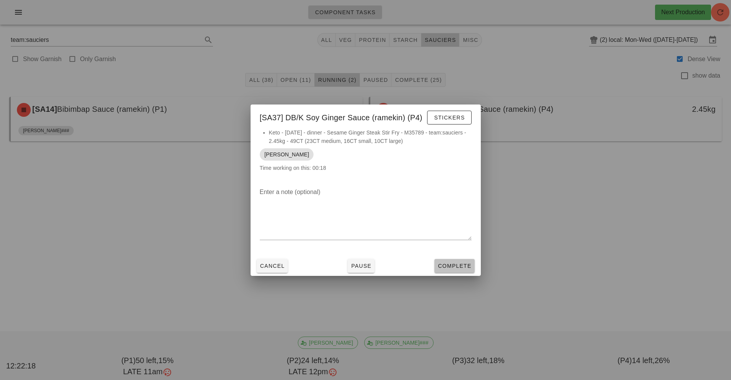
click at [474, 260] on button "Complete" at bounding box center [454, 266] width 40 height 14
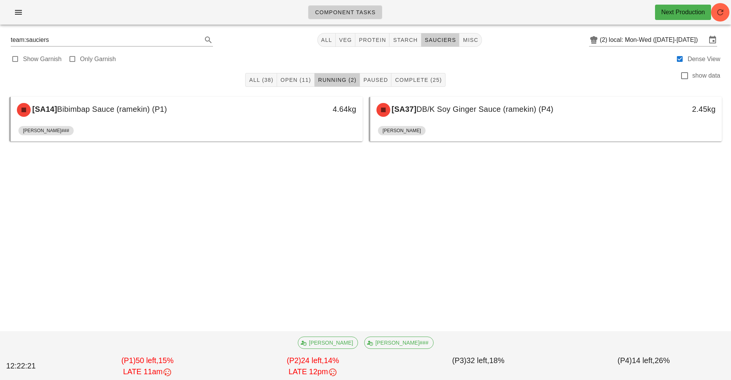
click at [554, 128] on div "Richard" at bounding box center [546, 132] width 337 height 18
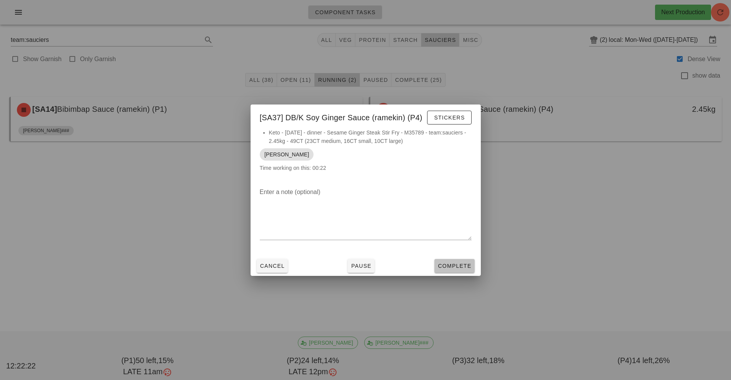
click at [466, 268] on span "Complete" at bounding box center [454, 265] width 34 height 6
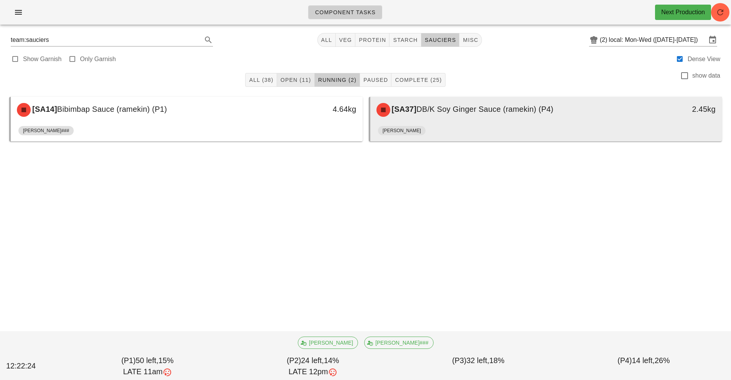
click at [294, 79] on span "Open (11)" at bounding box center [295, 80] width 31 height 6
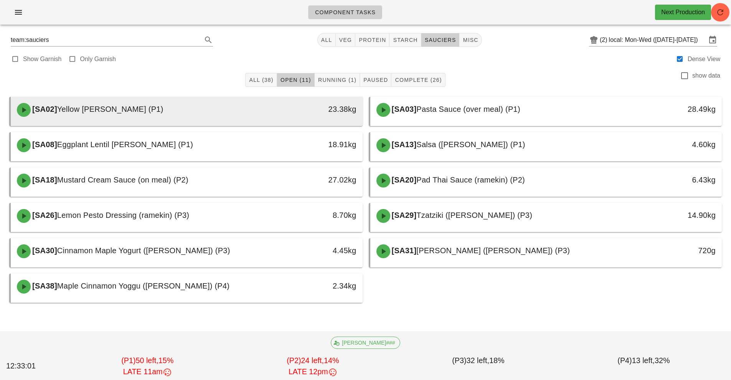
click at [247, 113] on div "[SA02] Yellow Curry (P1)" at bounding box center [142, 109] width 261 height 23
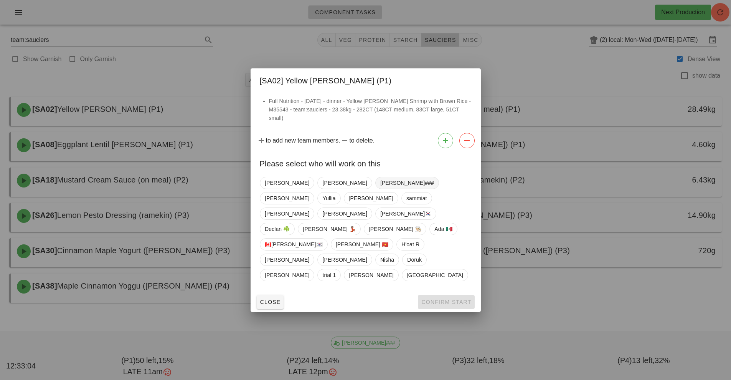
click at [380, 188] on span "[PERSON_NAME]###" at bounding box center [407, 183] width 54 height 12
click at [439, 299] on span "Confirm Start" at bounding box center [446, 302] width 50 height 6
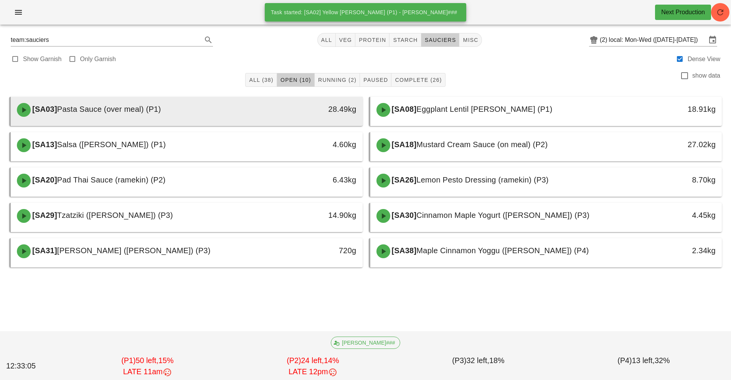
click at [289, 119] on div "28.49kg" at bounding box center [317, 109] width 87 height 23
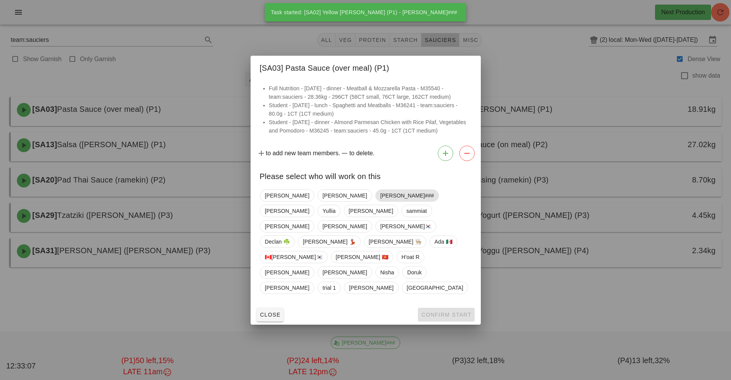
click at [380, 201] on span "[PERSON_NAME]###" at bounding box center [407, 196] width 54 height 12
click at [439, 311] on span "Confirm Start" at bounding box center [446, 314] width 50 height 6
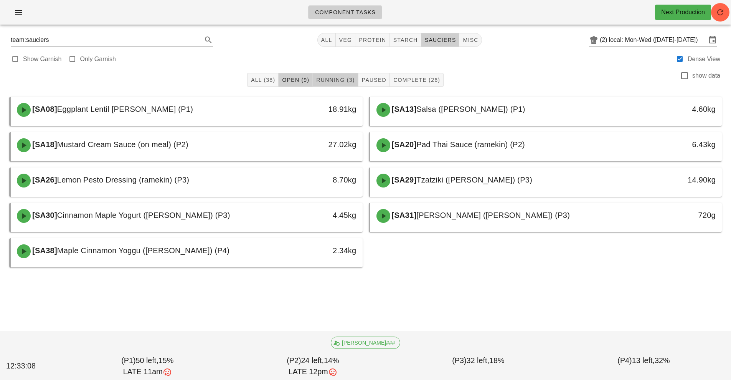
click at [342, 81] on span "Running (3)" at bounding box center [335, 80] width 39 height 6
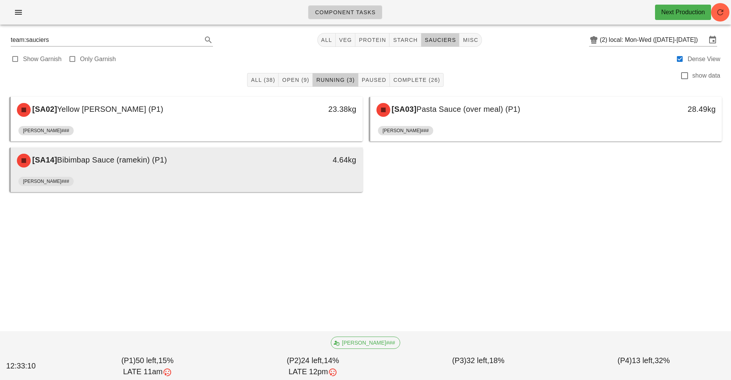
click at [307, 174] on div "[PERSON_NAME]###" at bounding box center [186, 182] width 337 height 18
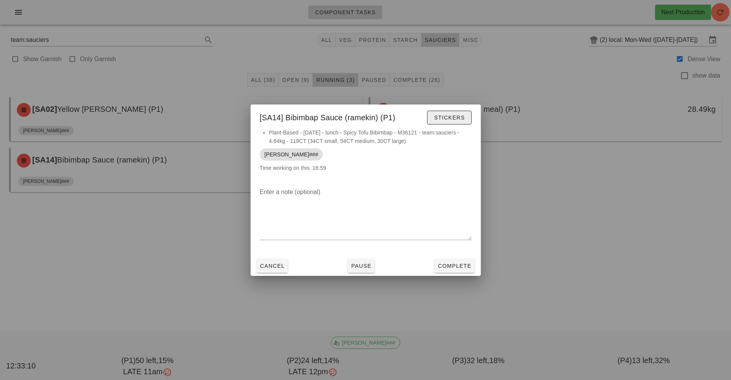
click at [453, 120] on span "Stickers" at bounding box center [449, 117] width 31 height 6
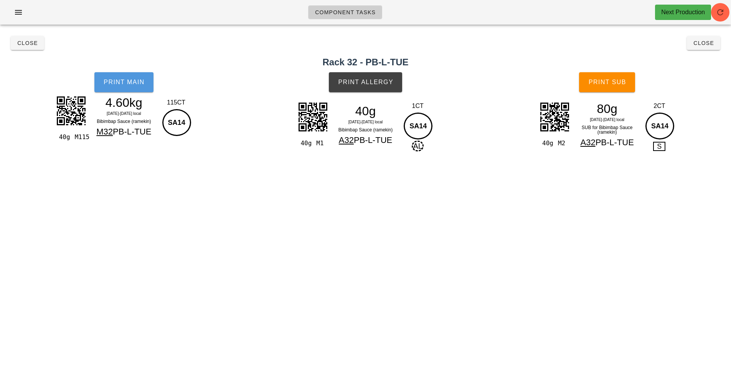
click at [136, 90] on button "Print Main" at bounding box center [123, 82] width 59 height 20
click at [372, 81] on span "Print Allergy" at bounding box center [366, 82] width 56 height 7
click at [612, 81] on span "Print Sub" at bounding box center [607, 82] width 38 height 7
click at [25, 43] on span "Close" at bounding box center [27, 43] width 21 height 6
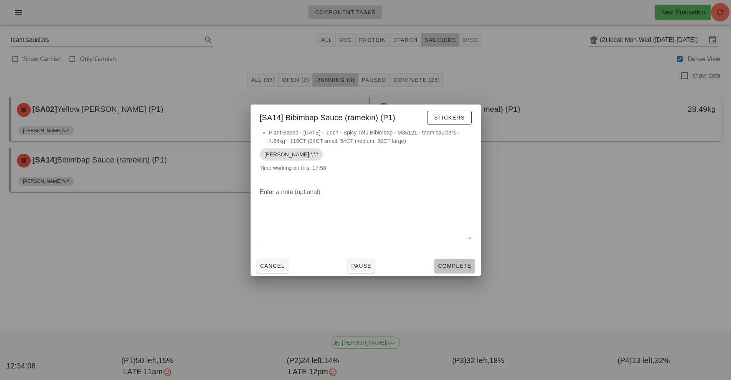
click at [452, 266] on span "Complete" at bounding box center [454, 265] width 34 height 6
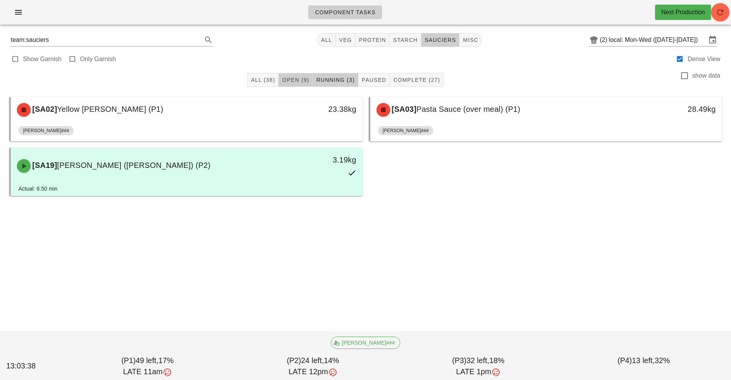
click at [294, 74] on button "Open (9)" at bounding box center [296, 80] width 34 height 14
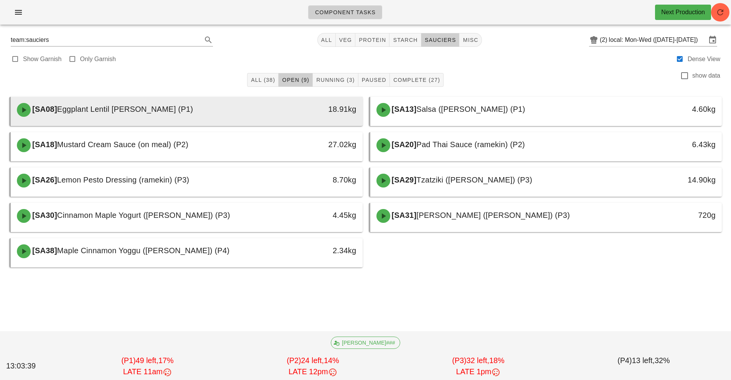
click at [249, 125] on div at bounding box center [186, 124] width 337 height 3
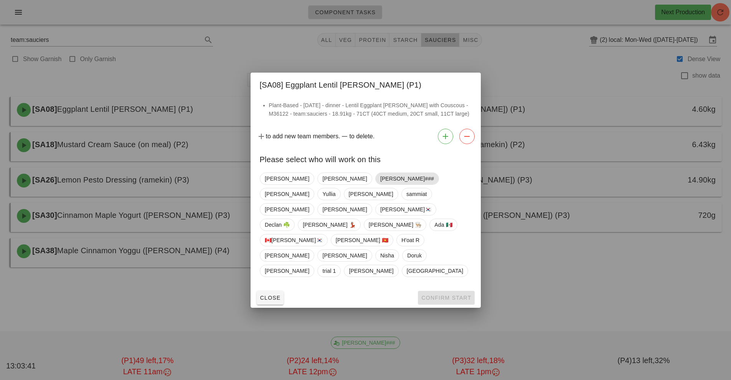
click at [380, 184] on span "[PERSON_NAME]###" at bounding box center [407, 179] width 54 height 12
click at [443, 294] on span "Confirm Start" at bounding box center [446, 297] width 50 height 6
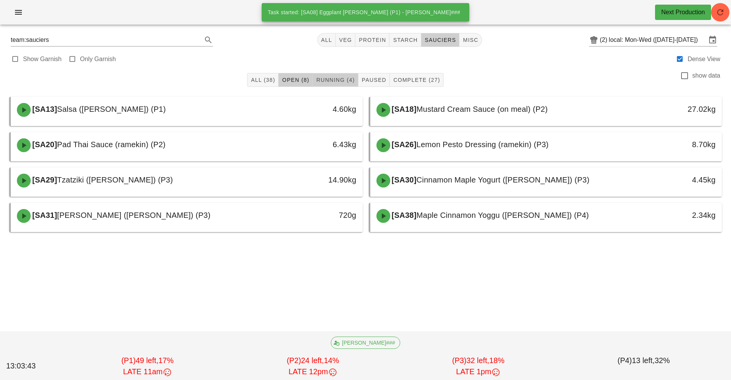
click at [340, 78] on span "Running (4)" at bounding box center [335, 80] width 39 height 6
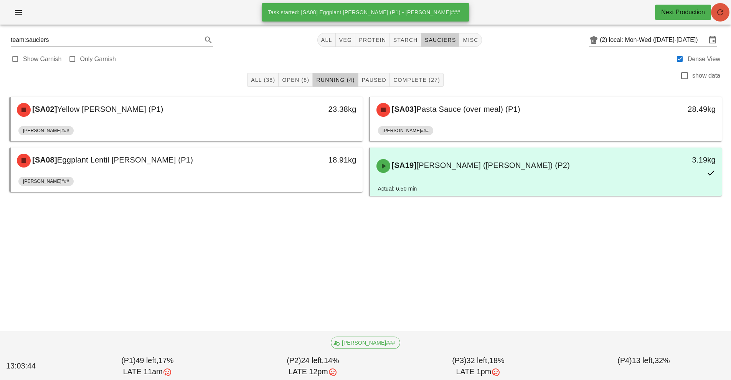
click at [720, 15] on icon "button" at bounding box center [720, 12] width 9 height 9
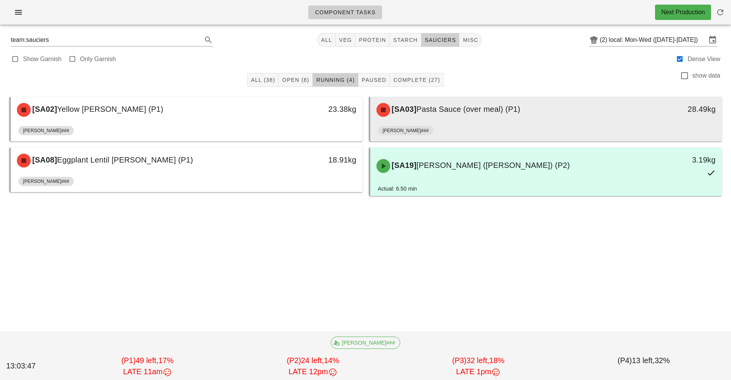
click at [464, 110] on span "Pasta Sauce (over meal) (P1)" at bounding box center [468, 109] width 104 height 8
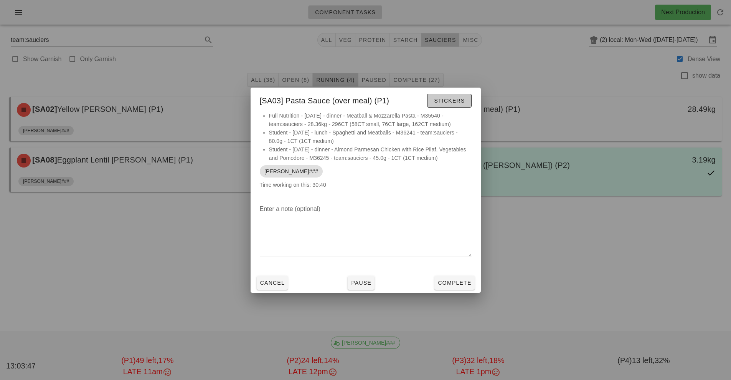
click at [447, 102] on span "Stickers" at bounding box center [449, 100] width 31 height 6
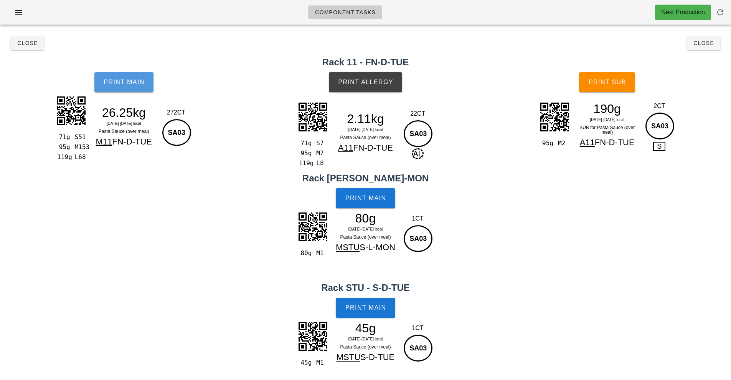
click at [120, 85] on span "Print Main" at bounding box center [123, 82] width 41 height 7
click at [130, 79] on span "Print Main" at bounding box center [123, 82] width 41 height 7
click at [384, 80] on span "Print Allergy" at bounding box center [366, 82] width 56 height 7
click at [369, 197] on span "Print Main" at bounding box center [365, 198] width 41 height 7
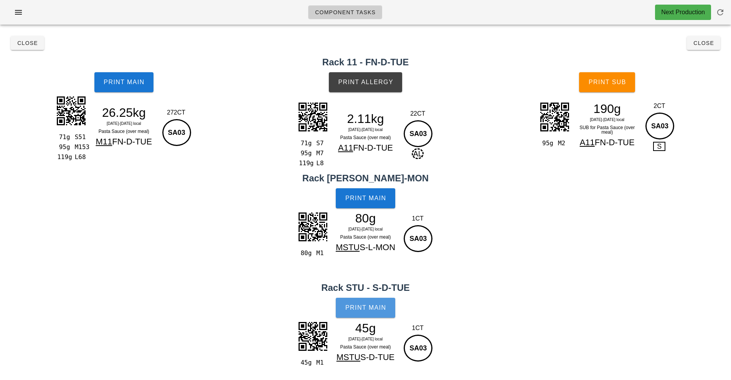
click at [365, 305] on span "Print Main" at bounding box center [365, 307] width 41 height 7
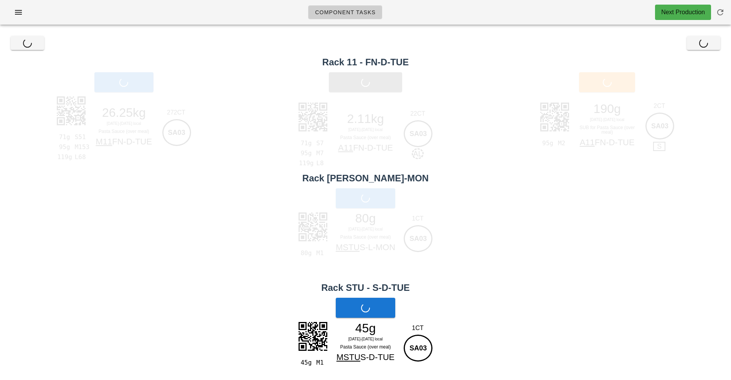
scroll to position [8, 0]
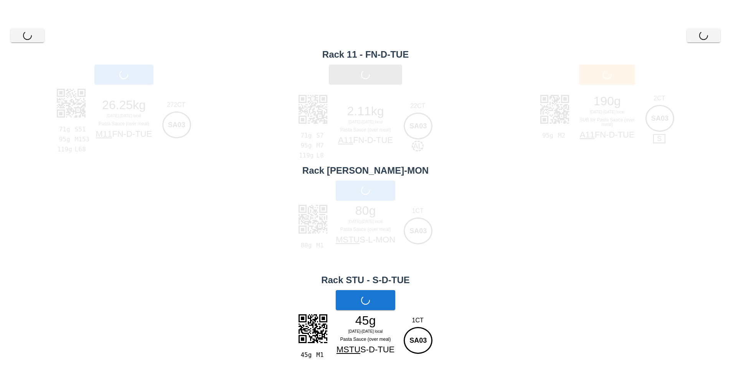
click at [618, 76] on span "Print Sub" at bounding box center [607, 74] width 38 height 7
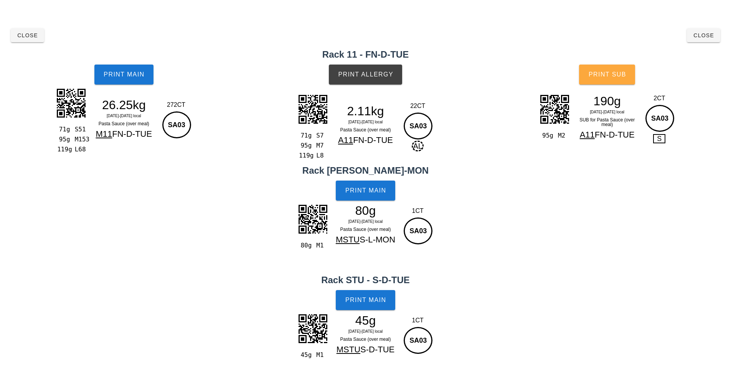
click at [610, 79] on button "Print Sub" at bounding box center [607, 74] width 56 height 20
click at [24, 34] on span "Close" at bounding box center [27, 35] width 21 height 6
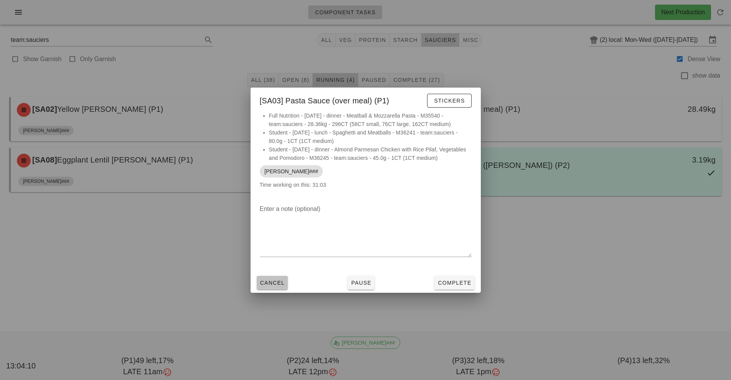
click at [269, 280] on span "Cancel" at bounding box center [272, 282] width 25 height 6
